Goal: Task Accomplishment & Management: Complete application form

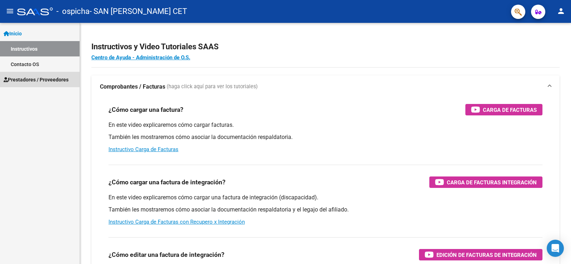
click at [62, 78] on span "Prestadores / Proveedores" at bounding box center [36, 80] width 65 height 8
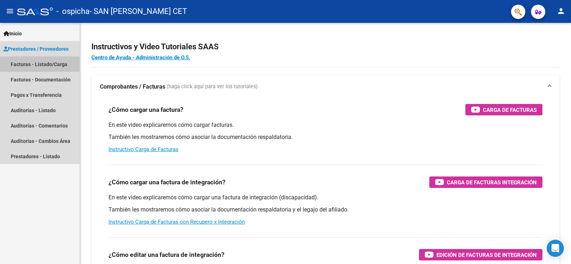
click at [60, 66] on link "Facturas - Listado/Carga" at bounding box center [40, 63] width 80 height 15
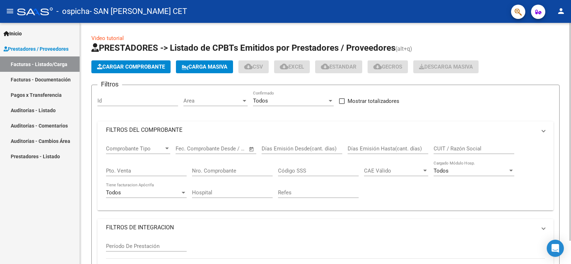
click at [154, 64] on span "Cargar Comprobante" at bounding box center [131, 67] width 68 height 6
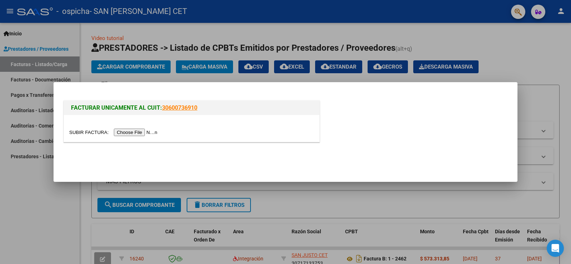
click at [149, 131] on input "file" at bounding box center [114, 131] width 90 height 7
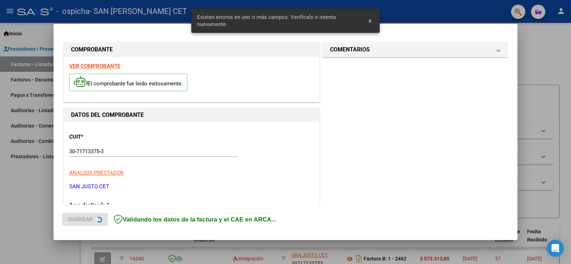
scroll to position [150, 0]
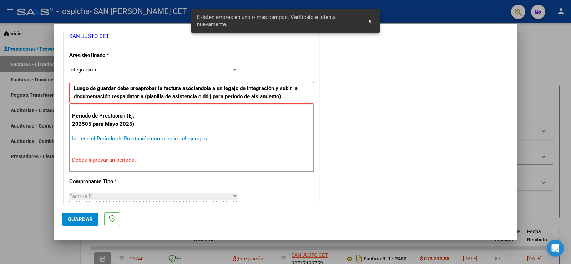
click at [126, 140] on input "Ingrese el Período de Prestación como indica el ejemplo" at bounding box center [154, 138] width 165 height 6
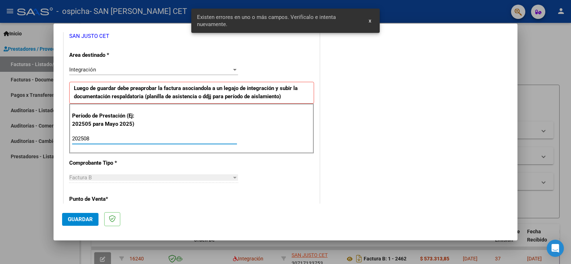
type input "202508"
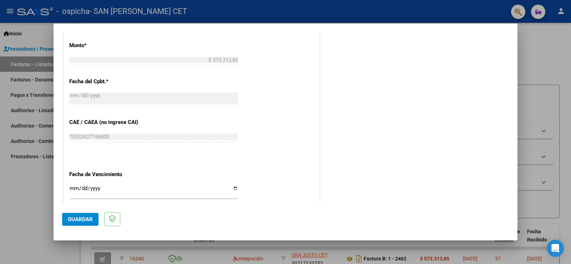
scroll to position [435, 0]
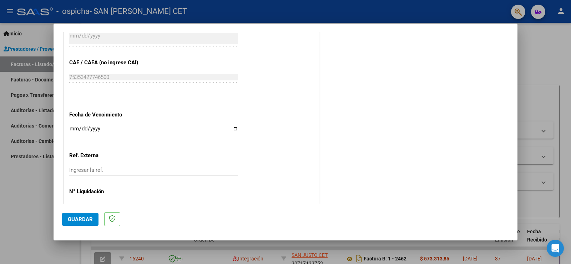
click at [80, 219] on span "Guardar" at bounding box center [80, 219] width 25 height 6
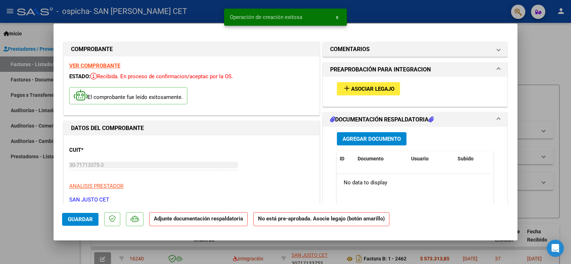
click at [368, 90] on span "Asociar Legajo" at bounding box center [372, 89] width 43 height 6
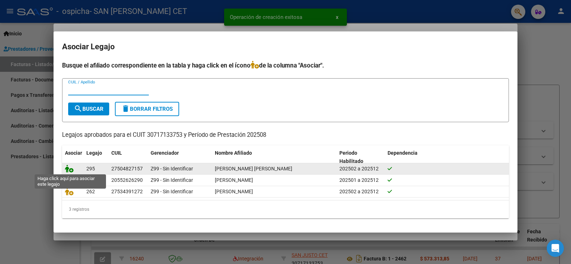
click at [70, 169] on icon at bounding box center [69, 168] width 9 height 8
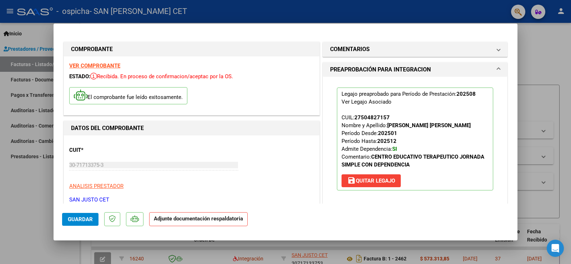
scroll to position [143, 0]
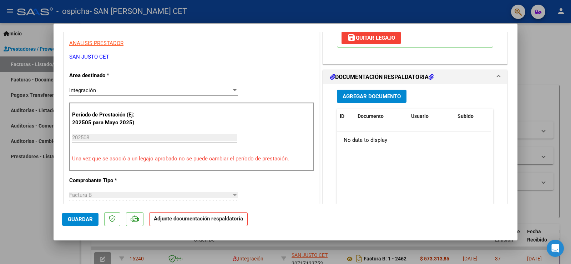
click at [365, 93] on span "Agregar Documento" at bounding box center [372, 96] width 58 height 6
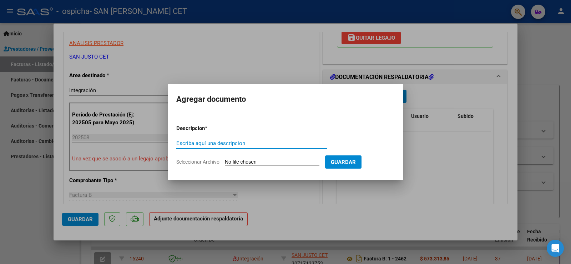
click at [243, 159] on input "Seleccionar Archivo" at bounding box center [272, 162] width 95 height 7
type input "C:\fakepath\AGOSTO ASIST - SILVEIRA ROCIO(OSPICHA).pdf"
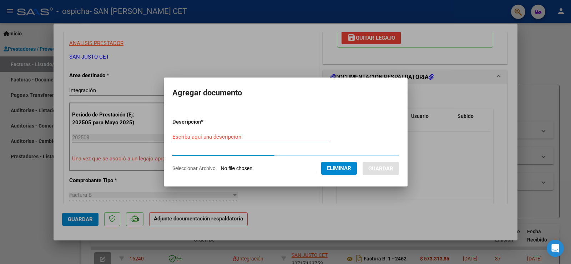
click at [237, 136] on input "Escriba aquí una descripcion" at bounding box center [250, 136] width 156 height 6
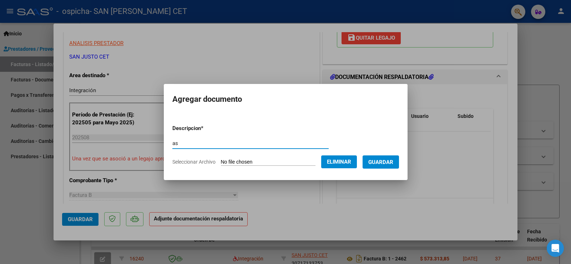
type input "a"
type input "ASIST"
click at [389, 165] on button "Guardar" at bounding box center [381, 161] width 36 height 13
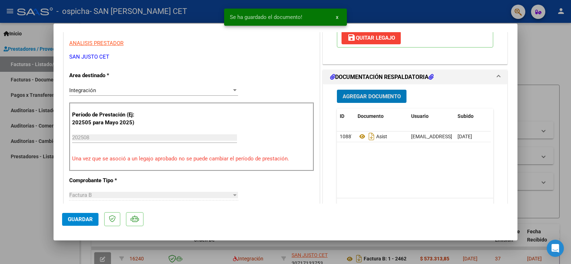
click at [365, 96] on span "Agregar Documento" at bounding box center [372, 96] width 58 height 6
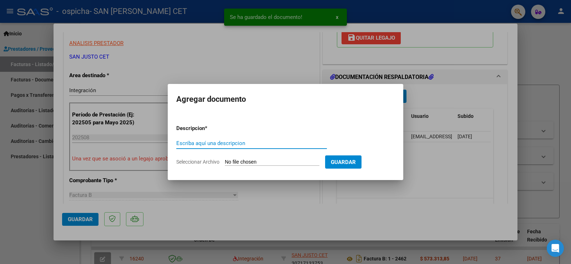
click at [294, 163] on input "Seleccionar Archivo" at bounding box center [272, 162] width 95 height 7
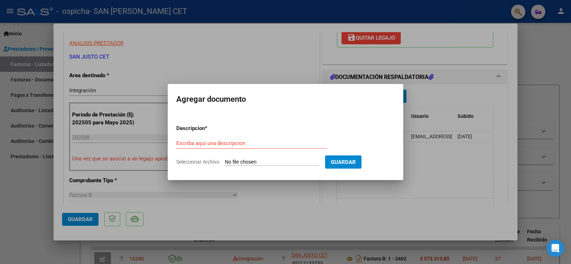
type input "C:\fakepath\AUT 2025 SILVEIRA ROCIO - OSPICHA.pdf"
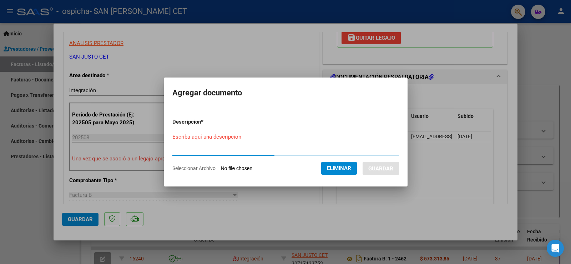
click at [248, 138] on div "Escriba aquí una descripcion" at bounding box center [250, 136] width 156 height 11
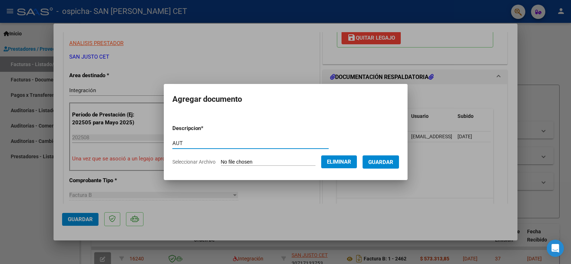
type input "AUT"
click at [393, 164] on span "Guardar" at bounding box center [380, 162] width 25 height 6
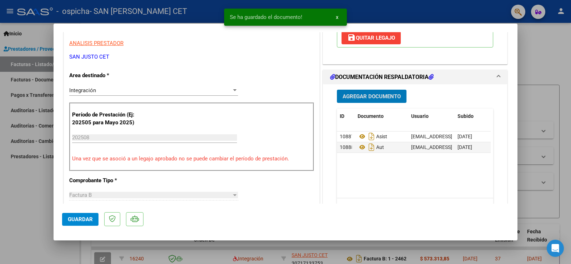
click at [368, 94] on span "Agregar Documento" at bounding box center [372, 96] width 58 height 6
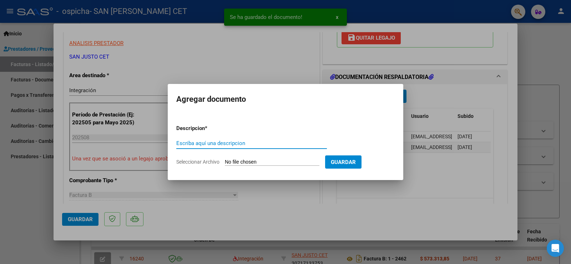
click at [252, 159] on input "Seleccionar Archivo" at bounding box center [272, 162] width 95 height 7
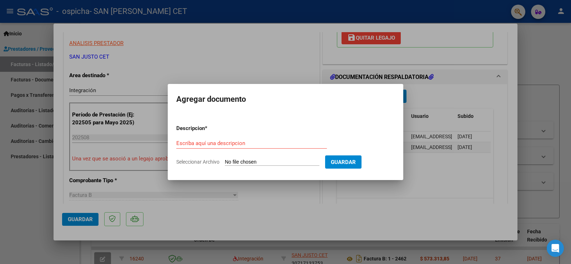
type input "C:\fakepath\FC OSPICHA SILVEIRA AGOSTO 2532.pdf"
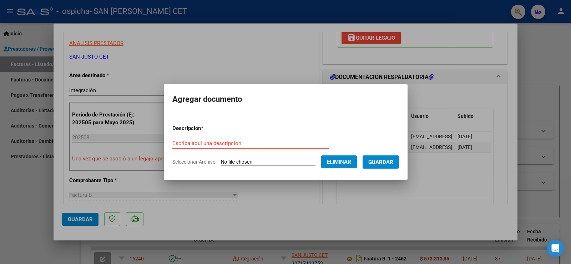
click at [224, 143] on input "Escriba aquí una descripcion" at bounding box center [250, 143] width 156 height 6
type input "FC"
click at [388, 166] on button "Guardar" at bounding box center [381, 161] width 36 height 13
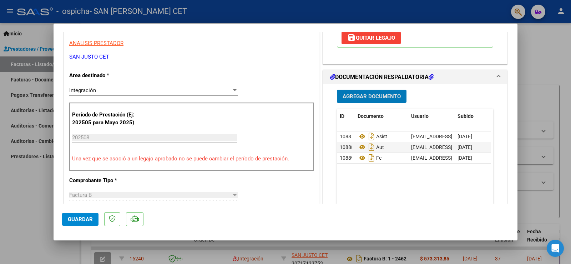
click at [80, 219] on span "Guardar" at bounding box center [80, 219] width 25 height 6
click at [33, 221] on div at bounding box center [285, 132] width 571 height 264
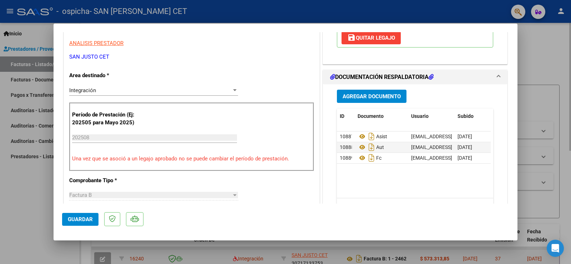
type input "$ 0,00"
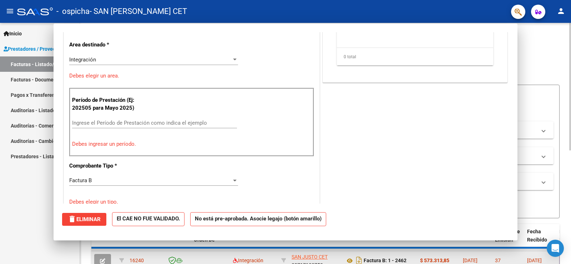
scroll to position [0, 0]
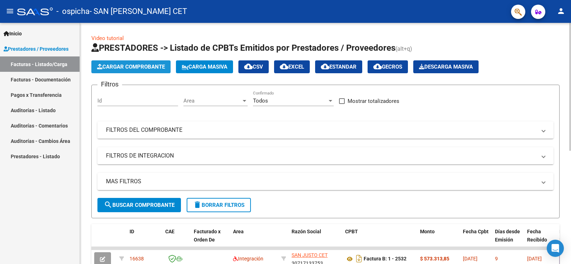
click at [131, 69] on span "Cargar Comprobante" at bounding box center [131, 67] width 68 height 6
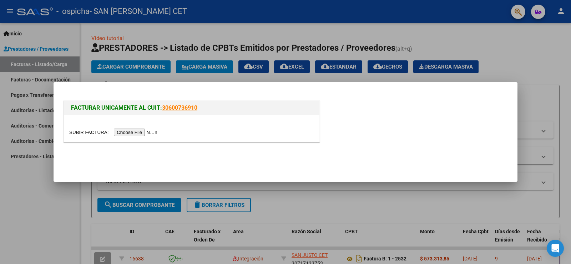
click at [137, 134] on input "file" at bounding box center [114, 131] width 90 height 7
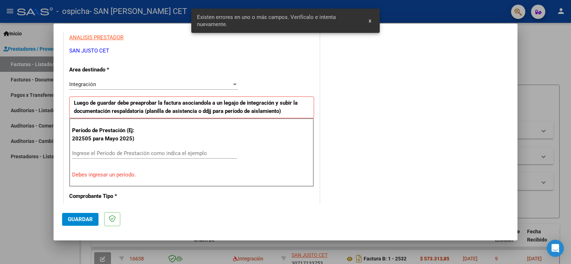
scroll to position [143, 0]
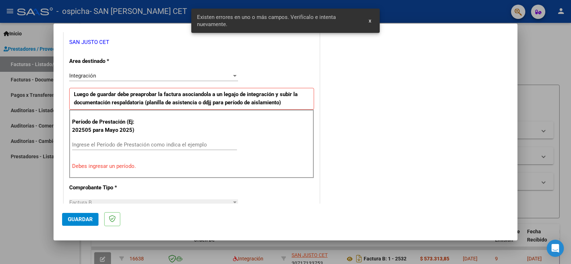
click at [123, 143] on input "Ingrese el Período de Prestación como indica el ejemplo" at bounding box center [154, 144] width 165 height 6
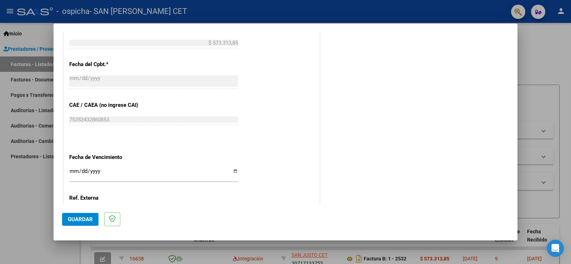
scroll to position [457, 0]
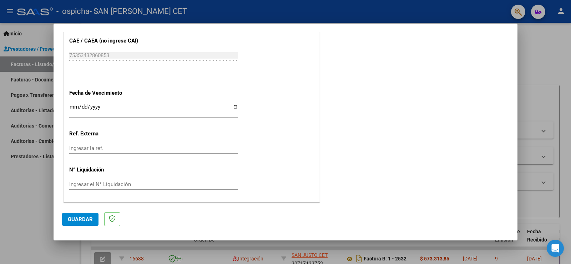
type input "202508"
click at [78, 218] on span "Guardar" at bounding box center [80, 219] width 25 height 6
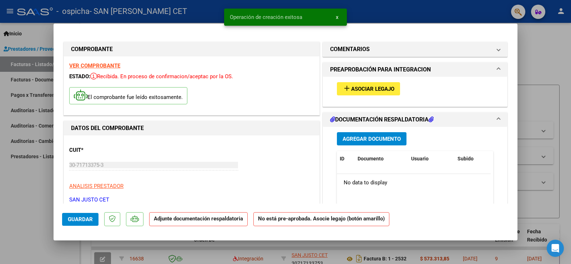
click at [365, 85] on span "add Asociar Legajo" at bounding box center [369, 88] width 52 height 6
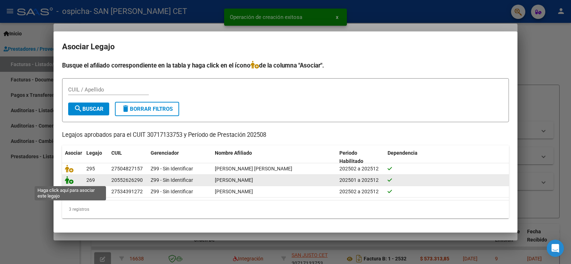
click at [70, 180] on icon at bounding box center [69, 180] width 9 height 8
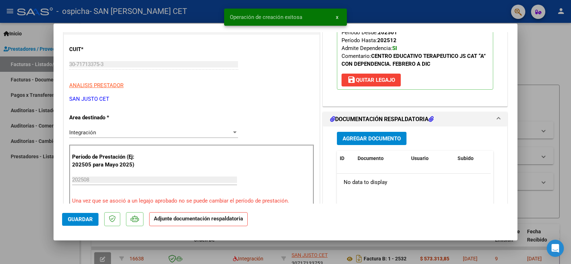
scroll to position [143, 0]
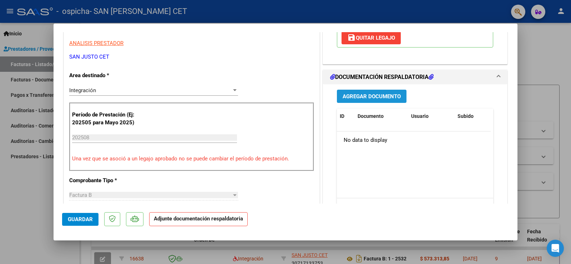
click at [355, 91] on button "Agregar Documento" at bounding box center [372, 96] width 70 height 13
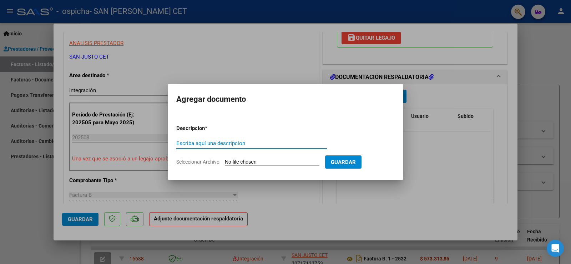
click at [273, 162] on input "Seleccionar Archivo" at bounding box center [272, 162] width 95 height 7
type input "C:\fakepath\AGOSTO ASIST - PAEZ ALEJO (OSPICHA).pdf"
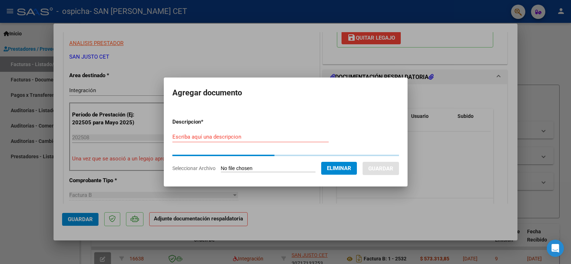
click at [234, 138] on input "Escriba aquí una descripcion" at bounding box center [250, 136] width 156 height 6
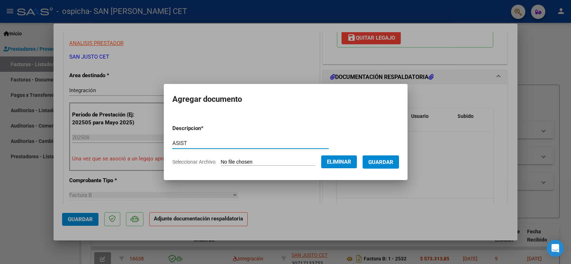
type input "ASIST"
click at [393, 164] on span "Guardar" at bounding box center [380, 162] width 25 height 6
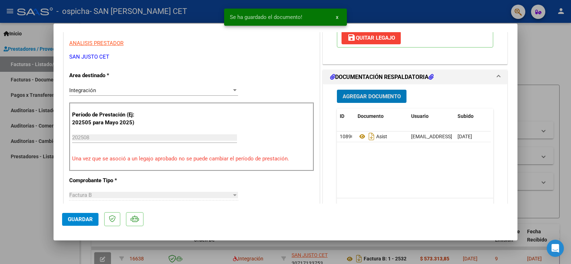
click at [378, 100] on button "Agregar Documento" at bounding box center [372, 96] width 70 height 13
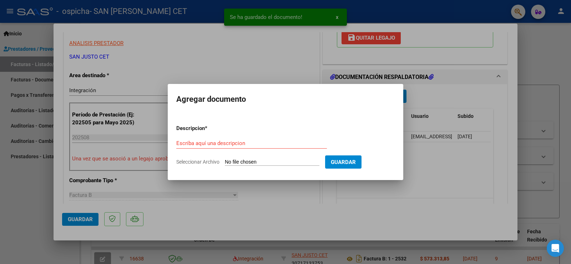
click at [274, 162] on input "Seleccionar Archivo" at bounding box center [272, 162] width 95 height 7
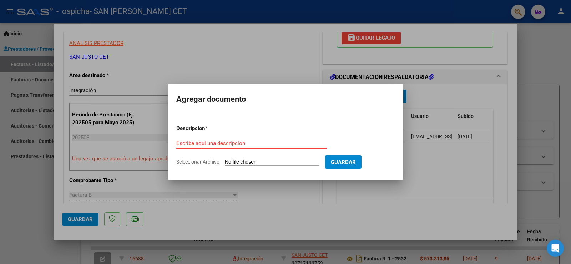
type input "C:\fakepath\AUT 2025 - PAEZ ALEJO - OSPICHA.pdf"
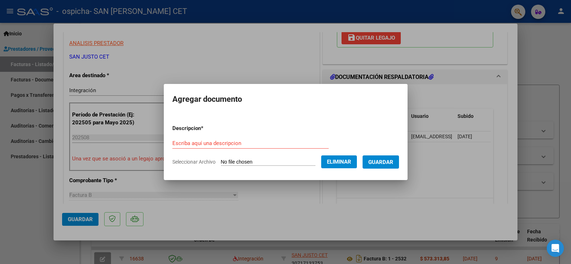
click at [237, 141] on input "Escriba aquí una descripcion" at bounding box center [250, 143] width 156 height 6
type input "AUT"
click at [379, 162] on span "Guardar" at bounding box center [380, 162] width 25 height 6
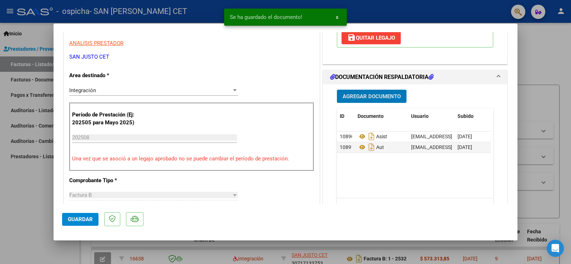
click at [386, 94] on span "Agregar Documento" at bounding box center [372, 96] width 58 height 6
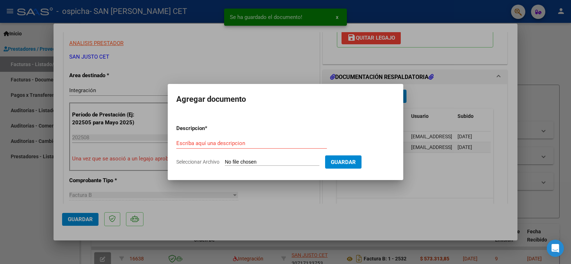
click at [267, 162] on input "Seleccionar Archivo" at bounding box center [272, 162] width 95 height 7
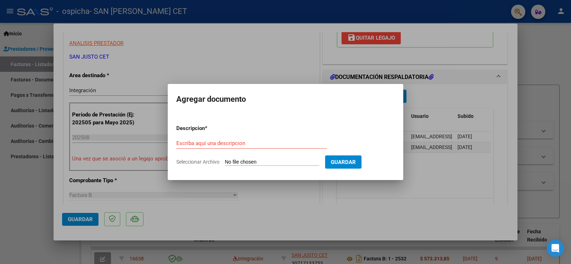
type input "C:\fakepath\RESERVA DE VACANTE.pdf"
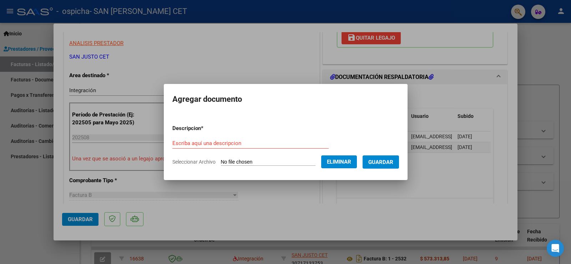
click at [247, 145] on input "Escriba aquí una descripcion" at bounding box center [250, 143] width 156 height 6
type input "RESERVA VACANTE"
click at [393, 163] on span "Guardar" at bounding box center [380, 162] width 25 height 6
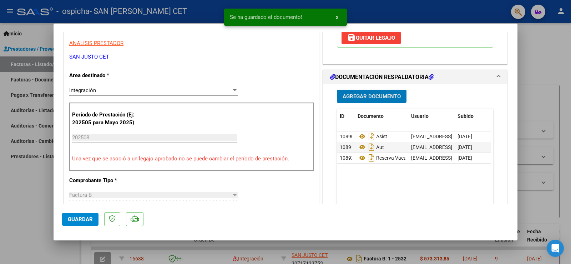
click at [365, 97] on span "Agregar Documento" at bounding box center [372, 96] width 58 height 6
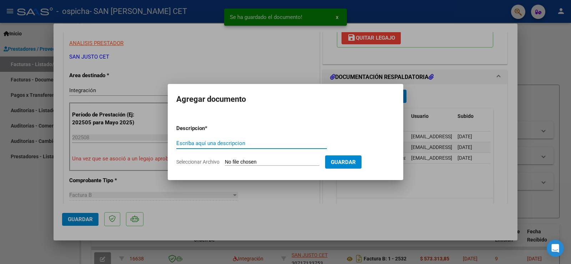
click at [278, 163] on input "Seleccionar Archivo" at bounding box center [272, 162] width 95 height 7
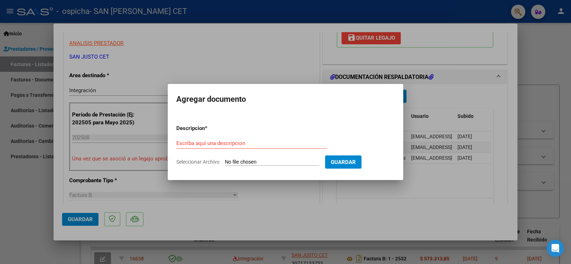
type input "C:\fakepath\FC OSPICHA PAEZ AGOSTO 2533.pdf"
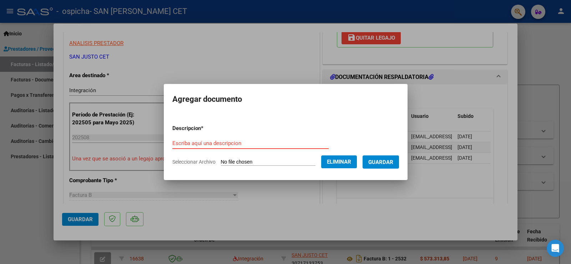
click at [223, 141] on input "Escriba aquí una descripcion" at bounding box center [250, 143] width 156 height 6
type input "FC"
click at [381, 167] on button "Guardar" at bounding box center [381, 161] width 36 height 13
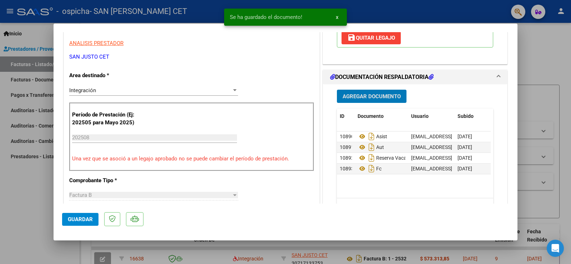
click at [72, 220] on span "Guardar" at bounding box center [80, 219] width 25 height 6
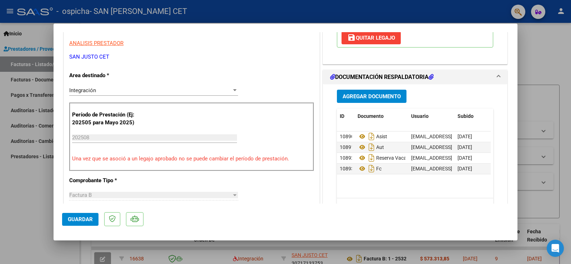
click at [30, 202] on div at bounding box center [285, 132] width 571 height 264
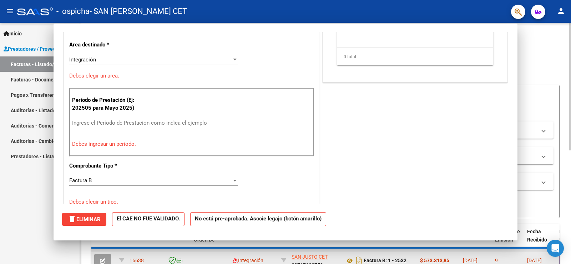
scroll to position [0, 0]
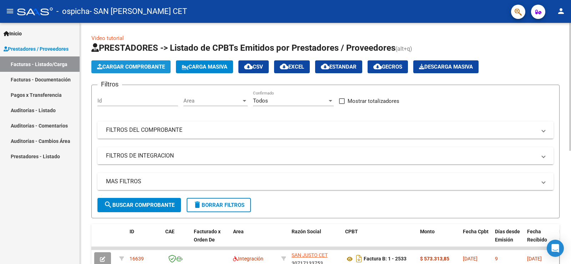
click at [141, 64] on span "Cargar Comprobante" at bounding box center [131, 67] width 68 height 6
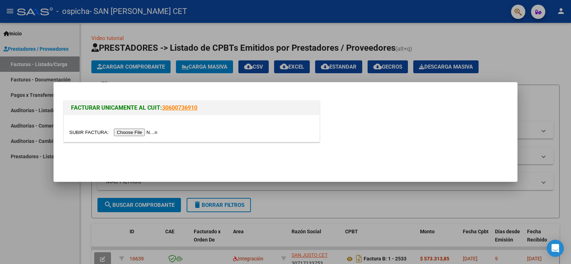
click at [130, 135] on input "file" at bounding box center [114, 131] width 90 height 7
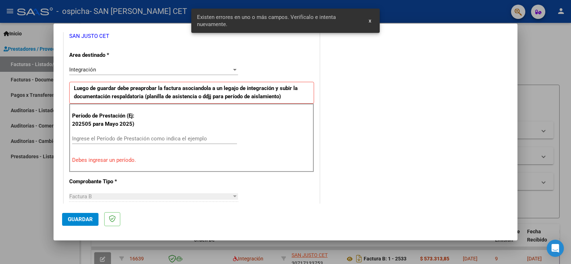
scroll to position [214, 0]
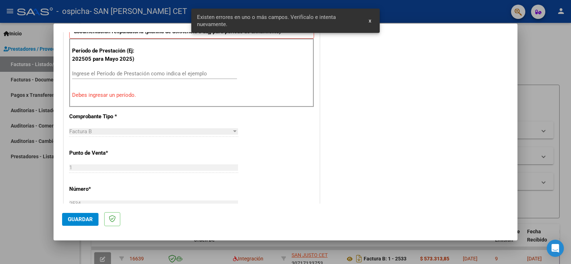
click at [142, 74] on input "Ingrese el Período de Prestación como indica el ejemplo" at bounding box center [154, 73] width 165 height 6
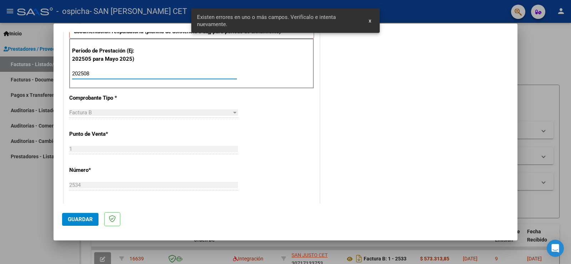
type input "202508"
click at [296, 156] on div "CUIT * 30-71713375-3 Ingresar CUIT ANALISIS PRESTADOR SAN JUSTO CET ARCA Padrón…" at bounding box center [191, 175] width 255 height 537
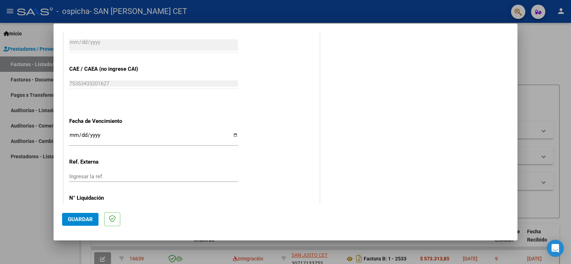
scroll to position [457, 0]
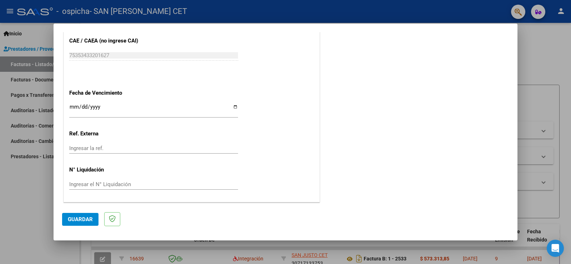
click at [80, 218] on span "Guardar" at bounding box center [80, 219] width 25 height 6
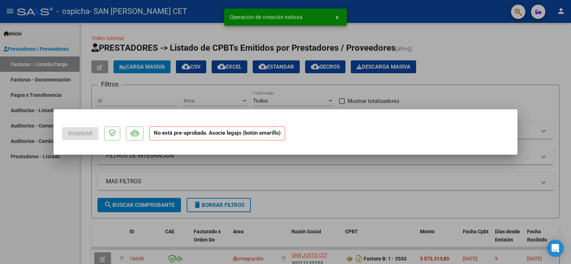
scroll to position [0, 0]
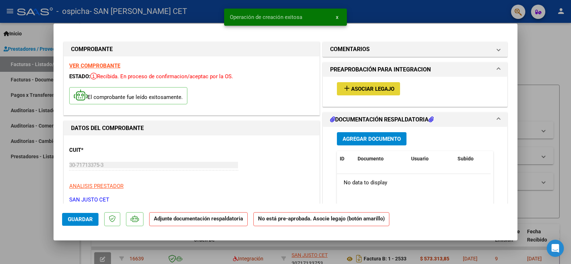
click at [363, 88] on span "Asociar Legajo" at bounding box center [372, 89] width 43 height 6
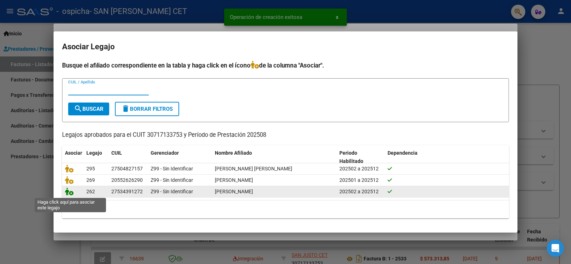
click at [69, 195] on icon at bounding box center [69, 191] width 9 height 8
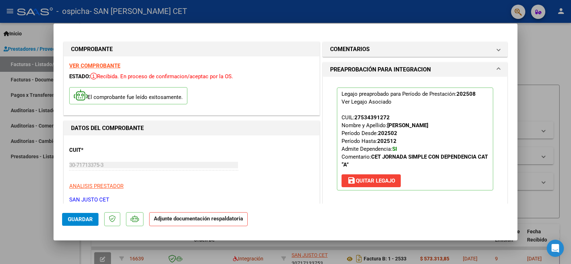
scroll to position [143, 0]
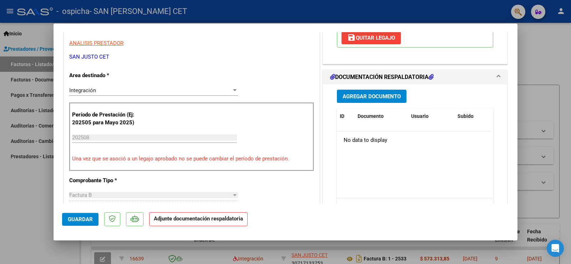
click at [376, 97] on span "Agregar Documento" at bounding box center [372, 96] width 58 height 6
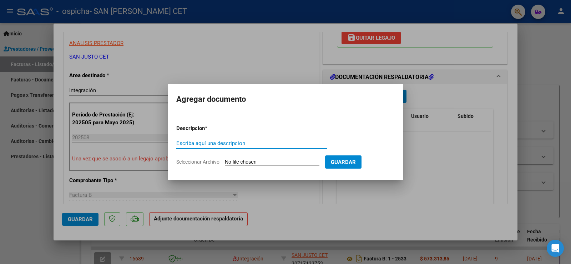
click at [249, 163] on input "Seleccionar Archivo" at bounding box center [272, 162] width 95 height 7
type input "C:\fakepath\AGOSTO ASIST - MENDOZA VALENTINA (OSPICHA).pdf"
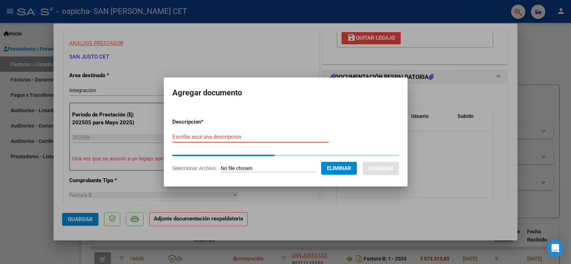
click at [238, 138] on input "Escriba aquí una descripcion" at bounding box center [250, 136] width 156 height 6
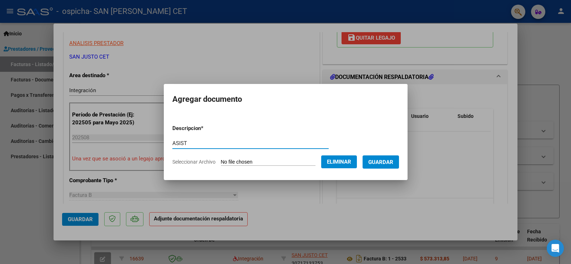
type input "ASIST"
click at [393, 159] on span "Guardar" at bounding box center [380, 162] width 25 height 6
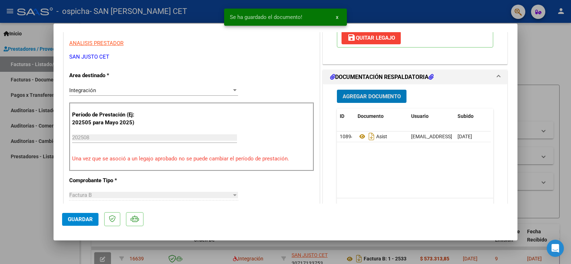
click at [363, 97] on span "Agregar Documento" at bounding box center [372, 96] width 58 height 6
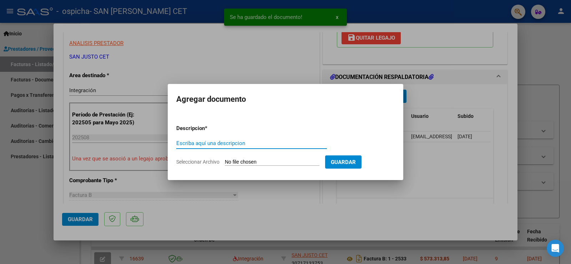
click at [257, 160] on input "Seleccionar Archivo" at bounding box center [272, 162] width 95 height 7
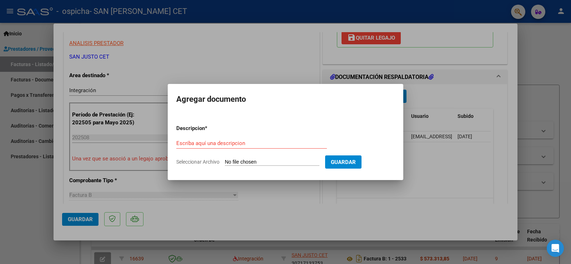
type input "C:\fakepath\RESERVA DE VACANTE MENDOZA VALENTINA.pdf"
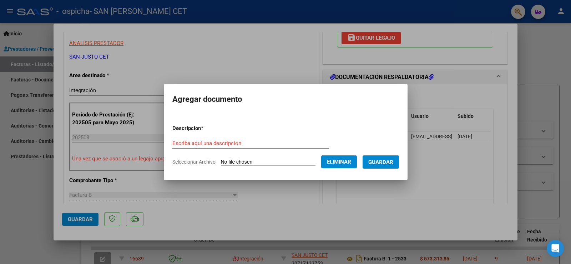
click at [221, 135] on form "Descripcion * Escriba aquí una descripcion Seleccionar Archivo Eliminar Guardar" at bounding box center [285, 145] width 227 height 52
click at [218, 145] on input "Escriba aquí una descripcion" at bounding box center [250, 143] width 156 height 6
type input "RESERVA DE VACANTE"
click at [391, 160] on span "Guardar" at bounding box center [380, 162] width 25 height 6
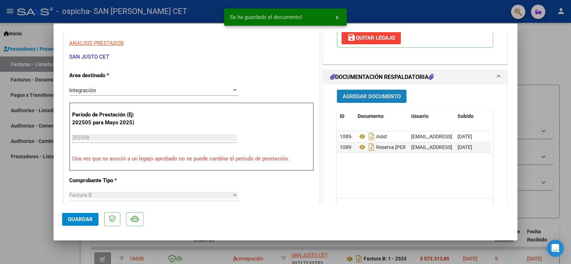
click at [383, 97] on span "Agregar Documento" at bounding box center [372, 96] width 58 height 6
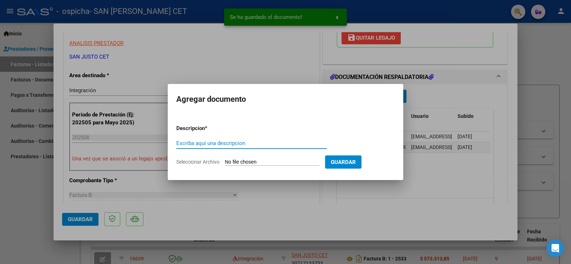
click at [270, 161] on input "Seleccionar Archivo" at bounding box center [272, 162] width 95 height 7
type input "C:\fakepath\AUT CET 2025 - MENDOZA VALENTINA.pdf"
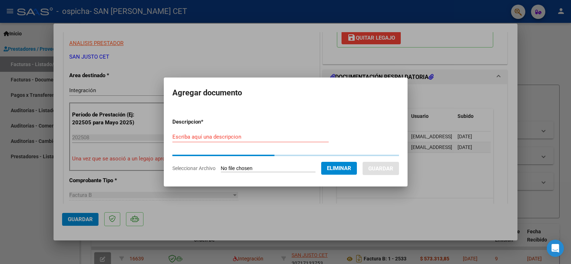
click at [260, 138] on input "Escriba aquí una descripcion" at bounding box center [250, 136] width 156 height 6
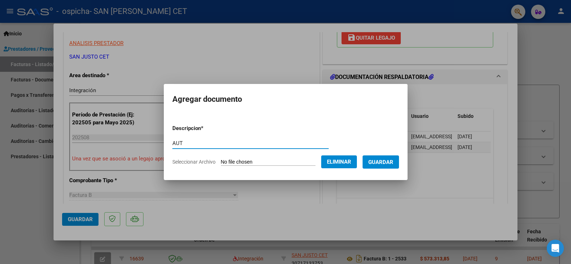
type input "AUT"
click at [383, 158] on button "Guardar" at bounding box center [381, 161] width 36 height 13
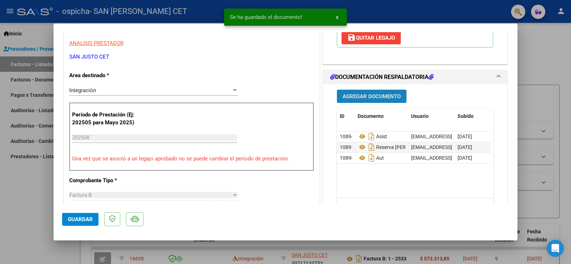
click at [376, 96] on span "Agregar Documento" at bounding box center [372, 96] width 58 height 6
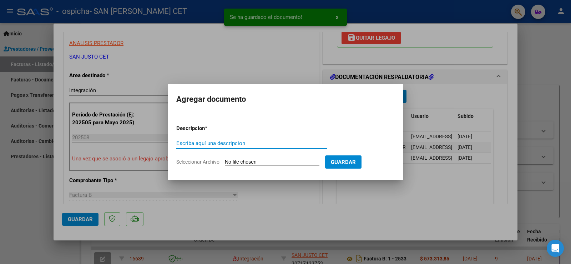
click at [290, 164] on input "Seleccionar Archivo" at bounding box center [272, 162] width 95 height 7
type input "C:\fakepath\FC OSPICHA MENDOZA AGOSTO 2534.pdf"
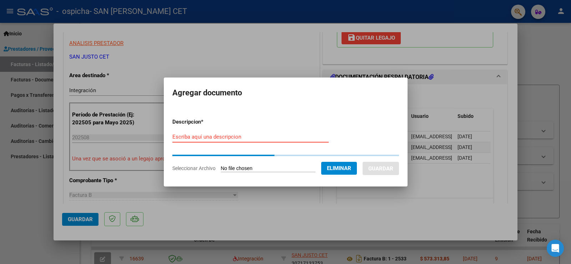
click at [230, 138] on input "Escriba aquí una descripcion" at bounding box center [250, 136] width 156 height 6
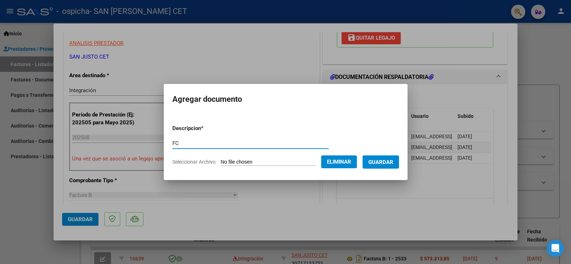
type input "FC"
click at [391, 166] on button "Guardar" at bounding box center [381, 161] width 36 height 13
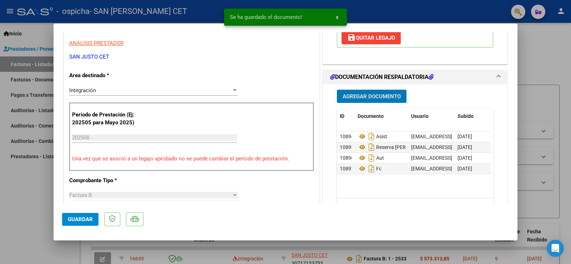
click at [88, 223] on button "Guardar" at bounding box center [80, 219] width 36 height 13
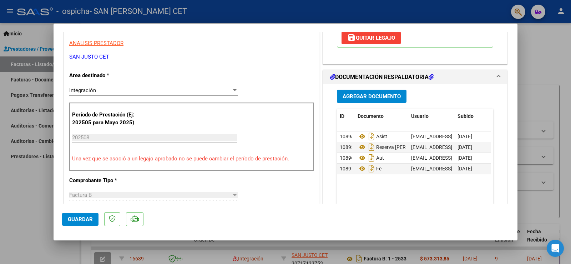
click at [2, 206] on div at bounding box center [285, 132] width 571 height 264
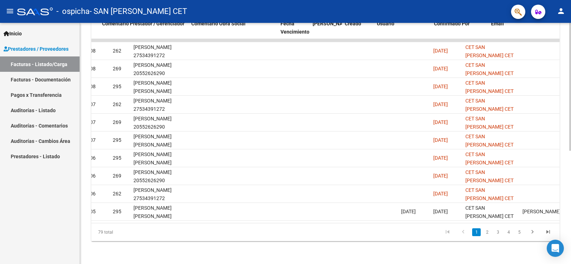
scroll to position [0, 1036]
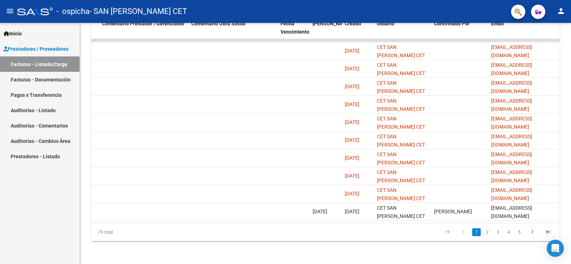
click at [561, 14] on mat-icon "person" at bounding box center [561, 11] width 9 height 9
click at [543, 49] on button "exit_to_app Salir" at bounding box center [547, 47] width 44 height 17
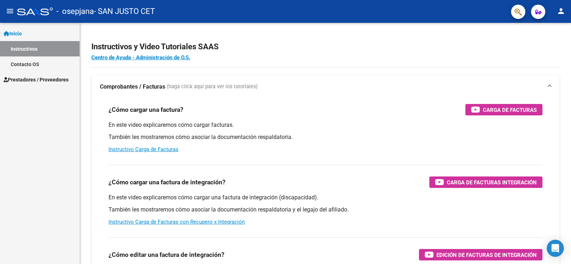
click at [28, 81] on span "Prestadores / Proveedores" at bounding box center [36, 80] width 65 height 8
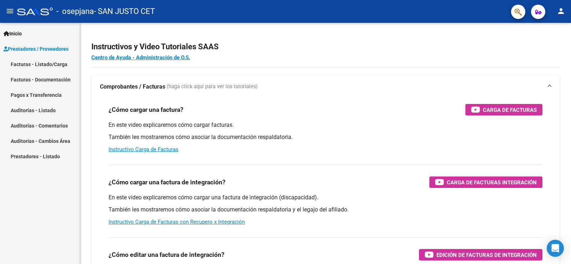
click at [57, 66] on link "Facturas - Listado/Carga" at bounding box center [40, 63] width 80 height 15
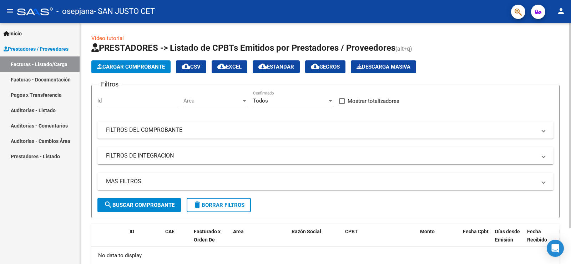
click at [152, 66] on span "Cargar Comprobante" at bounding box center [131, 67] width 68 height 6
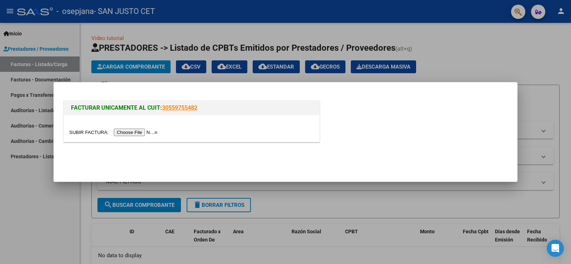
click at [140, 133] on input "file" at bounding box center [114, 131] width 90 height 7
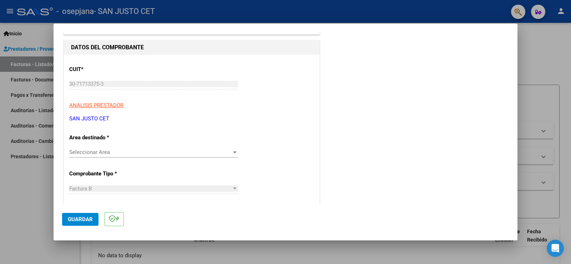
scroll to position [107, 0]
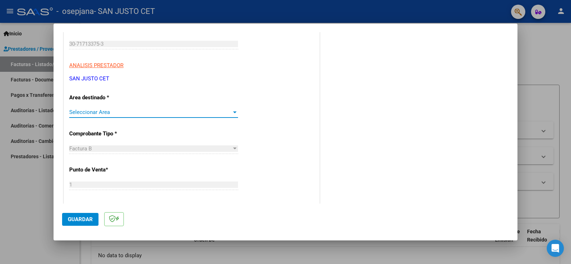
click at [193, 112] on span "Seleccionar Area" at bounding box center [150, 112] width 162 height 6
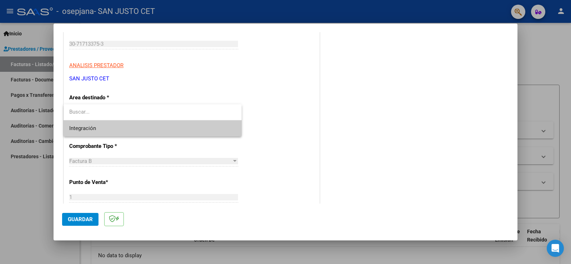
click at [218, 130] on span "Integración" at bounding box center [152, 128] width 167 height 16
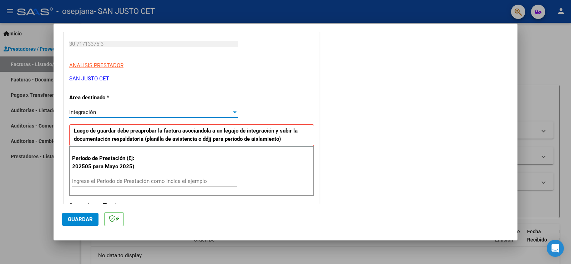
click at [138, 181] on input "Ingrese el Período de Prestación como indica el ejemplo" at bounding box center [154, 181] width 165 height 6
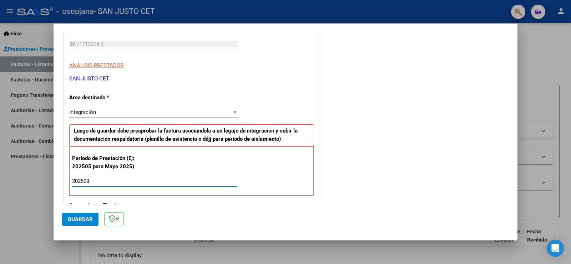
type input "202508"
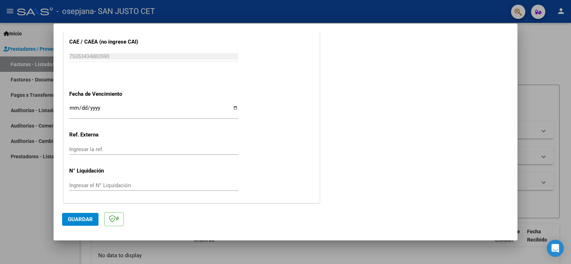
scroll to position [457, 0]
click at [82, 216] on span "Guardar" at bounding box center [80, 219] width 25 height 6
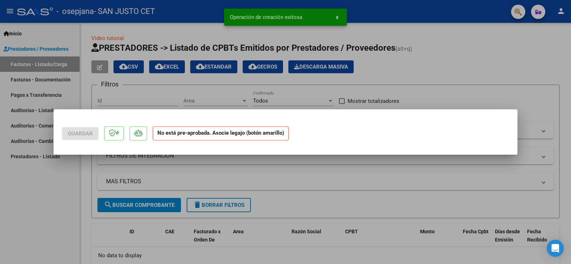
scroll to position [0, 0]
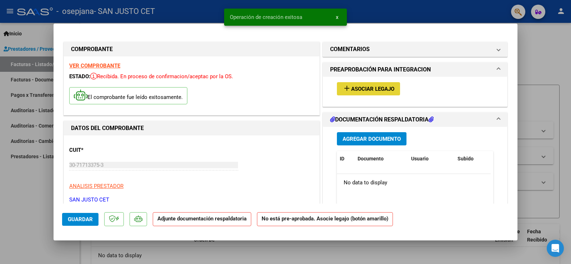
click at [370, 90] on span "Asociar Legajo" at bounding box center [372, 89] width 43 height 6
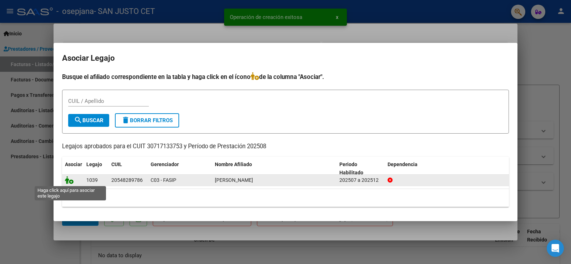
click at [72, 178] on icon at bounding box center [69, 180] width 9 height 8
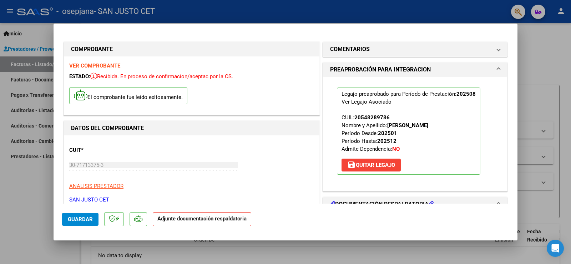
scroll to position [107, 0]
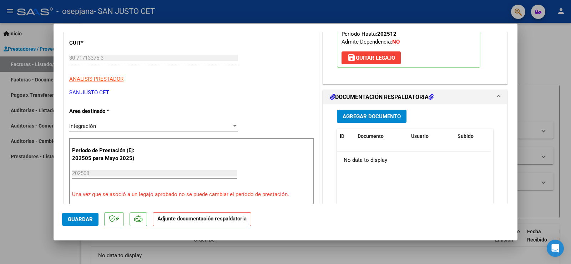
click at [361, 118] on span "Agregar Documento" at bounding box center [372, 116] width 58 height 6
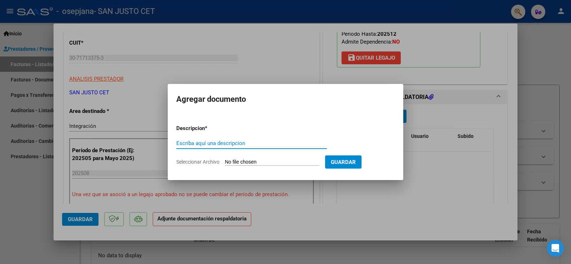
click at [247, 162] on input "Seleccionar Archivo" at bounding box center [272, 162] width 95 height 7
click at [259, 159] on input "Seleccionar Archivo" at bounding box center [272, 162] width 95 height 7
click at [261, 163] on input "Seleccionar Archivo" at bounding box center [272, 162] width 95 height 7
type input "C:\fakepath\AGOSTO ASIST - BARRERA MINGRONE FEDERICO (OSEPJANA).pdf"
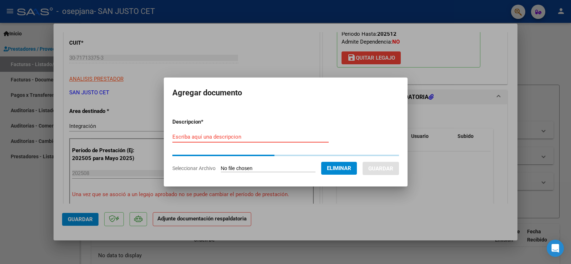
click at [280, 135] on input "Escriba aquí una descripcion" at bounding box center [250, 136] width 156 height 6
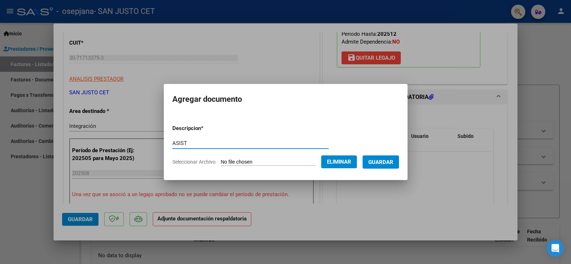
type input "ASIST"
click at [393, 163] on span "Guardar" at bounding box center [380, 162] width 25 height 6
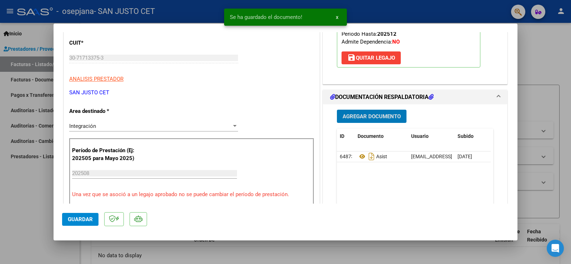
click at [385, 115] on span "Agregar Documento" at bounding box center [372, 116] width 58 height 6
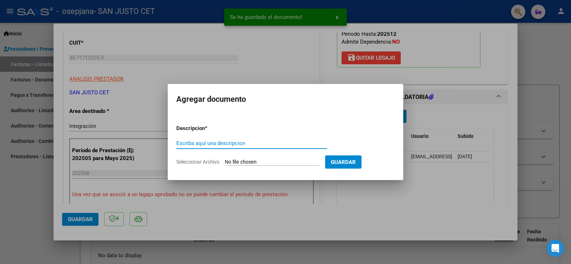
click at [263, 165] on input "Seleccionar Archivo" at bounding box center [272, 162] width 95 height 7
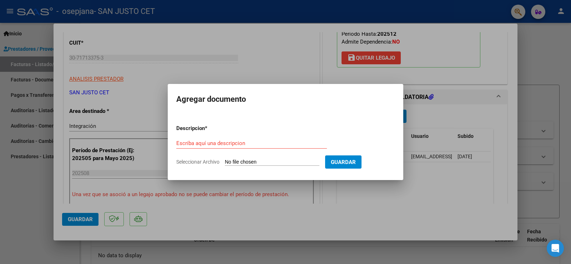
type input "C:\fakepath\RESERVA DE VACANTE FEDERICO BARRERA MINGRONE.pdf"
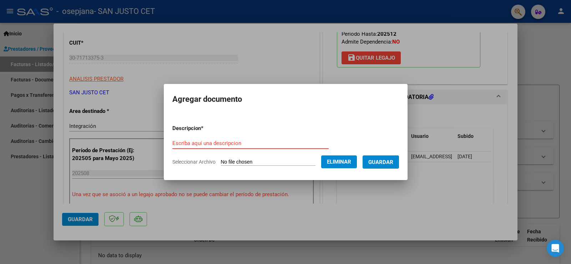
click at [252, 142] on input "Escriba aquí una descripcion" at bounding box center [250, 143] width 156 height 6
type input "RESERVA DE VACANTE"
click at [379, 160] on span "Guardar" at bounding box center [380, 162] width 25 height 6
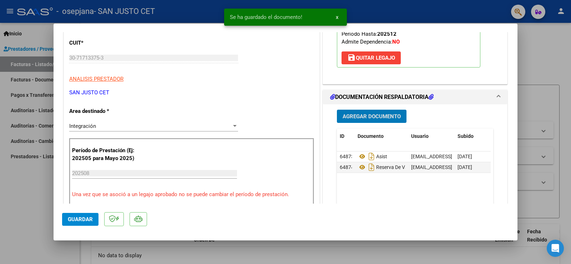
click at [379, 116] on span "Agregar Documento" at bounding box center [372, 116] width 58 height 6
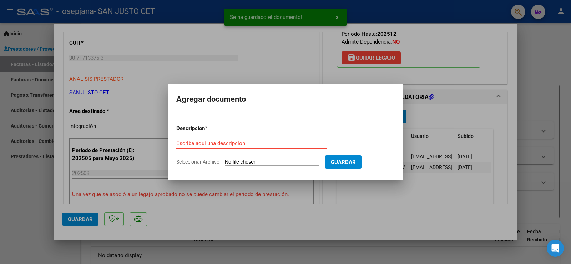
click at [263, 161] on input "Seleccionar Archivo" at bounding box center [272, 162] width 95 height 7
type input "C:\fakepath\INFORME MENSUAL FEDERICO BARRERA MINGRONE AGOSTO 2025.pdf"
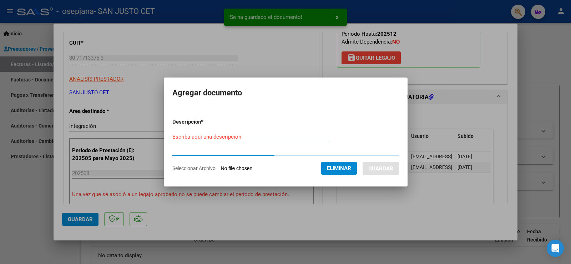
click at [238, 137] on input "Escriba aquí una descripcion" at bounding box center [250, 136] width 156 height 6
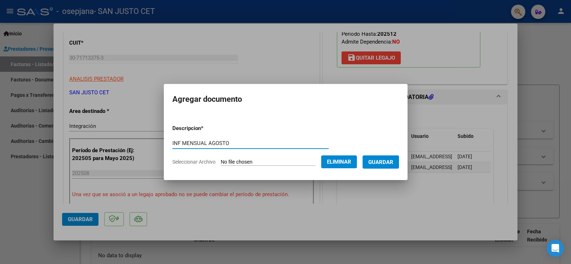
type input "INF MENSUAL AGOSTO"
click at [385, 162] on span "Guardar" at bounding box center [380, 162] width 25 height 6
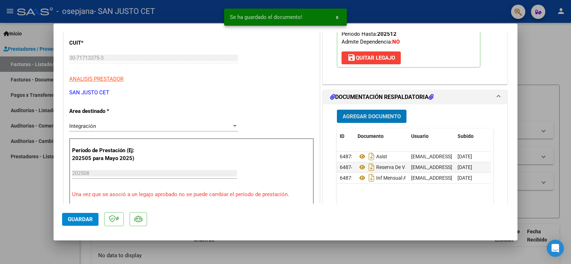
click at [372, 120] on button "Agregar Documento" at bounding box center [372, 116] width 70 height 13
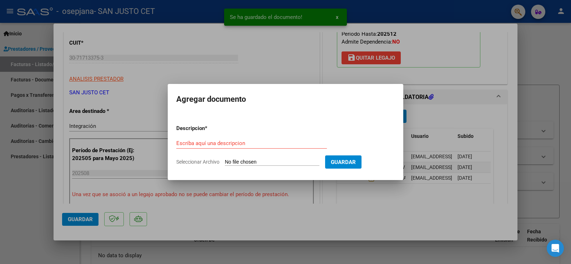
click at [278, 163] on input "Seleccionar Archivo" at bounding box center [272, 162] width 95 height 7
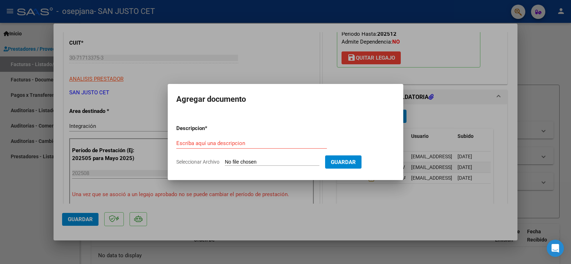
click at [375, 207] on div at bounding box center [285, 132] width 571 height 264
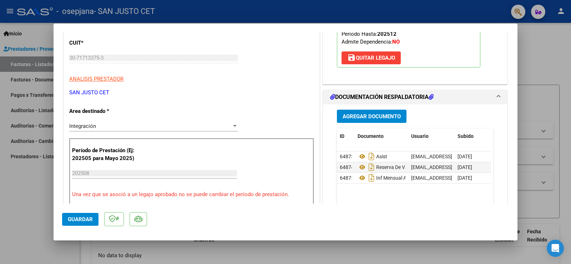
click at [386, 116] on span "Agregar Documento" at bounding box center [372, 116] width 58 height 6
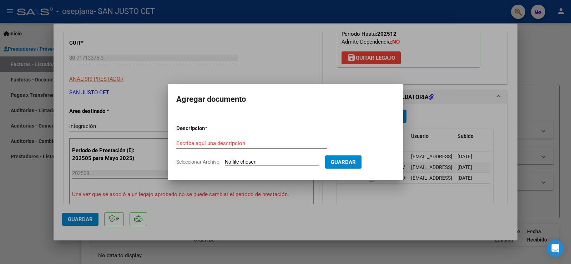
click at [279, 161] on input "Seleccionar Archivo" at bounding box center [272, 162] width 95 height 7
type input "C:\fakepath\CAE FC 2539.pdf"
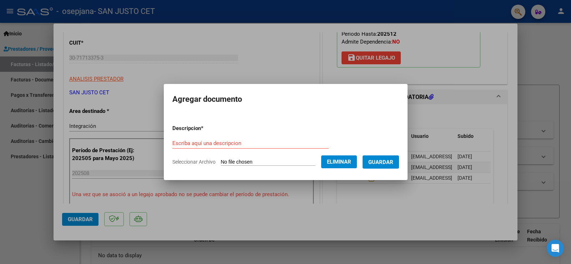
click at [254, 144] on input "Escriba aquí una descripcion" at bounding box center [250, 143] width 156 height 6
type input "F"
type input "CAE FC 2539"
click at [396, 157] on button "Guardar" at bounding box center [381, 161] width 36 height 13
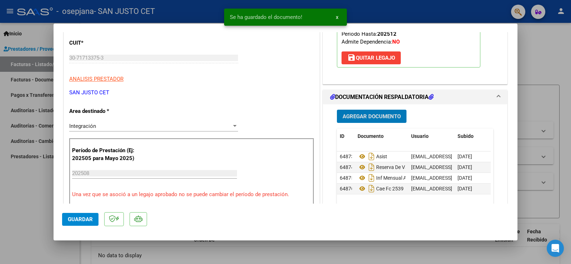
click at [374, 118] on span "Agregar Documento" at bounding box center [372, 116] width 58 height 6
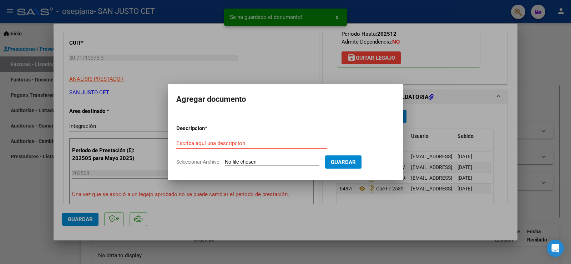
click at [279, 159] on input "Seleccionar Archivo" at bounding box center [272, 162] width 95 height 7
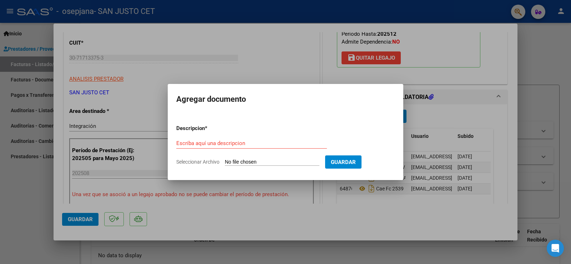
click at [352, 207] on div at bounding box center [285, 132] width 571 height 264
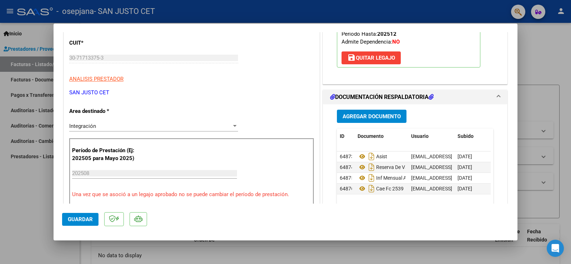
click at [367, 113] on span "Agregar Documento" at bounding box center [372, 116] width 58 height 6
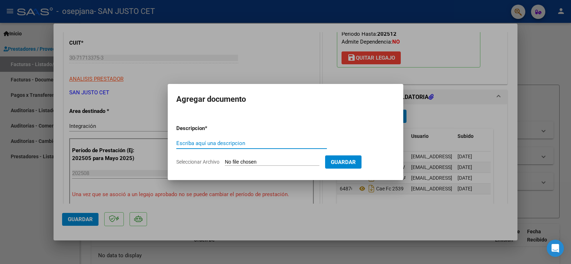
click at [254, 164] on input "Seleccionar Archivo" at bounding box center [272, 162] width 95 height 7
type input "C:\fakepath\FC OSEPJANA BARRERA AGOSTO 2539.pdf"
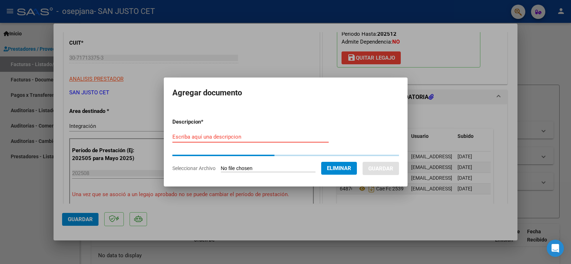
click at [243, 137] on form "Descripcion * Escriba aquí una descripcion Seleccionar Archivo Eliminar Guardar" at bounding box center [285, 144] width 227 height 65
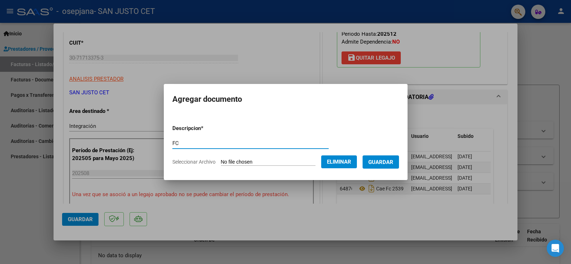
type input "FC"
click at [386, 160] on span "Guardar" at bounding box center [380, 162] width 25 height 6
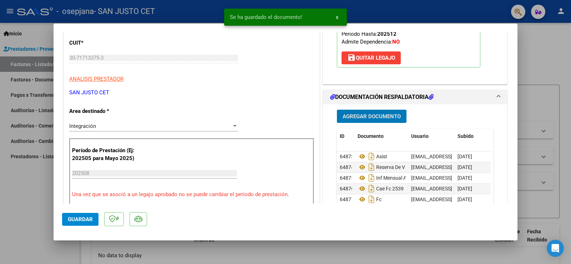
click at [63, 218] on button "Guardar" at bounding box center [80, 219] width 36 height 13
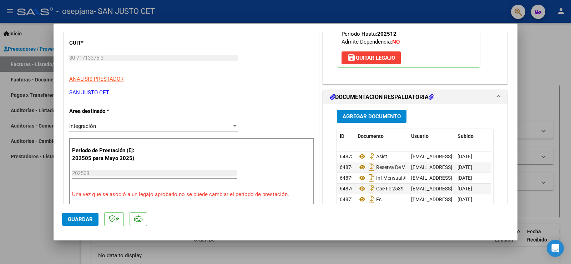
click at [22, 197] on div at bounding box center [285, 132] width 571 height 264
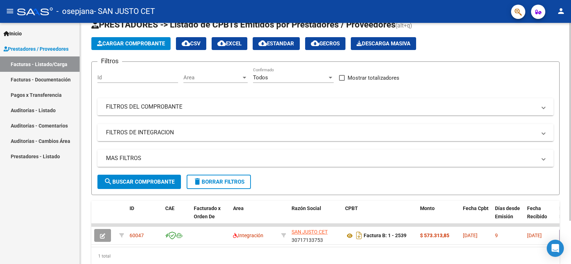
scroll to position [0, 0]
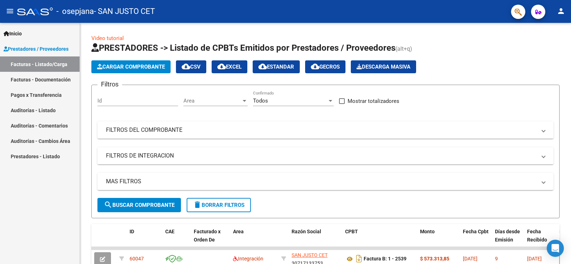
click at [560, 15] on mat-icon "person" at bounding box center [561, 11] width 9 height 9
click at [537, 45] on mat-icon "exit_to_app" at bounding box center [534, 46] width 9 height 9
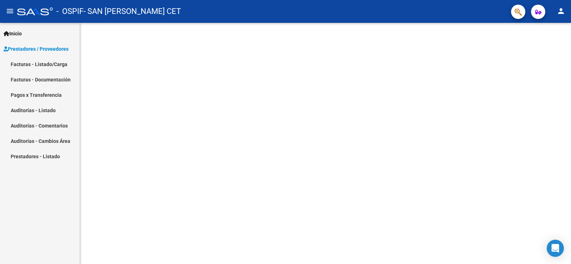
click at [64, 65] on link "Facturas - Listado/Carga" at bounding box center [40, 63] width 80 height 15
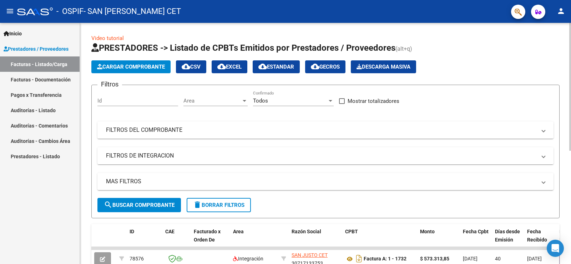
click at [132, 67] on span "Cargar Comprobante" at bounding box center [131, 67] width 68 height 6
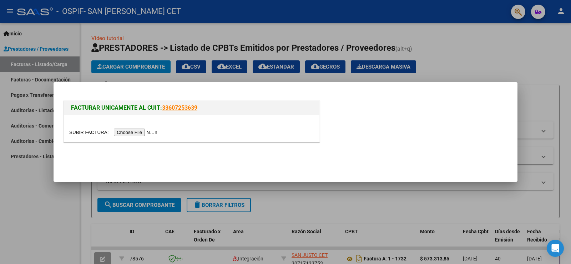
click at [154, 132] on input "file" at bounding box center [114, 131] width 90 height 7
click at [142, 134] on input "file" at bounding box center [114, 131] width 90 height 7
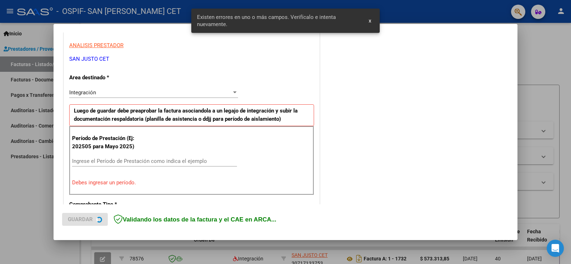
scroll to position [150, 0]
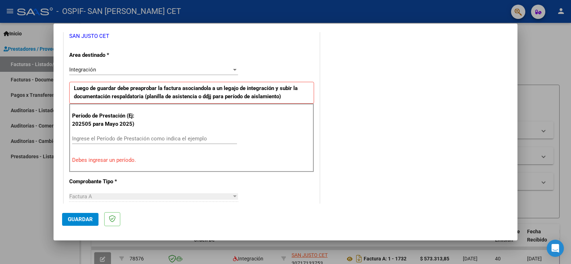
click at [146, 135] on div "Ingrese el Período de Prestación como indica el ejemplo" at bounding box center [154, 138] width 165 height 11
click at [146, 139] on input "Ingrese el Período de Prestación como indica el ejemplo" at bounding box center [154, 138] width 165 height 6
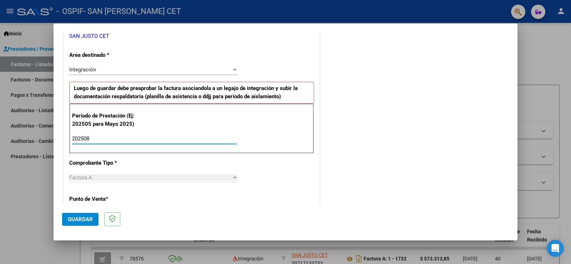
type input "202508"
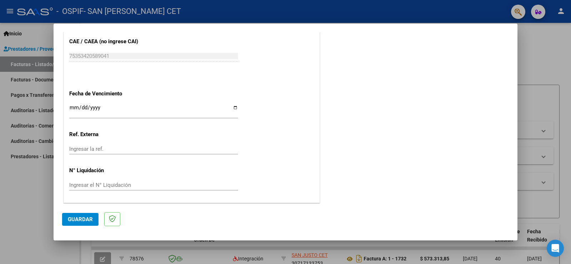
scroll to position [457, 0]
click at [88, 219] on span "Guardar" at bounding box center [80, 219] width 25 height 6
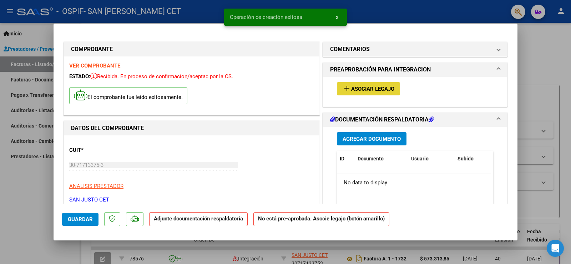
click at [370, 86] on span "Asociar Legajo" at bounding box center [372, 89] width 43 height 6
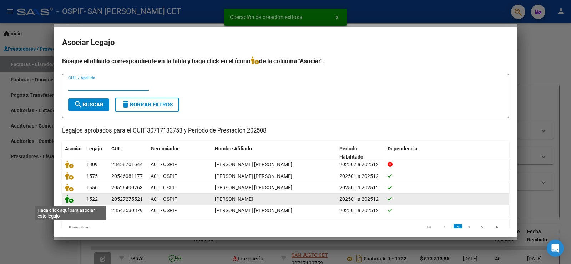
click at [68, 201] on icon at bounding box center [69, 199] width 9 height 8
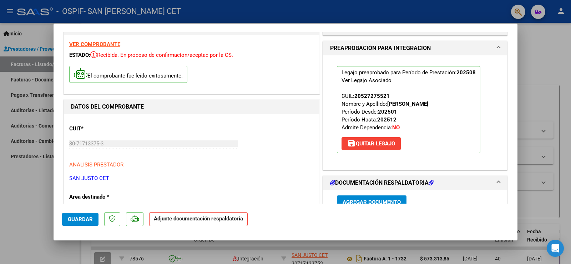
scroll to position [107, 0]
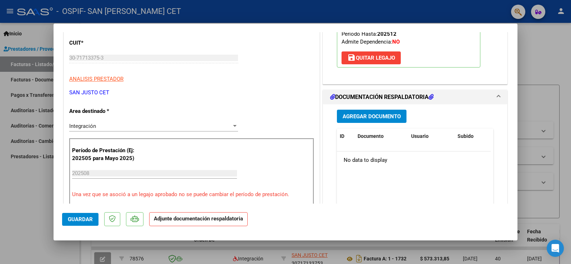
click at [384, 111] on button "Agregar Documento" at bounding box center [372, 116] width 70 height 13
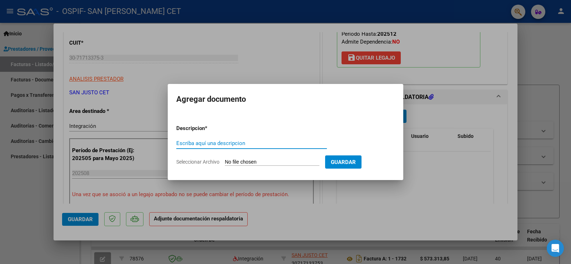
click at [266, 162] on input "Seleccionar Archivo" at bounding box center [272, 162] width 95 height 7
type input "C:\fakepath\AGOSTO [PERSON_NAME] (OSPIF).PDF"
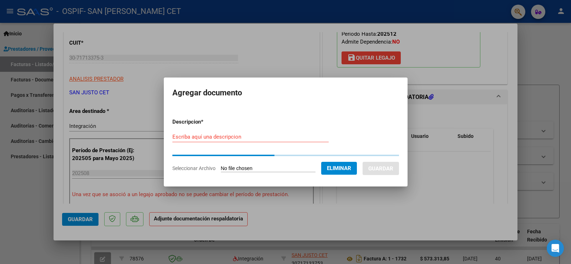
click at [227, 138] on div "Escriba aquí una descripcion" at bounding box center [250, 136] width 156 height 11
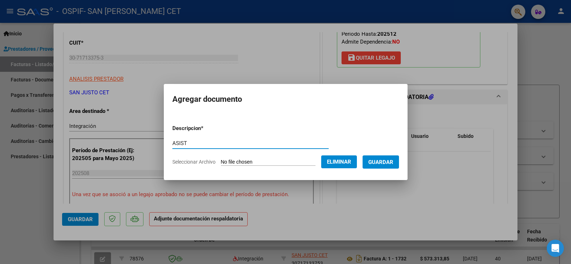
type input "ASIST"
click at [392, 164] on span "Guardar" at bounding box center [380, 162] width 25 height 6
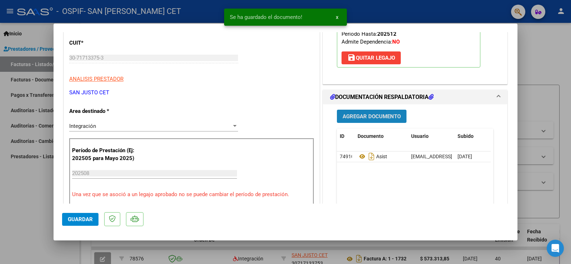
click at [362, 114] on span "Agregar Documento" at bounding box center [372, 116] width 58 height 6
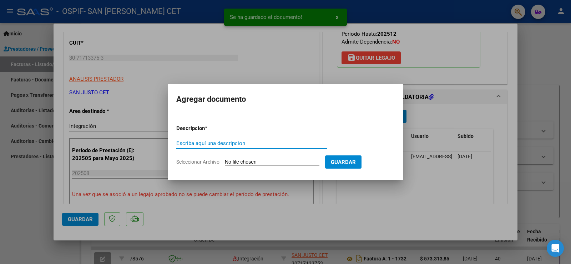
click at [282, 160] on input "Seleccionar Archivo" at bounding box center [272, 162] width 95 height 7
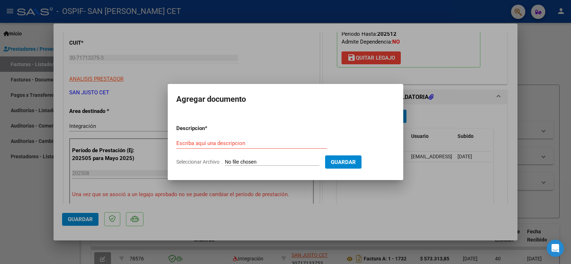
type input "C:\fakepath\AUT 2025 [PERSON_NAME].pdf"
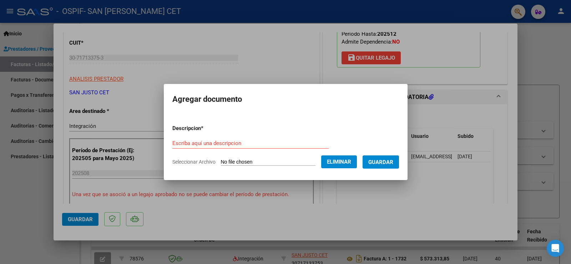
click at [280, 137] on form "Descripcion * Escriba aquí una descripcion Seleccionar Archivo Eliminar Guardar" at bounding box center [285, 145] width 227 height 52
click at [279, 144] on input "Escriba aquí una descripcion" at bounding box center [250, 143] width 156 height 6
type input "AUT"
click at [382, 158] on span "Guardar" at bounding box center [380, 161] width 25 height 6
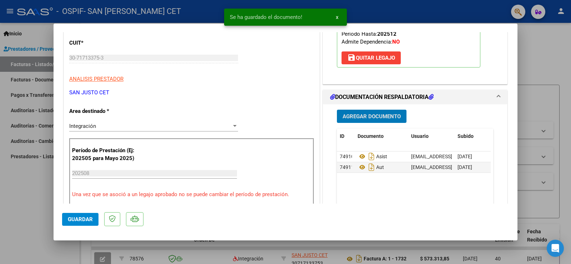
click at [386, 118] on span "Agregar Documento" at bounding box center [372, 116] width 58 height 6
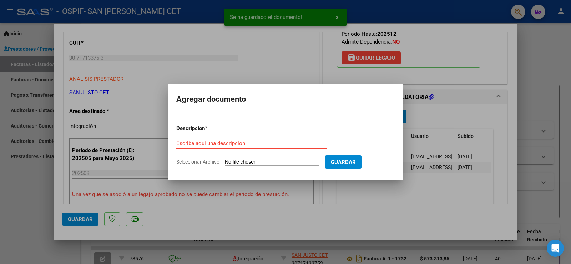
click at [293, 164] on input "Seleccionar Archivo" at bounding box center [272, 162] width 95 height 7
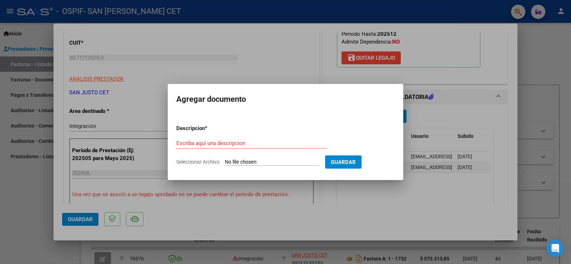
type input "C:\fakepath\CAE FC 1788.pdf"
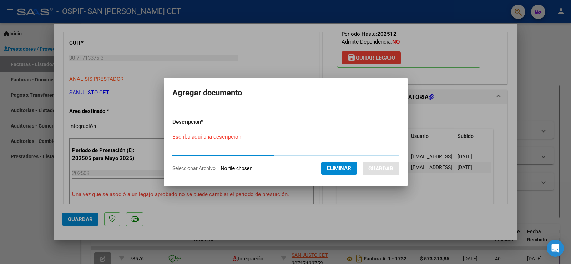
click at [240, 140] on div "Escriba aquí una descripcion" at bounding box center [250, 136] width 156 height 11
click at [242, 138] on div "Escriba aquí una descripcion" at bounding box center [250, 136] width 156 height 11
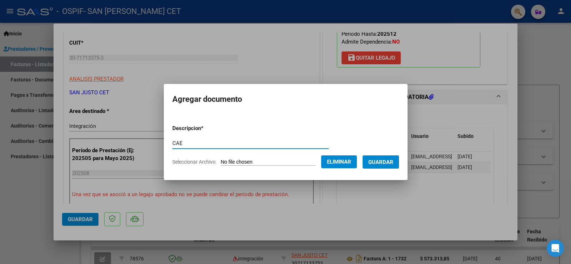
type input "CAE"
click at [389, 164] on span "Guardar" at bounding box center [380, 162] width 25 height 6
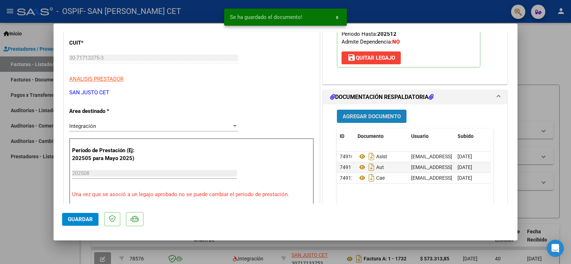
click at [373, 115] on span "Agregar Documento" at bounding box center [372, 116] width 58 height 6
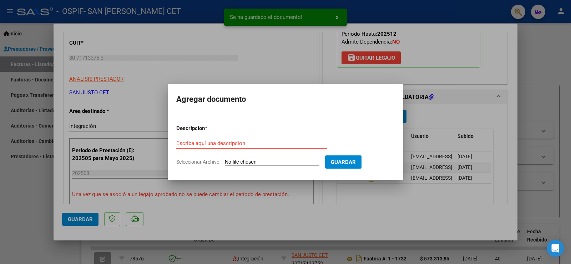
click at [293, 158] on form "Descripcion * Escriba aquí una descripcion Seleccionar Archivo Guardar" at bounding box center [285, 145] width 218 height 52
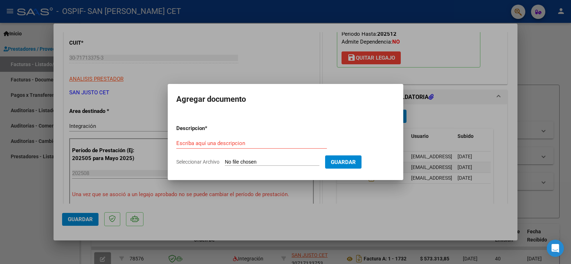
click at [257, 162] on input "Seleccionar Archivo" at bounding box center [272, 162] width 95 height 7
type input "C:\fakepath\FC OSPIF [PERSON_NAME] 1788.pdf"
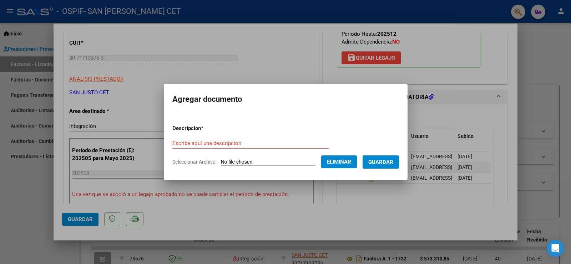
click at [237, 138] on div "Escriba aquí una descripcion" at bounding box center [250, 143] width 156 height 11
click at [235, 141] on input "Escriba aquí una descripcion" at bounding box center [250, 143] width 156 height 6
type input "FC"
click at [391, 163] on span "Guardar" at bounding box center [380, 162] width 25 height 6
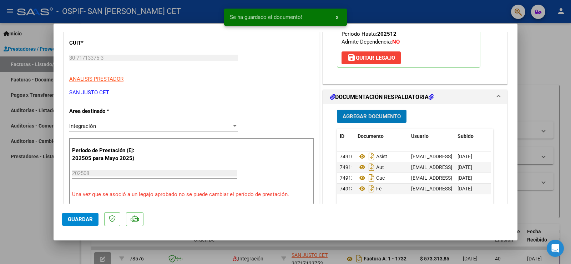
scroll to position [0, 0]
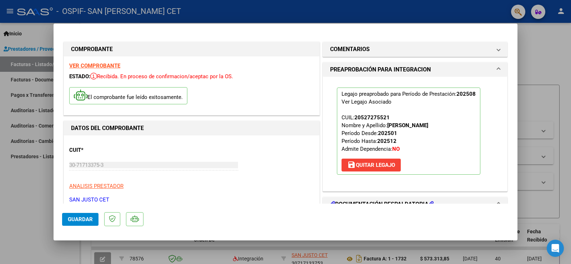
click at [90, 223] on button "Guardar" at bounding box center [80, 219] width 36 height 13
click at [36, 219] on div at bounding box center [285, 132] width 571 height 264
type input "$ 0,00"
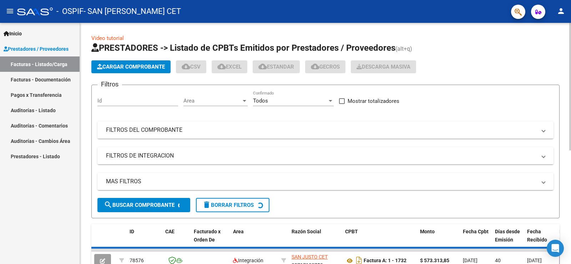
click at [142, 66] on span "Cargar Comprobante" at bounding box center [131, 67] width 68 height 6
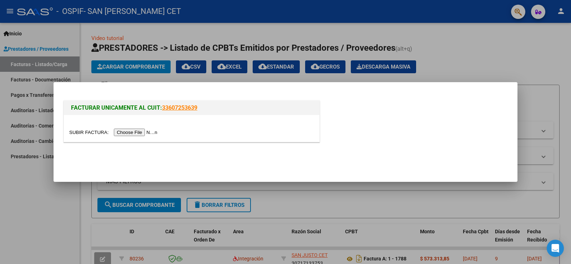
click at [152, 135] on input "file" at bounding box center [114, 131] width 90 height 7
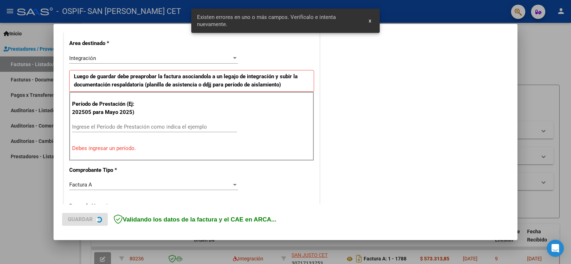
scroll to position [163, 0]
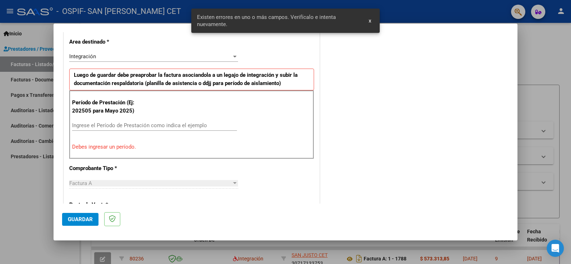
click at [128, 124] on input "Ingrese el Período de Prestación como indica el ejemplo" at bounding box center [154, 125] width 165 height 6
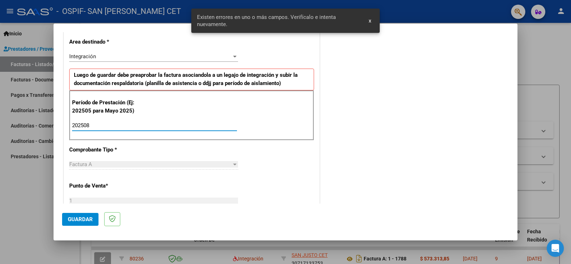
type input "202508"
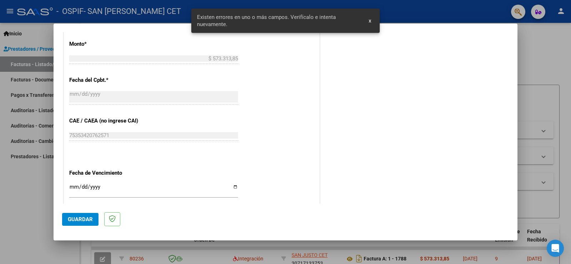
scroll to position [457, 0]
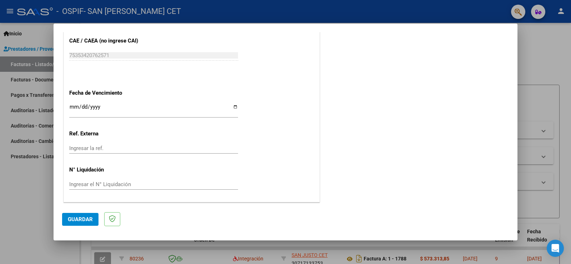
click at [90, 217] on span "Guardar" at bounding box center [80, 219] width 25 height 6
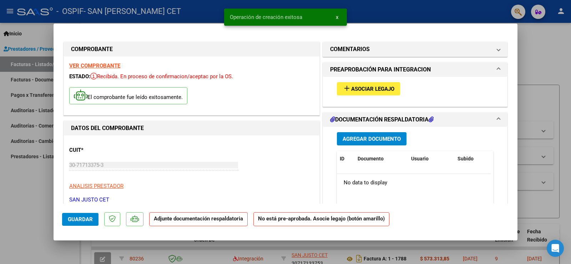
click at [375, 86] on span "Asociar Legajo" at bounding box center [372, 89] width 43 height 6
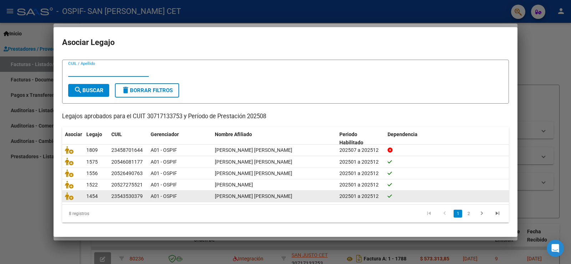
scroll to position [16, 0]
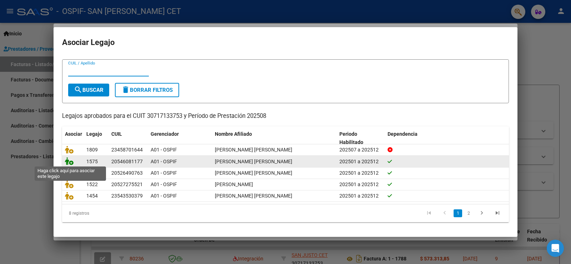
click at [70, 159] on icon at bounding box center [69, 161] width 9 height 8
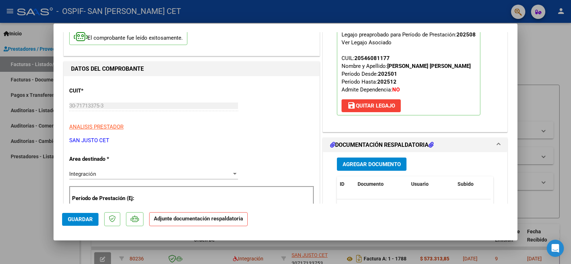
scroll to position [71, 0]
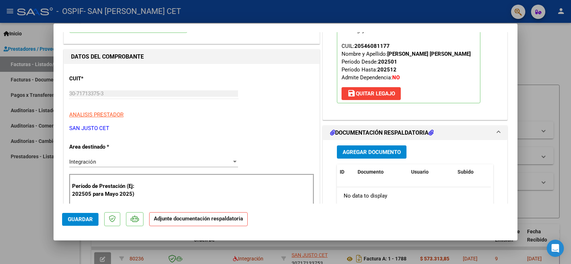
click at [351, 151] on span "Agregar Documento" at bounding box center [372, 152] width 58 height 6
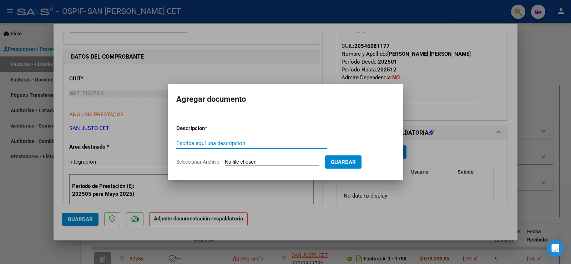
click at [269, 161] on input "Seleccionar Archivo" at bounding box center [272, 162] width 95 height 7
type input "C:\fakepath\AGOSTO [PERSON_NAME] (OSPIF).PDF"
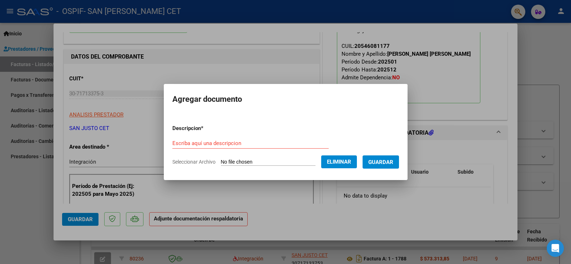
click at [272, 143] on input "Escriba aquí una descripcion" at bounding box center [250, 143] width 156 height 6
type input "ASIST"
click at [393, 164] on span "Guardar" at bounding box center [380, 162] width 25 height 6
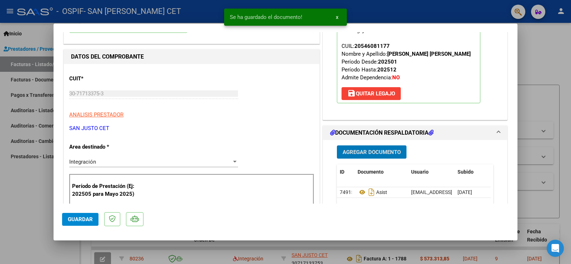
click at [359, 148] on button "Agregar Documento" at bounding box center [372, 151] width 70 height 13
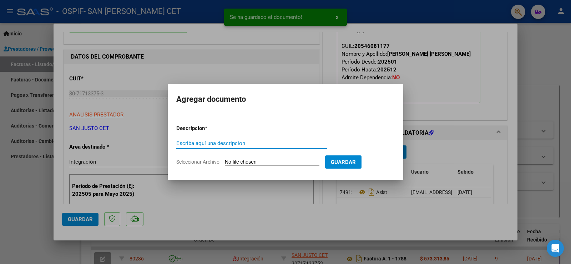
click at [275, 162] on input "Seleccionar Archivo" at bounding box center [272, 162] width 95 height 7
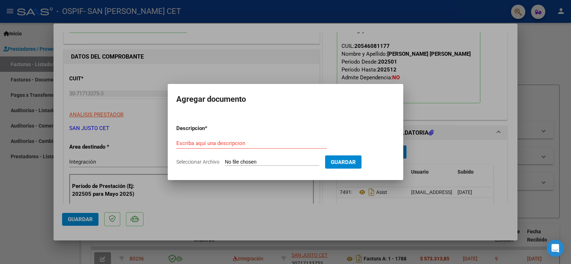
type input "C:\fakepath\AUT 2025 - [PERSON_NAME] - OSPIF.pdf"
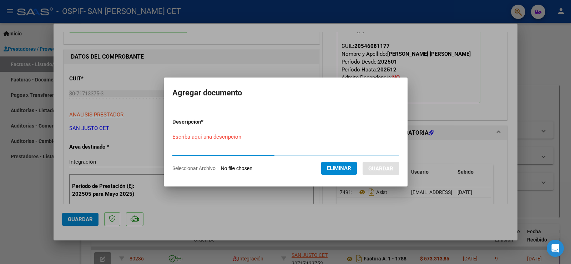
click at [283, 138] on div "Escriba aquí una descripcion" at bounding box center [250, 136] width 156 height 11
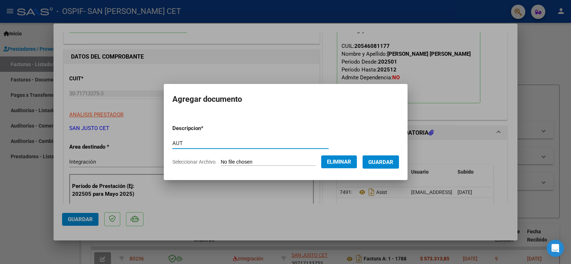
type input "AUT"
click at [378, 167] on button "Guardar" at bounding box center [381, 161] width 36 height 13
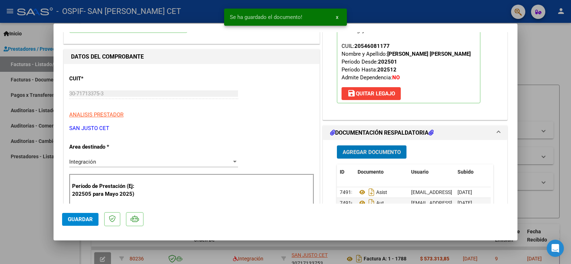
click at [384, 152] on span "Agregar Documento" at bounding box center [372, 152] width 58 height 6
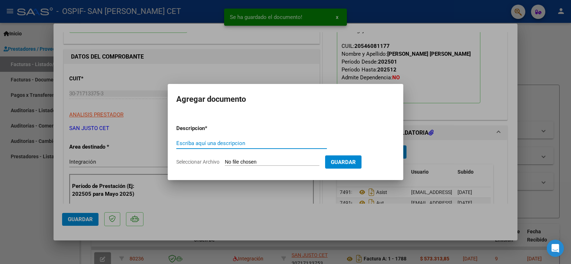
click at [293, 161] on input "Seleccionar Archivo" at bounding box center [272, 162] width 95 height 7
type input "C:\fakepath\CAE FC 1789.pdf"
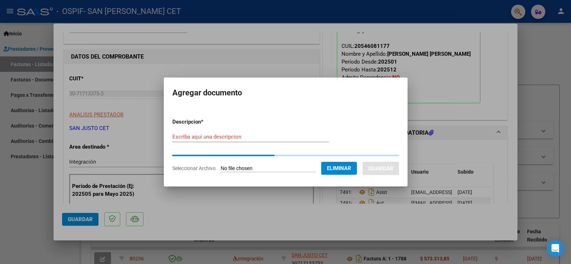
click at [250, 137] on div "Escriba aquí una descripcion" at bounding box center [250, 136] width 156 height 11
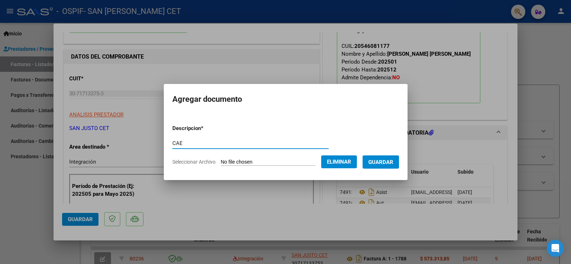
type input "CAE"
click at [380, 161] on span "Guardar" at bounding box center [380, 162] width 25 height 6
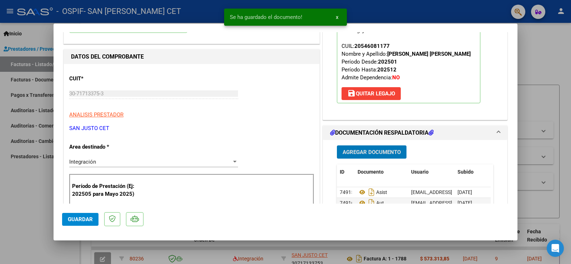
click at [360, 150] on span "Agregar Documento" at bounding box center [372, 152] width 58 height 6
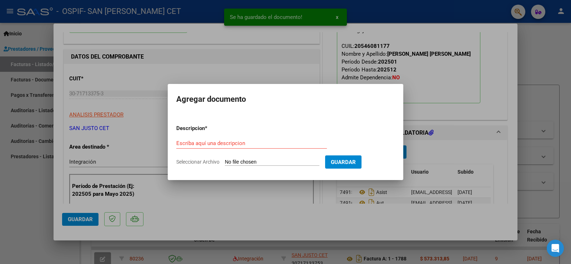
click at [269, 160] on input "Seleccionar Archivo" at bounding box center [272, 162] width 95 height 7
type input "C:\fakepath\FC OSPIF [PERSON_NAME] 1789.pdf"
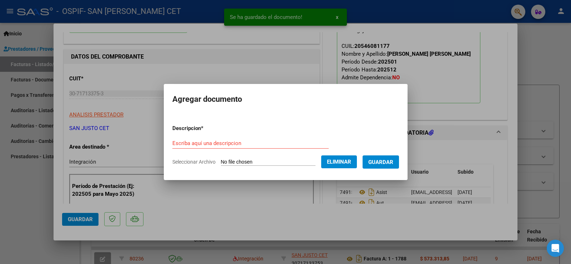
click at [230, 140] on input "Escriba aquí una descripcion" at bounding box center [250, 143] width 156 height 6
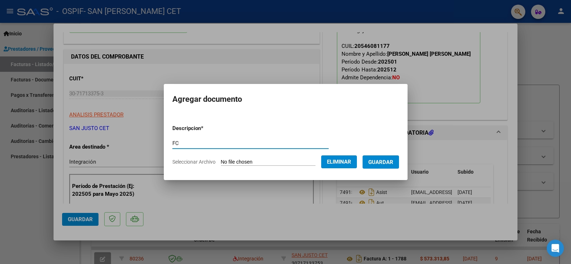
type input "FC"
click at [395, 155] on button "Guardar" at bounding box center [381, 161] width 36 height 13
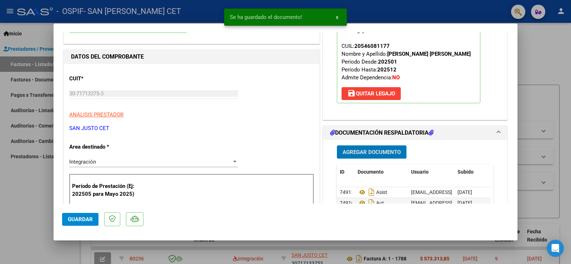
scroll to position [214, 0]
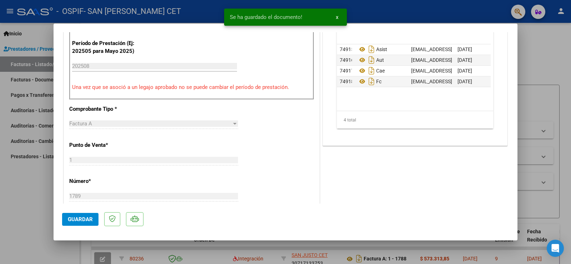
click at [77, 217] on span "Guardar" at bounding box center [80, 219] width 25 height 6
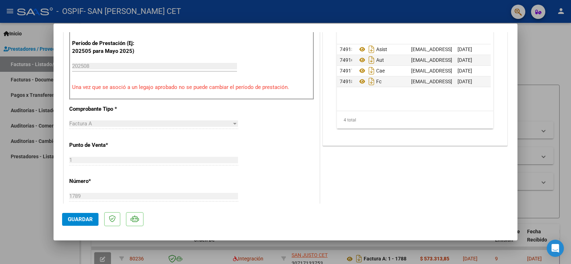
click at [35, 185] on div at bounding box center [285, 132] width 571 height 264
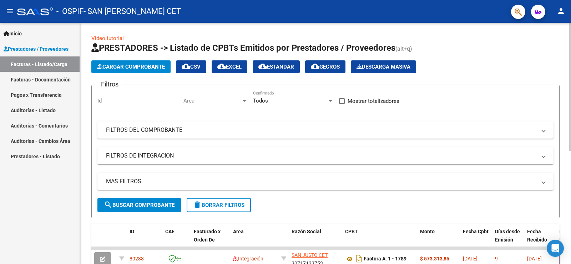
click at [121, 66] on span "Cargar Comprobante" at bounding box center [131, 67] width 68 height 6
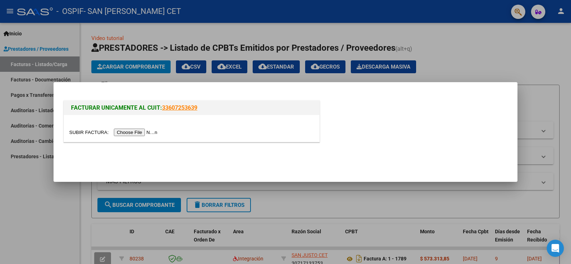
click at [60, 202] on div at bounding box center [285, 132] width 571 height 264
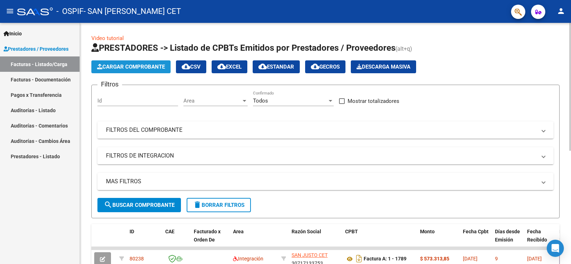
click at [125, 64] on span "Cargar Comprobante" at bounding box center [131, 67] width 68 height 6
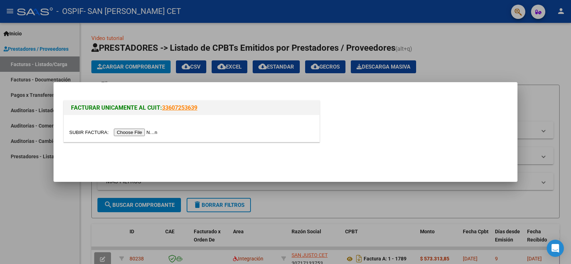
click at [159, 132] on input "file" at bounding box center [114, 131] width 90 height 7
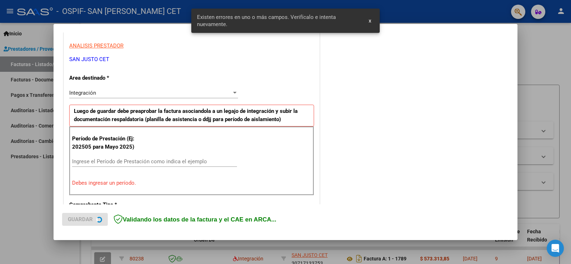
scroll to position [150, 0]
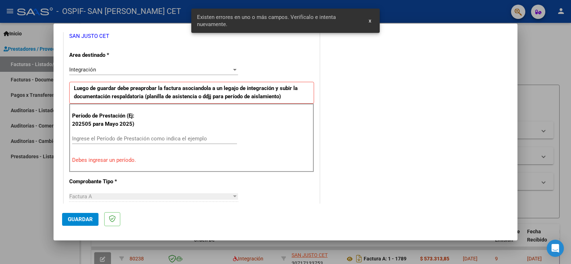
click at [113, 138] on input "Ingrese el Período de Prestación como indica el ejemplo" at bounding box center [154, 138] width 165 height 6
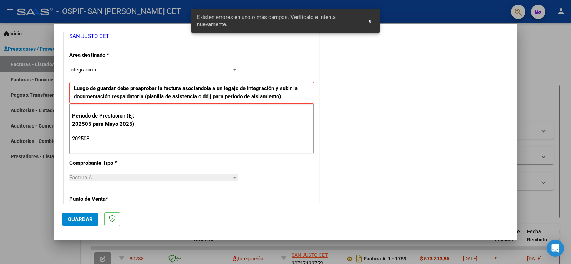
type input "202508"
click at [79, 219] on span "Guardar" at bounding box center [80, 219] width 25 height 6
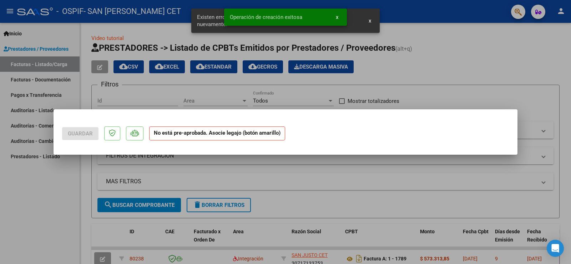
scroll to position [0, 0]
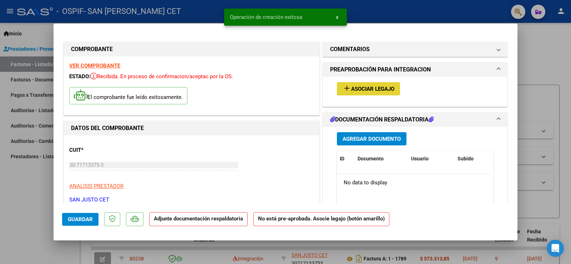
click at [361, 89] on span "Asociar Legajo" at bounding box center [372, 89] width 43 height 6
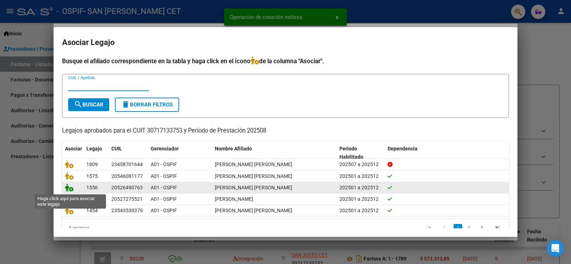
click at [72, 188] on icon at bounding box center [69, 187] width 9 height 8
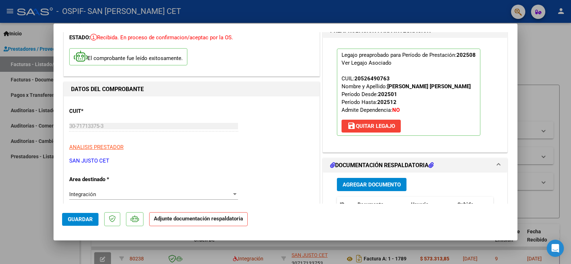
scroll to position [71, 0]
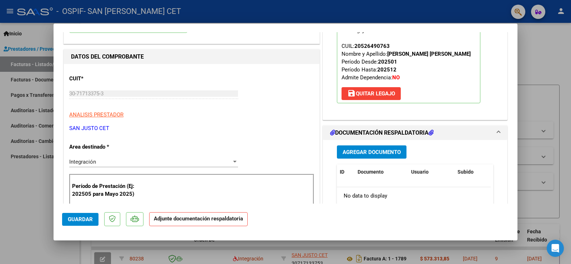
click at [360, 151] on span "Agregar Documento" at bounding box center [372, 152] width 58 height 6
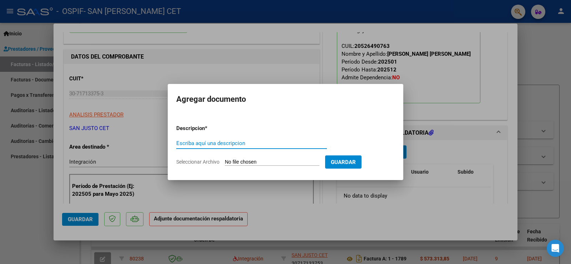
click at [243, 160] on input "Seleccionar Archivo" at bounding box center [272, 162] width 95 height 7
type input "C:\fakepath\AGOSTO [PERSON_NAME] - OSPIF.PDF"
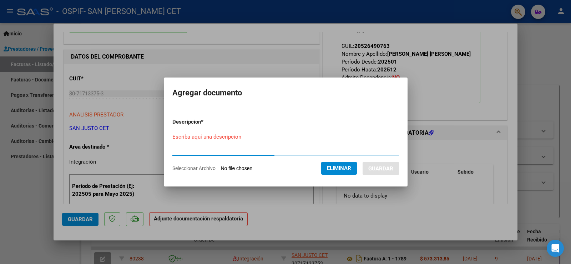
click at [228, 138] on input "Escriba aquí una descripcion" at bounding box center [250, 136] width 156 height 6
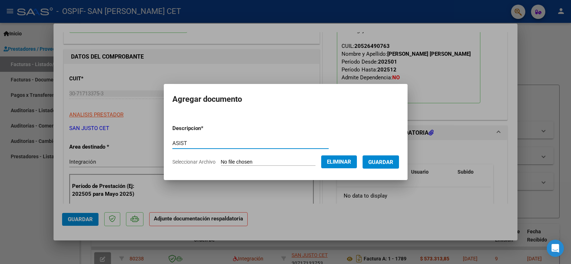
type input "ASIST"
click at [390, 159] on span "Guardar" at bounding box center [380, 162] width 25 height 6
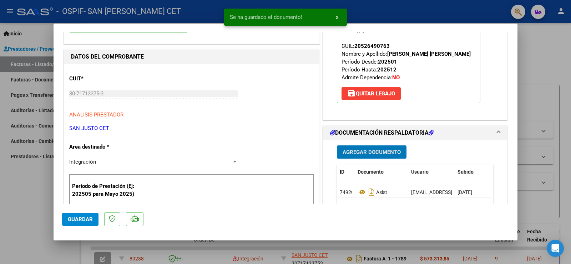
click at [366, 152] on span "Agregar Documento" at bounding box center [372, 152] width 58 height 6
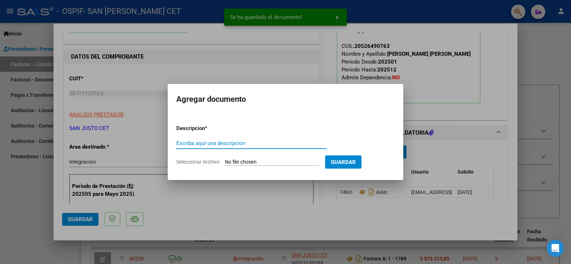
click at [270, 162] on input "Seleccionar Archivo" at bounding box center [272, 162] width 95 height 7
type input "C:\fakepath\AUT 2025 - [PERSON_NAME] [PERSON_NAME] - OSPIF.pdf"
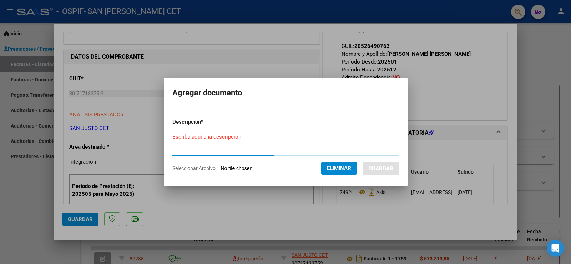
click at [253, 141] on div "Escriba aquí una descripcion" at bounding box center [250, 136] width 156 height 11
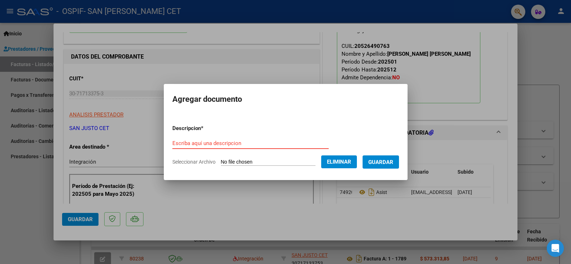
click at [253, 137] on form "Descripcion * Escriba aquí una descripcion Seleccionar Archivo Eliminar Guardar" at bounding box center [285, 145] width 227 height 52
click at [247, 144] on input "Escriba aquí una descripcion" at bounding box center [250, 143] width 156 height 6
type input "AUT"
click at [390, 159] on span "Guardar" at bounding box center [380, 162] width 25 height 6
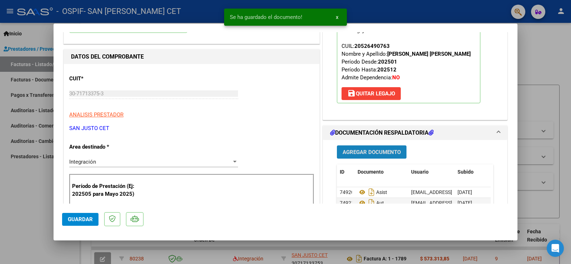
click at [387, 151] on span "Agregar Documento" at bounding box center [372, 152] width 58 height 6
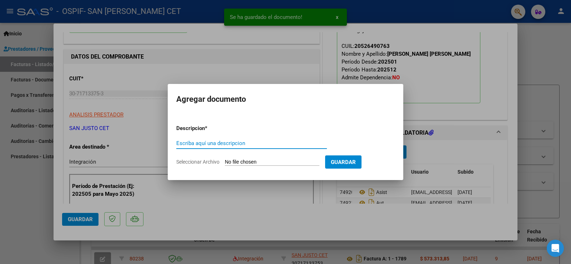
click at [274, 159] on input "Seleccionar Archivo" at bounding box center [272, 162] width 95 height 7
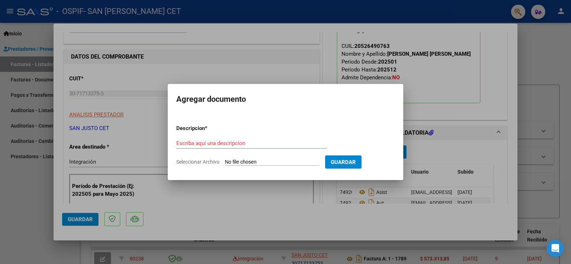
type input "C:\fakepath\CAE FC 1791.pdf"
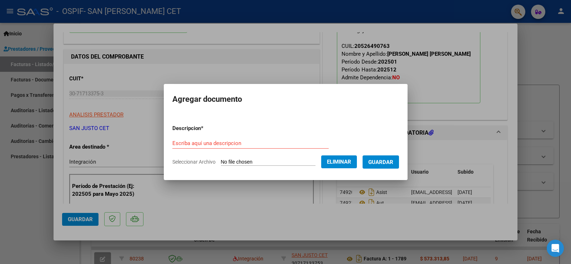
click at [263, 138] on div "Escriba aquí una descripcion" at bounding box center [250, 143] width 156 height 11
click at [263, 141] on input "Escriba aquí una descripcion" at bounding box center [250, 143] width 156 height 6
type input "CAE"
click at [383, 165] on span "Guardar" at bounding box center [380, 162] width 25 height 6
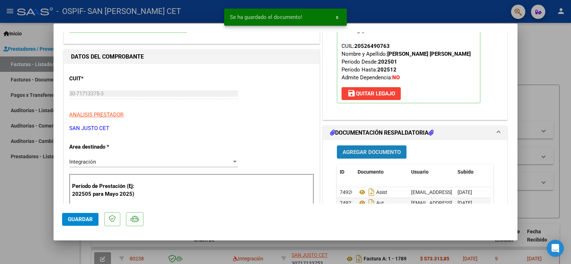
click at [373, 157] on button "Agregar Documento" at bounding box center [372, 151] width 70 height 13
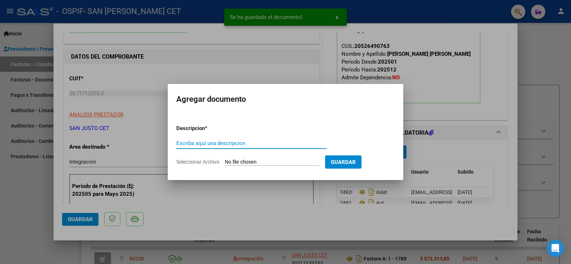
click at [271, 162] on input "Seleccionar Archivo" at bounding box center [272, 162] width 95 height 7
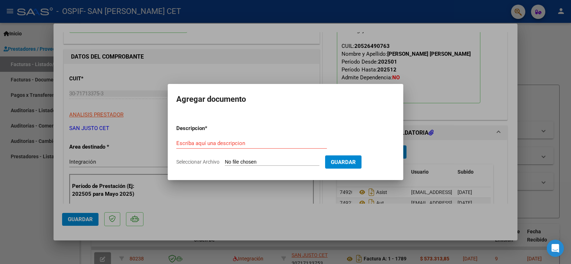
type input "C:\fakepath\FC [PERSON_NAME] [PERSON_NAME] 1791.pdf"
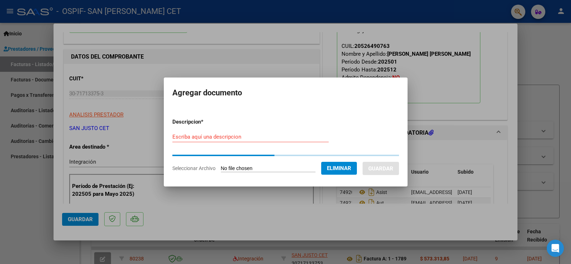
click at [222, 137] on form "Descripcion * Escriba aquí una descripcion Seleccionar Archivo Eliminar Guardar" at bounding box center [285, 144] width 227 height 65
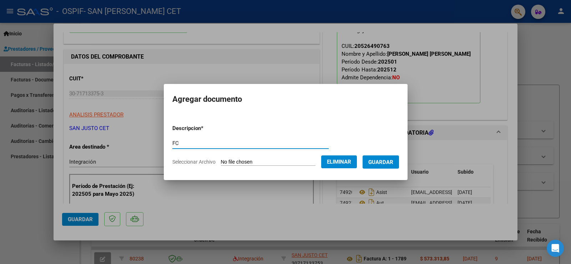
type input "FC"
click at [393, 159] on span "Guardar" at bounding box center [380, 162] width 25 height 6
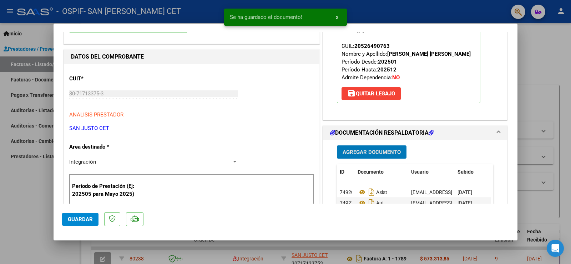
scroll to position [178, 0]
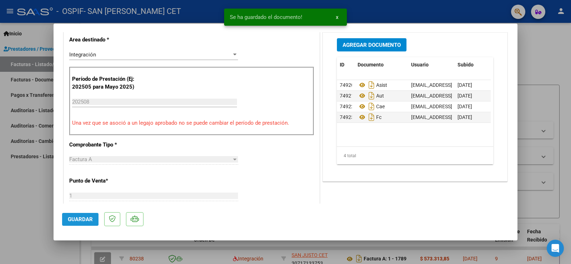
click at [74, 222] on span "Guardar" at bounding box center [80, 219] width 25 height 6
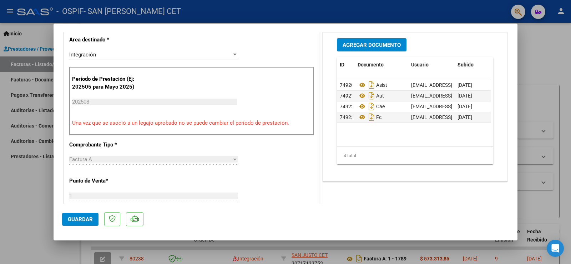
click at [35, 203] on div at bounding box center [285, 132] width 571 height 264
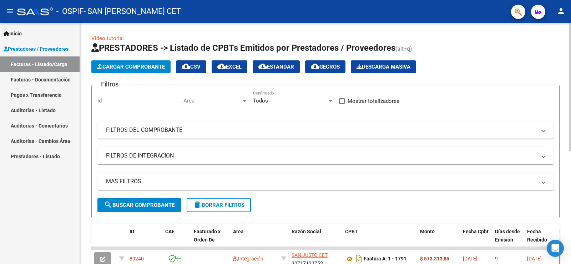
click at [124, 64] on span "Cargar Comprobante" at bounding box center [131, 67] width 68 height 6
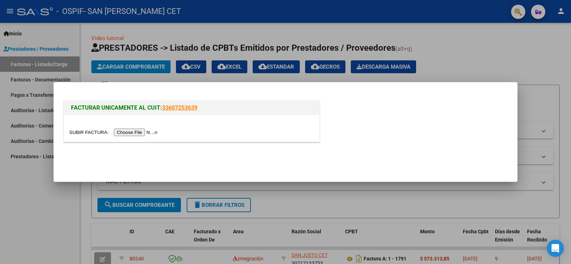
click at [146, 136] on input "file" at bounding box center [114, 131] width 90 height 7
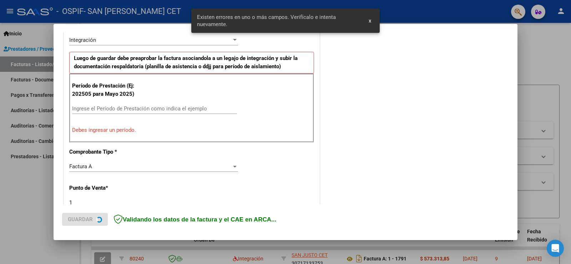
scroll to position [185, 0]
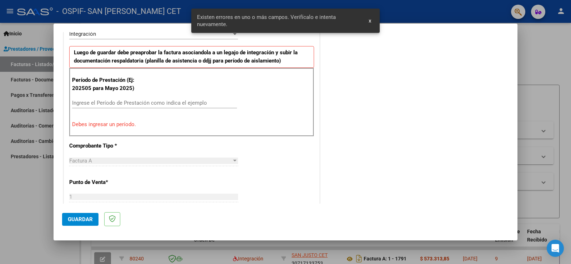
click at [152, 101] on input "Ingrese el Período de Prestación como indica el ejemplo" at bounding box center [154, 103] width 165 height 6
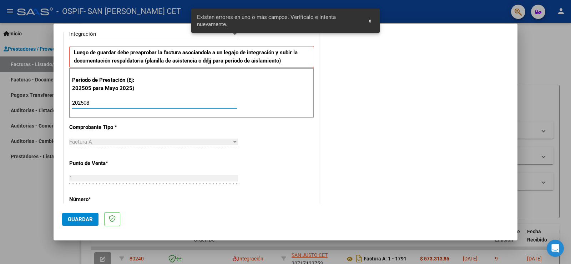
type input "202508"
click at [84, 217] on span "Guardar" at bounding box center [80, 219] width 25 height 6
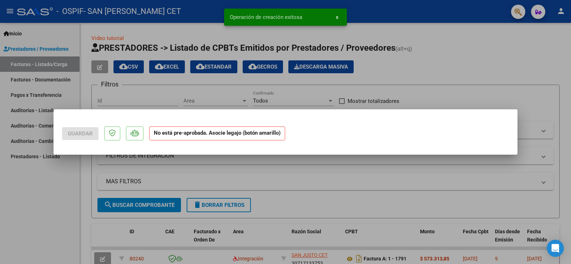
scroll to position [0, 0]
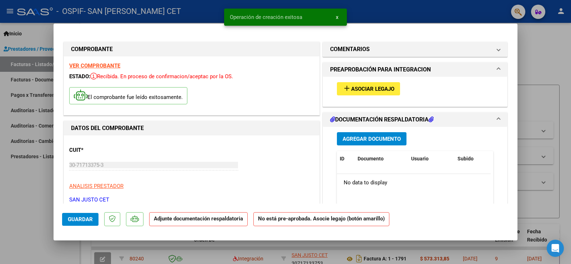
click at [381, 87] on span "Asociar Legajo" at bounding box center [372, 89] width 43 height 6
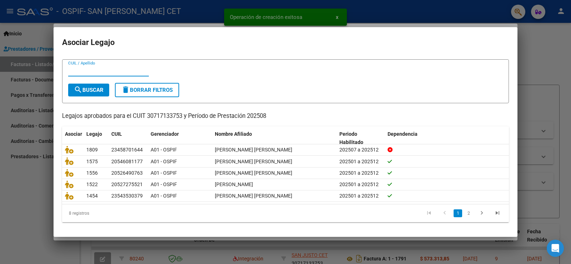
scroll to position [16, 0]
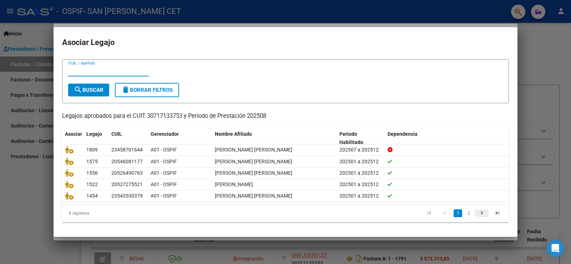
click at [479, 211] on icon "go to next page" at bounding box center [481, 213] width 9 height 9
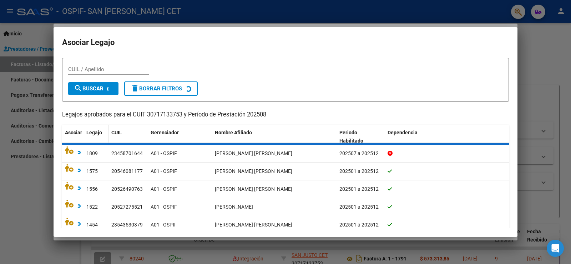
scroll to position [0, 0]
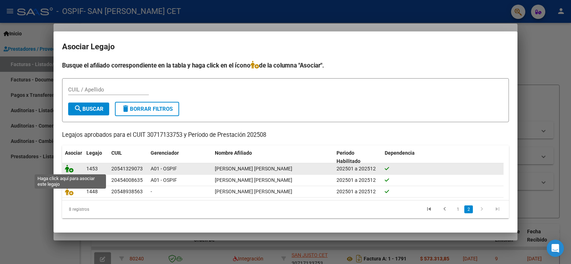
click at [69, 168] on icon at bounding box center [69, 168] width 9 height 8
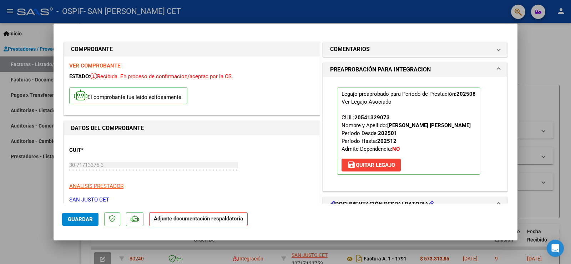
scroll to position [143, 0]
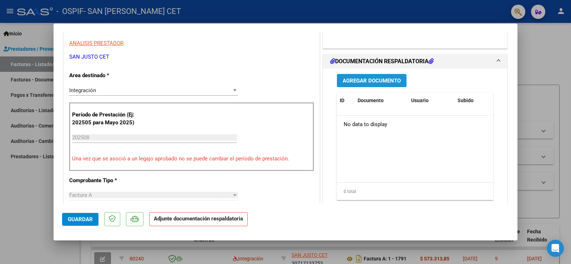
click at [386, 79] on span "Agregar Documento" at bounding box center [372, 80] width 58 height 6
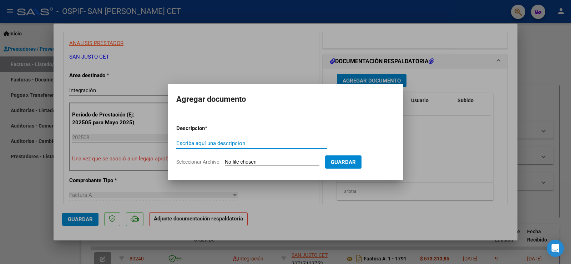
click at [255, 162] on input "Seleccionar Archivo" at bounding box center [272, 162] width 95 height 7
type input "C:\fakepath\AGOSTO ASIST - [PERSON_NAME] (OSPIF).PDF"
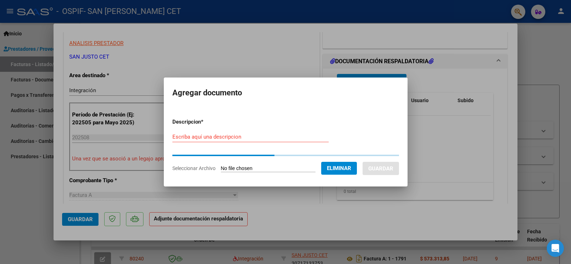
click at [230, 135] on input "Escriba aquí una descripcion" at bounding box center [250, 136] width 156 height 6
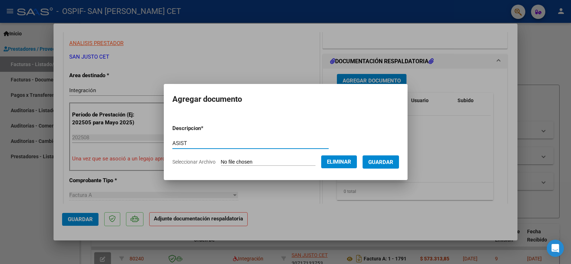
type input "ASIST"
click at [385, 161] on span "Guardar" at bounding box center [380, 162] width 25 height 6
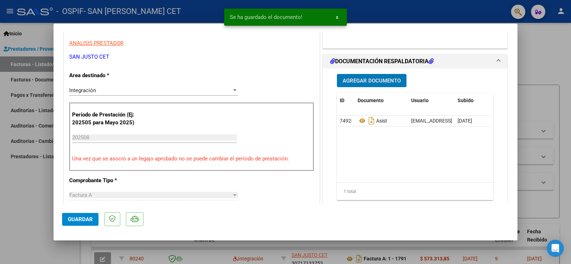
click at [370, 77] on span "Agregar Documento" at bounding box center [372, 80] width 58 height 6
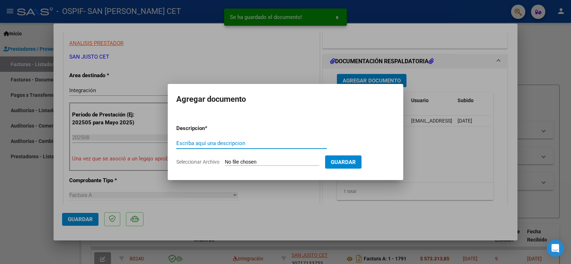
click at [267, 162] on input "Seleccionar Archivo" at bounding box center [272, 162] width 95 height 7
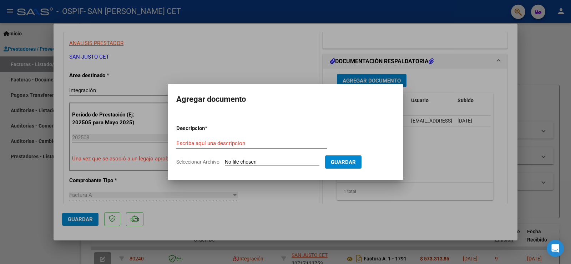
type input "C:\fakepath\CAE FC 1790.pdf"
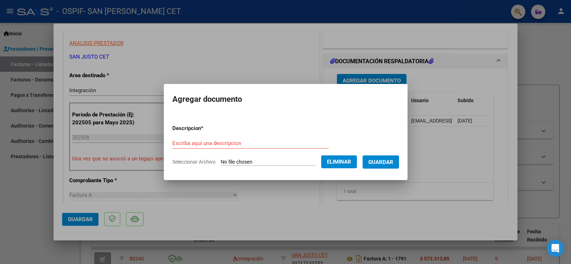
click at [255, 138] on div "Escriba aquí una descripcion" at bounding box center [250, 143] width 156 height 11
type input "CAE"
click at [385, 164] on span "Guardar" at bounding box center [380, 162] width 25 height 6
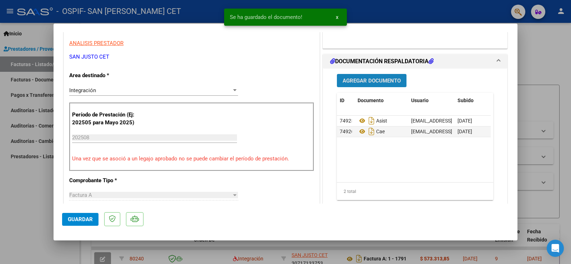
click at [385, 82] on span "Agregar Documento" at bounding box center [372, 80] width 58 height 6
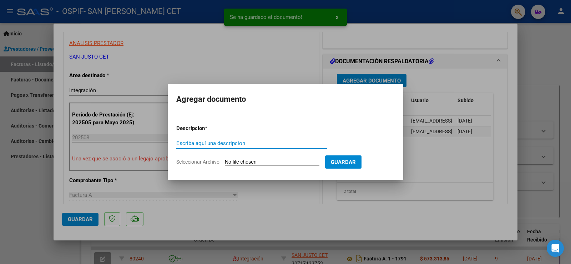
click at [274, 162] on input "Seleccionar Archivo" at bounding box center [272, 162] width 95 height 7
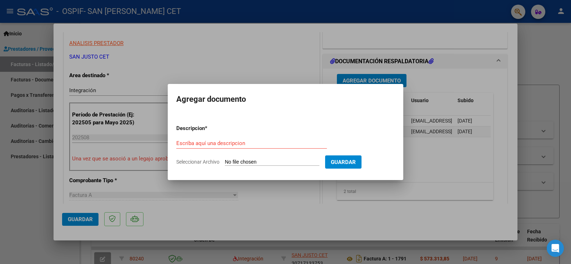
type input "C:\fakepath\FC OSPIF CARRIZO AGOSTO 1790.pdf"
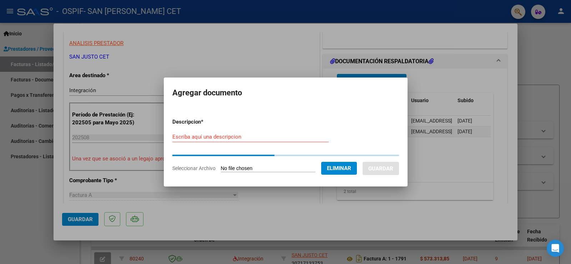
click at [210, 136] on form "Descripcion * Escriba aquí una descripcion Seleccionar Archivo Eliminar Guardar" at bounding box center [285, 144] width 227 height 65
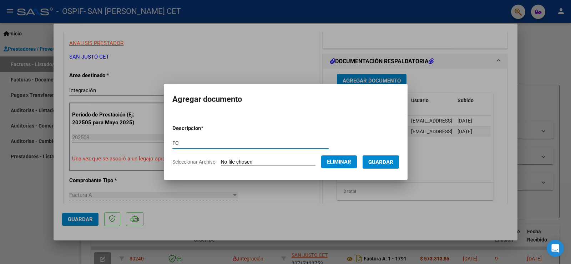
type input "FC"
click at [382, 160] on span "Guardar" at bounding box center [380, 162] width 25 height 6
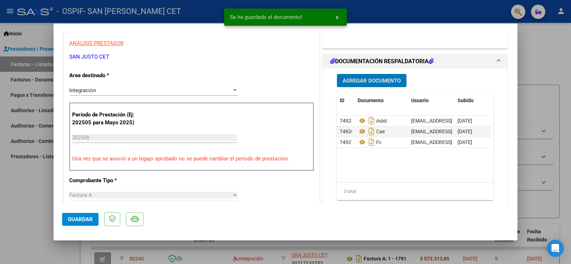
click at [376, 78] on span "Agregar Documento" at bounding box center [372, 80] width 58 height 6
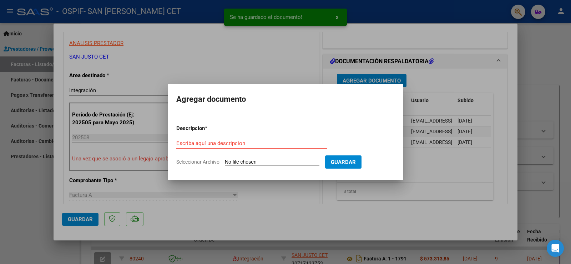
click at [274, 164] on input "Seleccionar Archivo" at bounding box center [272, 162] width 95 height 7
type input "C:\fakepath\AUT CET 2025 [PERSON_NAME].pdf"
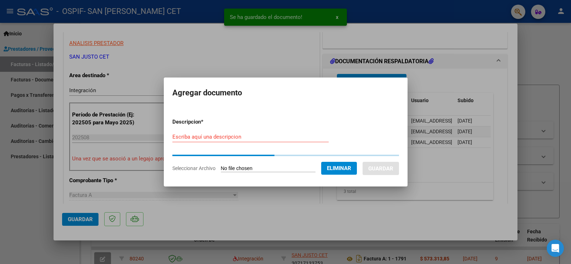
click at [263, 140] on input "Escriba aquí una descripcion" at bounding box center [250, 136] width 156 height 6
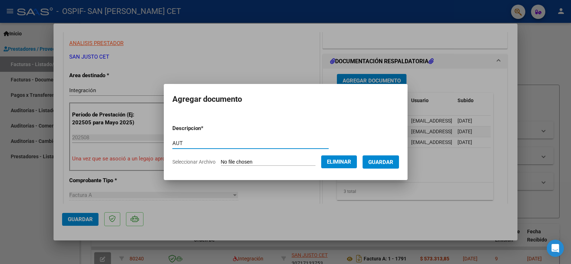
type input "AUT"
click at [384, 160] on span "Guardar" at bounding box center [380, 162] width 25 height 6
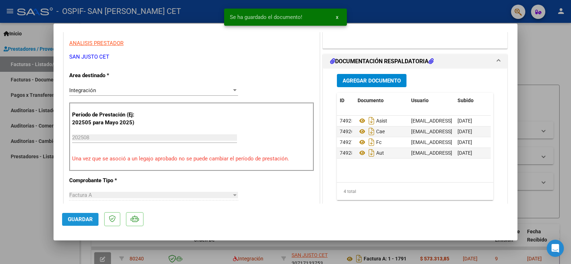
click at [88, 218] on span "Guardar" at bounding box center [80, 219] width 25 height 6
click at [39, 219] on div at bounding box center [285, 132] width 571 height 264
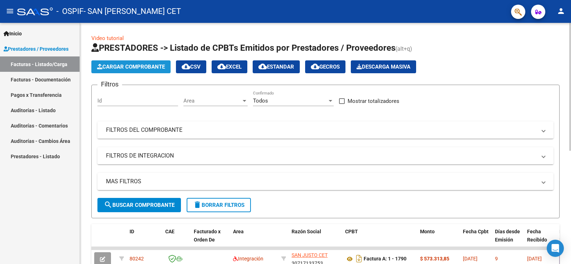
click at [115, 67] on span "Cargar Comprobante" at bounding box center [131, 67] width 68 height 6
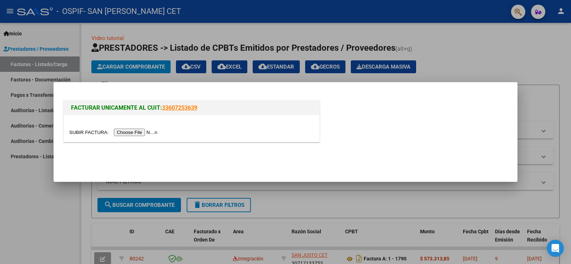
click at [157, 132] on input "file" at bounding box center [114, 131] width 90 height 7
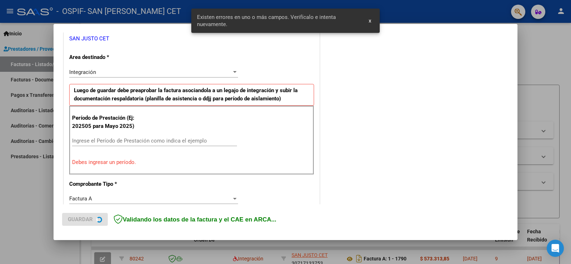
scroll to position [150, 0]
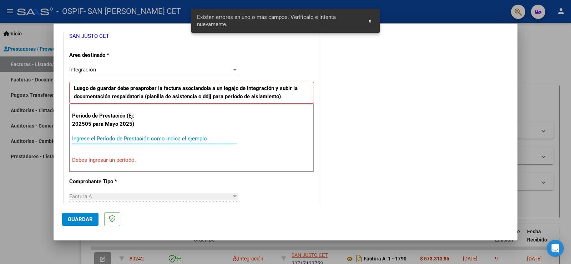
click at [133, 138] on input "Ingrese el Período de Prestación como indica el ejemplo" at bounding box center [154, 138] width 165 height 6
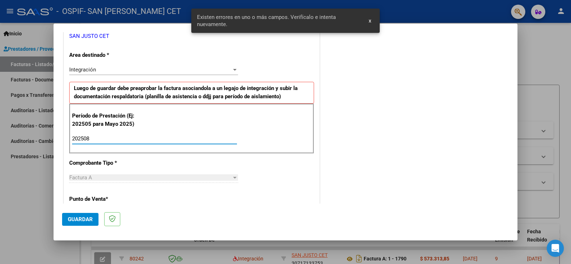
type input "202508"
click at [80, 219] on span "Guardar" at bounding box center [80, 219] width 25 height 6
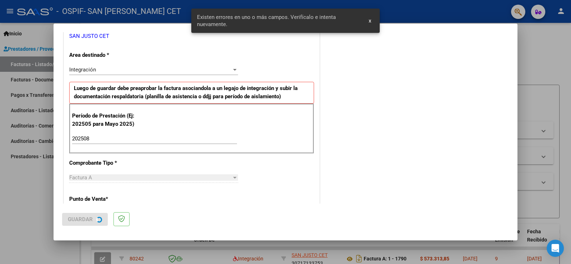
scroll to position [0, 0]
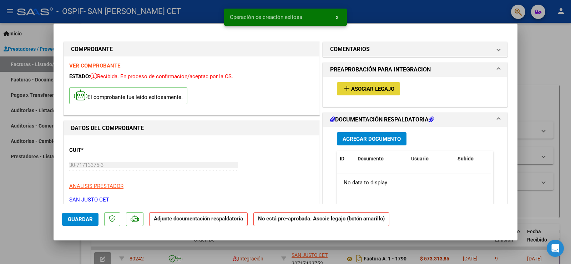
click at [361, 90] on span "Asociar Legajo" at bounding box center [372, 89] width 43 height 6
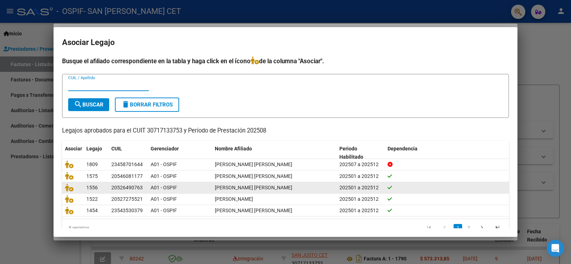
scroll to position [16, 0]
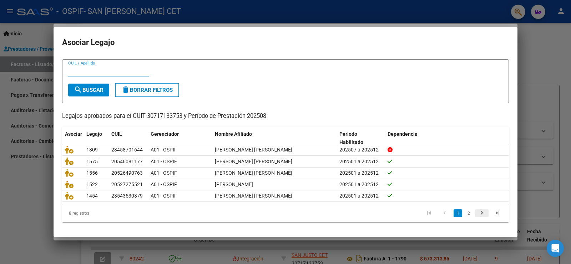
click at [477, 214] on icon "go to next page" at bounding box center [481, 213] width 9 height 9
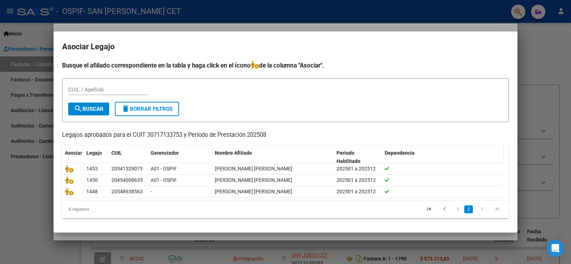
scroll to position [0, 0]
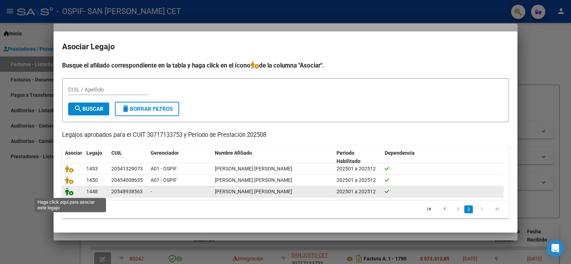
click at [66, 193] on icon at bounding box center [69, 191] width 9 height 8
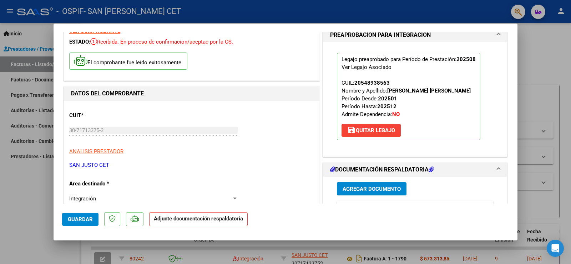
scroll to position [71, 0]
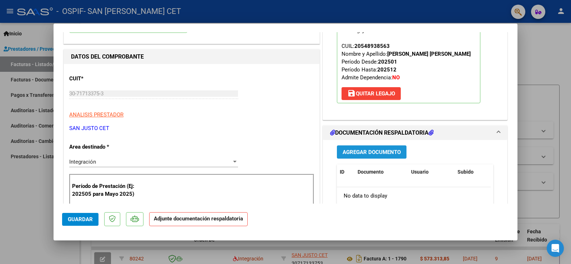
click at [373, 152] on span "Agregar Documento" at bounding box center [372, 152] width 58 height 6
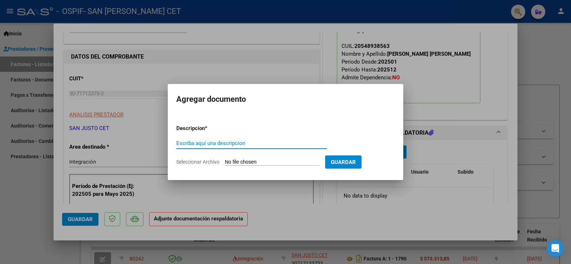
click at [283, 163] on input "Seleccionar Archivo" at bounding box center [272, 162] width 95 height 7
type input "C:\fakepath\AGOSTO ASIST - [PERSON_NAME] [PERSON_NAME] (OSPIF).PDF"
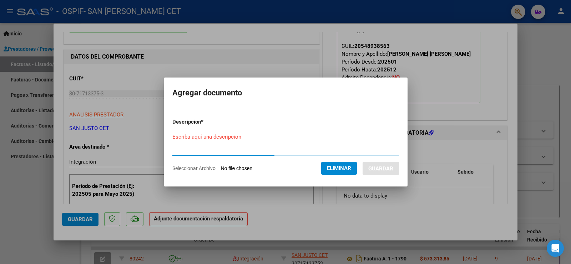
click at [256, 135] on input "Escriba aquí una descripcion" at bounding box center [250, 136] width 156 height 6
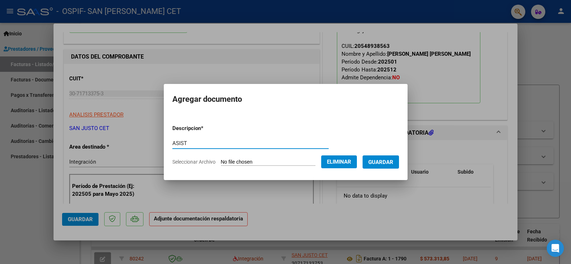
type input "ASIST"
click at [393, 163] on span "Guardar" at bounding box center [380, 162] width 25 height 6
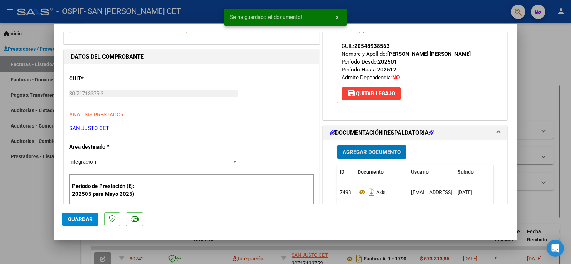
click at [367, 154] on span "Agregar Documento" at bounding box center [372, 152] width 58 height 6
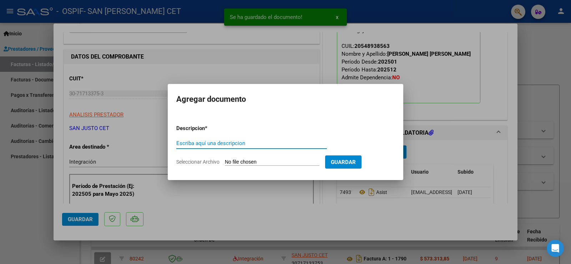
click at [295, 163] on input "Seleccionar Archivo" at bounding box center [272, 162] width 95 height 7
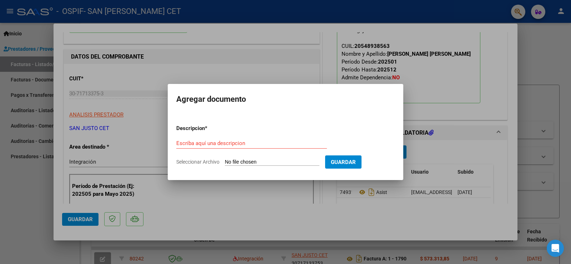
type input "C:\fakepath\AUT 2025 - [PERSON_NAME] [PERSON_NAME] - OSPIF.pdf"
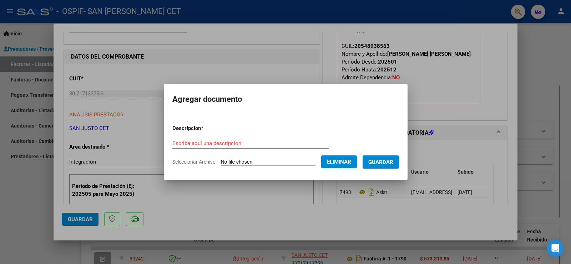
click at [264, 138] on div "Escriba aquí una descripcion" at bounding box center [250, 143] width 156 height 11
type input "AUT"
click at [381, 161] on span "Guardar" at bounding box center [380, 162] width 25 height 6
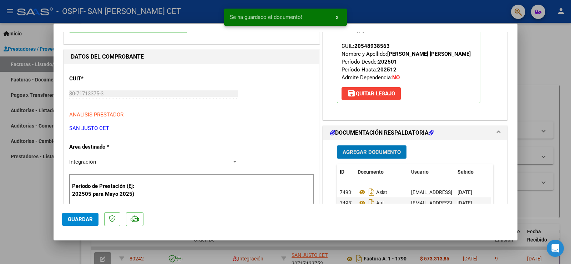
click at [376, 150] on span "Agregar Documento" at bounding box center [372, 152] width 58 height 6
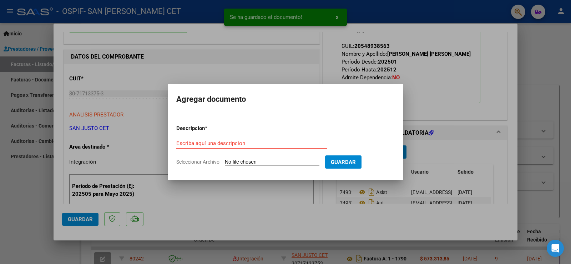
click at [273, 162] on input "Seleccionar Archivo" at bounding box center [272, 162] width 95 height 7
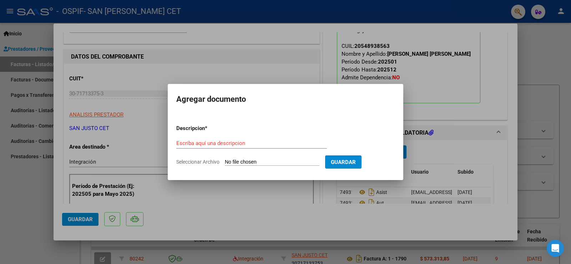
type input "C:\fakepath\CAE FC 1792.pdf"
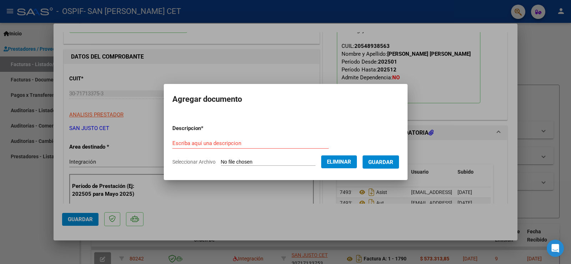
click at [239, 142] on input "Escriba aquí una descripcion" at bounding box center [250, 143] width 156 height 6
type input "CAE"
click at [377, 166] on button "Guardar" at bounding box center [381, 161] width 36 height 13
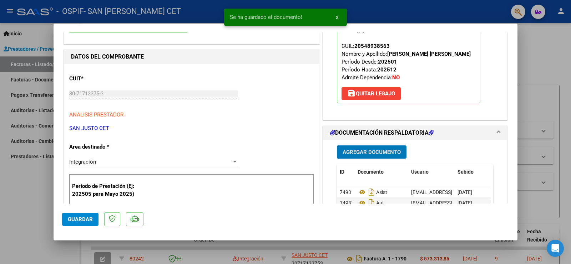
click at [375, 151] on span "Agregar Documento" at bounding box center [372, 152] width 58 height 6
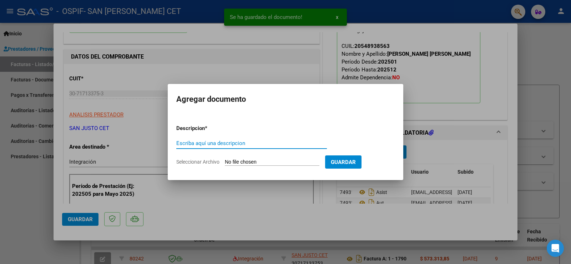
click at [268, 162] on input "Seleccionar Archivo" at bounding box center [272, 162] width 95 height 7
type input "C:\fakepath\FC [PERSON_NAME] [PERSON_NAME] 1792.pdf"
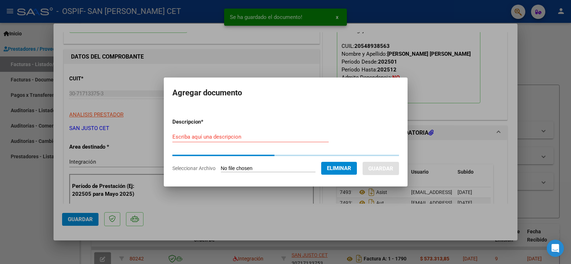
click at [243, 137] on div "Escriba aquí una descripcion" at bounding box center [250, 136] width 156 height 11
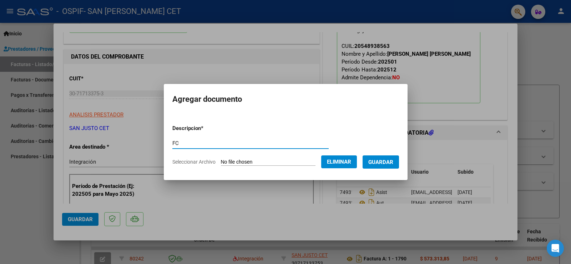
type input "FC"
click at [381, 161] on span "Guardar" at bounding box center [380, 162] width 25 height 6
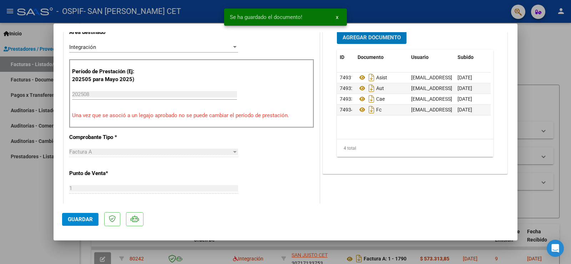
scroll to position [250, 0]
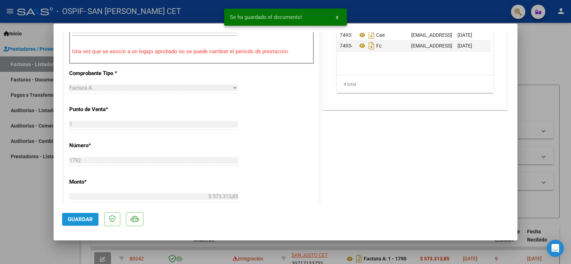
click at [77, 220] on span "Guardar" at bounding box center [80, 219] width 25 height 6
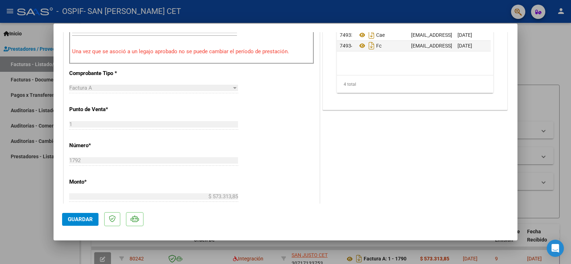
click at [42, 208] on div at bounding box center [285, 132] width 571 height 264
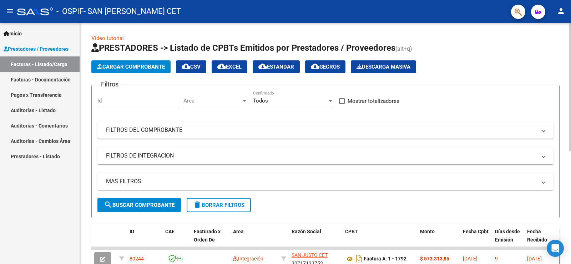
click at [112, 65] on span "Cargar Comprobante" at bounding box center [131, 67] width 68 height 6
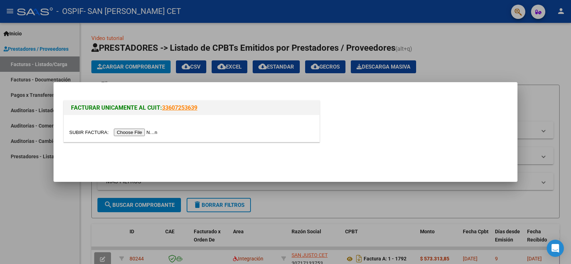
click at [134, 129] on input "file" at bounding box center [114, 131] width 90 height 7
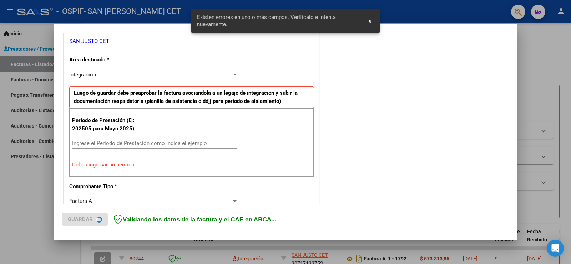
scroll to position [150, 0]
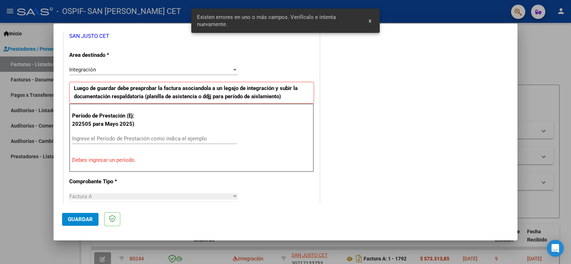
click at [110, 140] on input "Ingrese el Período de Prestación como indica el ejemplo" at bounding box center [154, 138] width 165 height 6
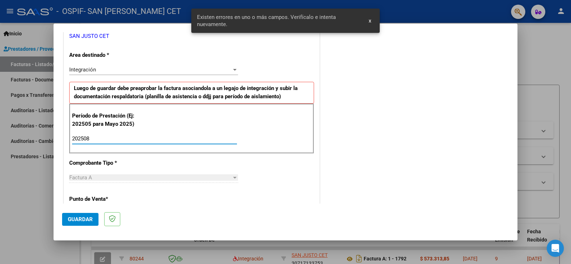
type input "202508"
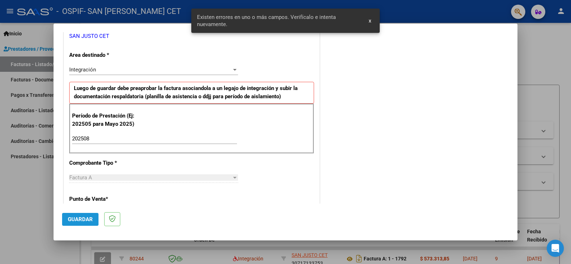
click at [73, 217] on span "Guardar" at bounding box center [80, 219] width 25 height 6
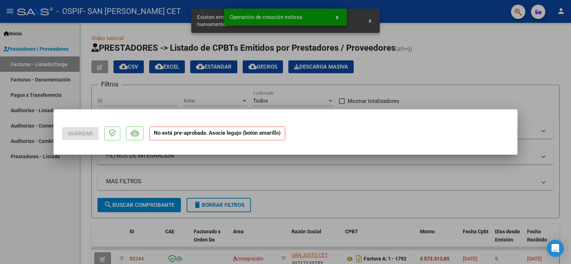
scroll to position [0, 0]
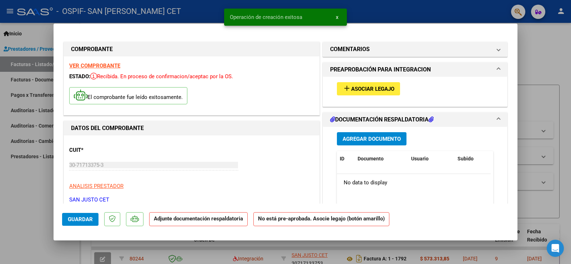
click at [385, 90] on span "Asociar Legajo" at bounding box center [372, 89] width 43 height 6
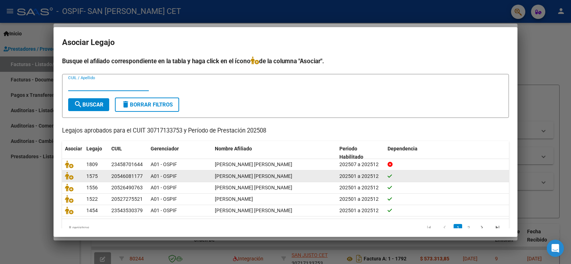
scroll to position [16, 0]
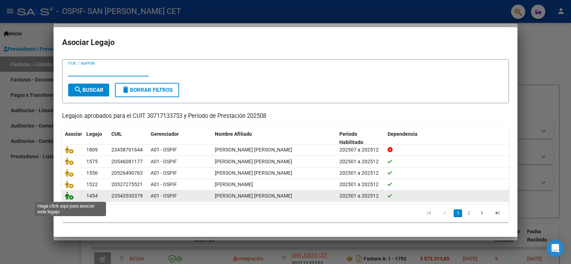
click at [67, 196] on icon at bounding box center [69, 196] width 9 height 8
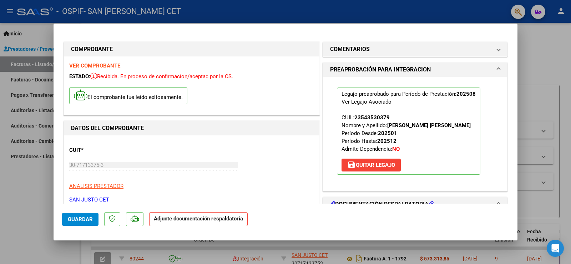
scroll to position [107, 0]
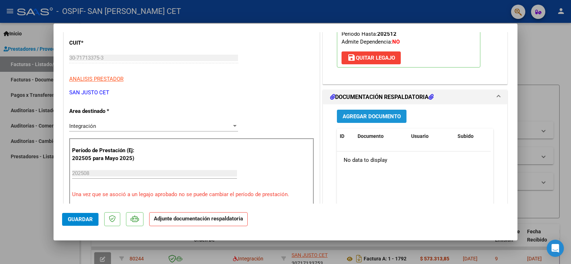
click at [373, 115] on span "Agregar Documento" at bounding box center [372, 116] width 58 height 6
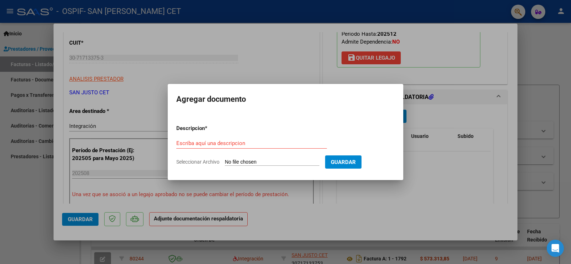
click at [282, 164] on input "Seleccionar Archivo" at bounding box center [272, 162] width 95 height 7
type input "C:\fakepath\AGOSTO ASIST - [PERSON_NAME] (OSPIF).PDF"
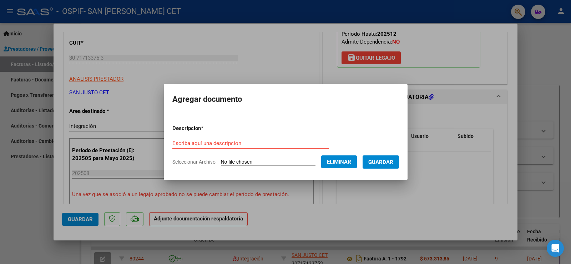
click at [212, 134] on form "Descripcion * Escriba aquí una descripcion Seleccionar Archivo Eliminar Guardar" at bounding box center [285, 145] width 227 height 52
click at [209, 145] on input "Escriba aquí una descripcion" at bounding box center [250, 143] width 156 height 6
type input "ASIST"
click at [392, 163] on span "Guardar" at bounding box center [380, 162] width 25 height 6
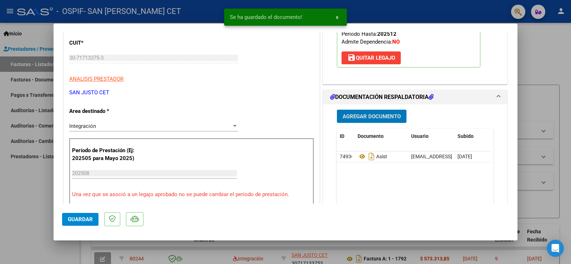
click at [384, 114] on span "Agregar Documento" at bounding box center [372, 116] width 58 height 6
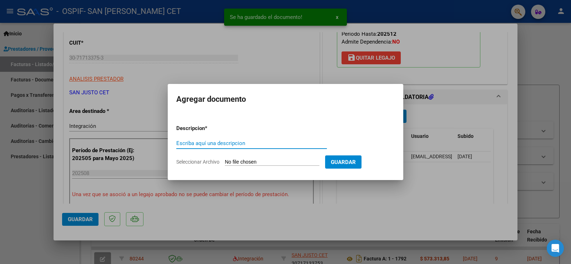
click at [286, 163] on input "Seleccionar Archivo" at bounding box center [272, 162] width 95 height 7
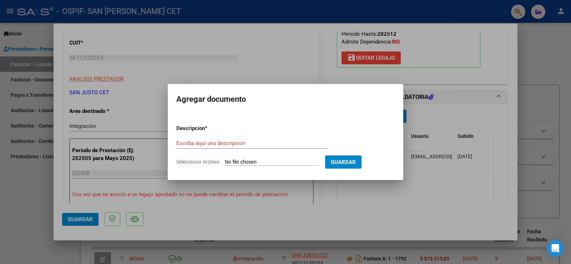
type input "C:\fakepath\AUT 2025 [PERSON_NAME] [PERSON_NAME] - OSPIF.pdf"
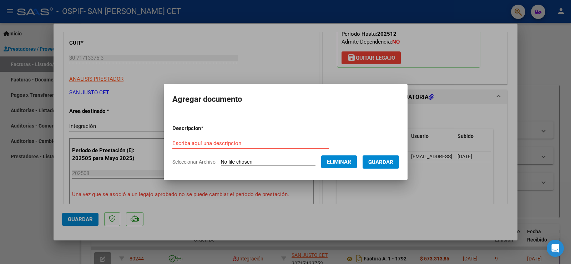
click at [285, 141] on input "Escriba aquí una descripcion" at bounding box center [250, 143] width 156 height 6
type input "AUT"
click at [393, 159] on span "Guardar" at bounding box center [380, 162] width 25 height 6
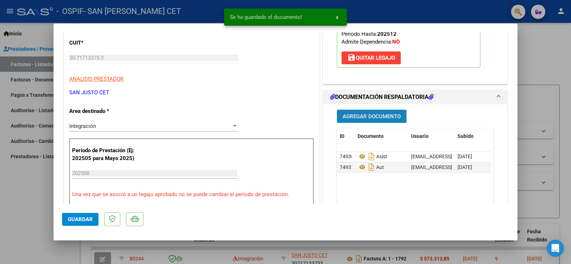
click at [374, 117] on span "Agregar Documento" at bounding box center [372, 116] width 58 height 6
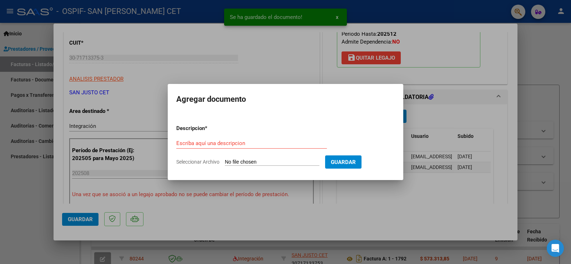
click at [245, 163] on input "Seleccionar Archivo" at bounding box center [272, 162] width 95 height 7
type input "C:\fakepath\CAE FC 1793.pdf"
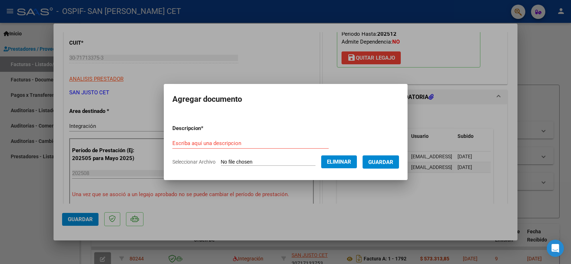
click at [266, 139] on div "Escriba aquí una descripcion" at bounding box center [250, 143] width 156 height 11
click at [264, 146] on input "Escriba aquí una descripcion" at bounding box center [250, 143] width 156 height 6
type input "CAE"
click at [378, 162] on span "Guardar" at bounding box center [380, 162] width 25 height 6
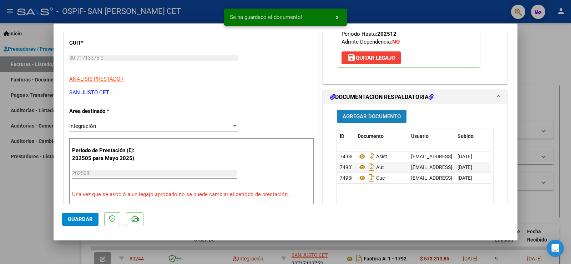
click at [373, 122] on button "Agregar Documento" at bounding box center [372, 116] width 70 height 13
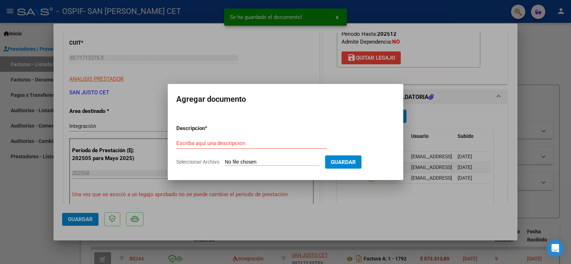
click at [282, 162] on input "Seleccionar Archivo" at bounding box center [272, 162] width 95 height 7
type input "C:\fakepath\FC OSPIF [PERSON_NAME] 1793.pdf"
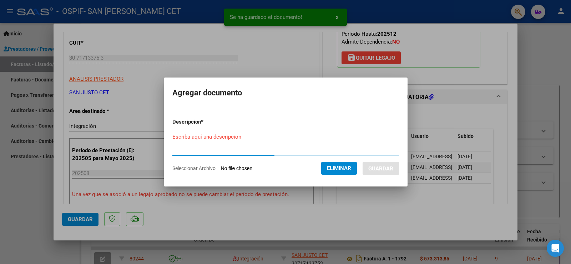
click at [204, 138] on div "Escriba aquí una descripcion" at bounding box center [250, 136] width 156 height 11
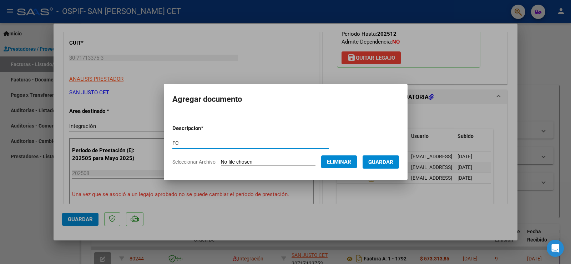
type input "FC"
click at [386, 159] on span "Guardar" at bounding box center [380, 162] width 25 height 6
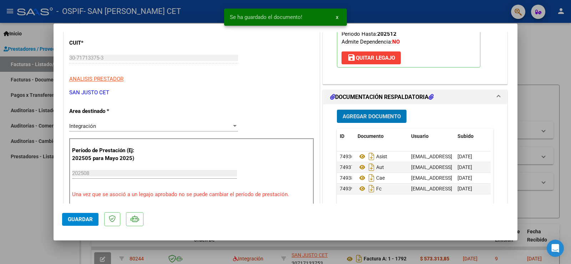
click at [378, 116] on span "Agregar Documento" at bounding box center [372, 116] width 58 height 6
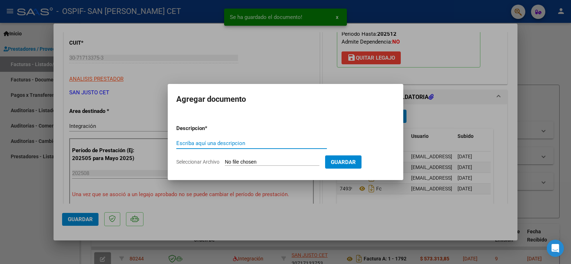
click at [288, 159] on input "Seleccionar Archivo" at bounding box center [272, 162] width 95 height 7
type input "C:\fakepath\RESERVA DE [PERSON_NAME] [PERSON_NAME].pdf"
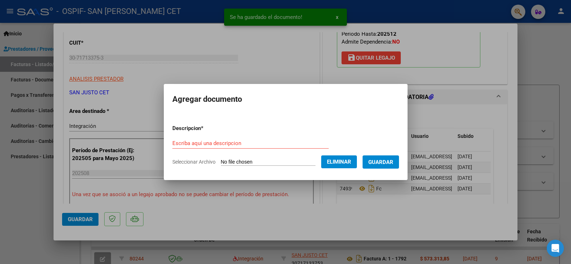
click at [244, 139] on div "Escriba aquí una descripcion" at bounding box center [250, 143] width 156 height 11
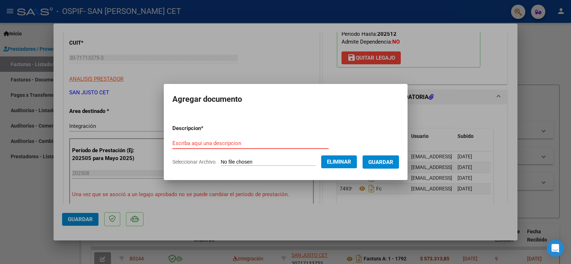
click at [242, 146] on input "Escriba aquí una descripcion" at bounding box center [250, 143] width 156 height 6
type input "S"
type input "RESERVA"
click at [376, 157] on button "Guardar" at bounding box center [381, 161] width 36 height 13
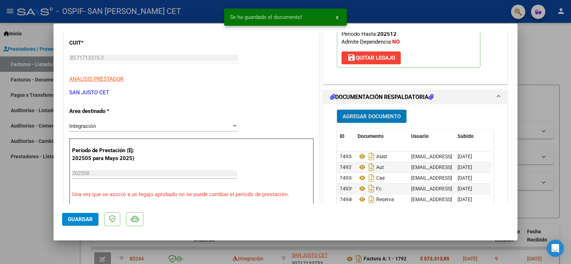
click at [86, 218] on span "Guardar" at bounding box center [80, 219] width 25 height 6
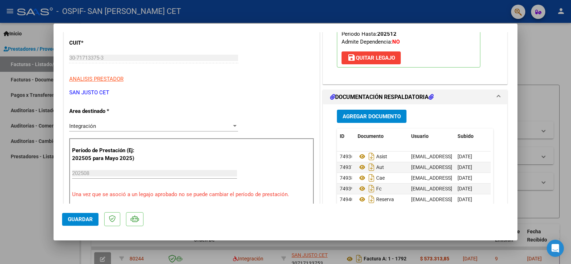
click at [2, 193] on div at bounding box center [285, 132] width 571 height 264
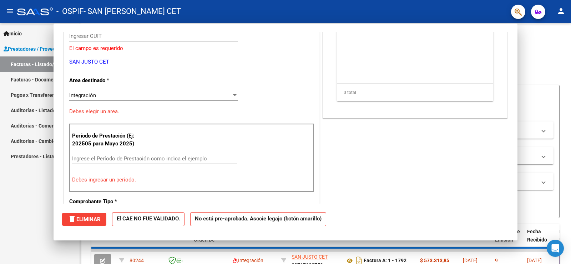
scroll to position [0, 0]
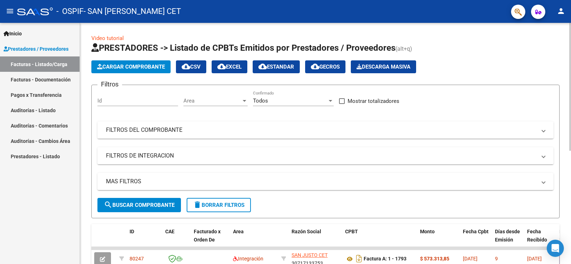
click at [158, 67] on span "Cargar Comprobante" at bounding box center [131, 67] width 68 height 6
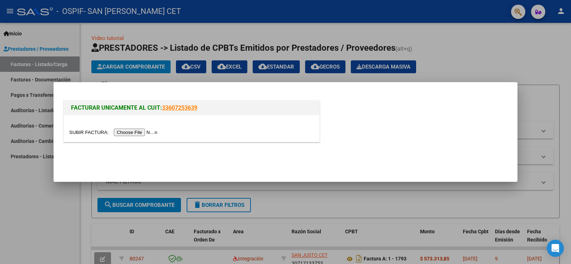
click at [147, 132] on input "file" at bounding box center [114, 131] width 90 height 7
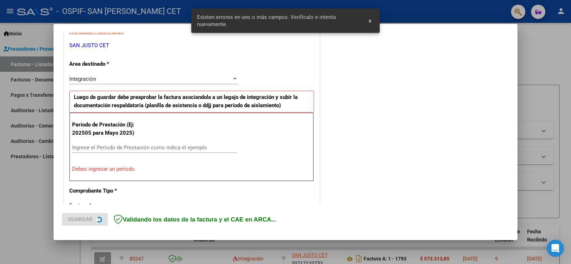
scroll to position [179, 0]
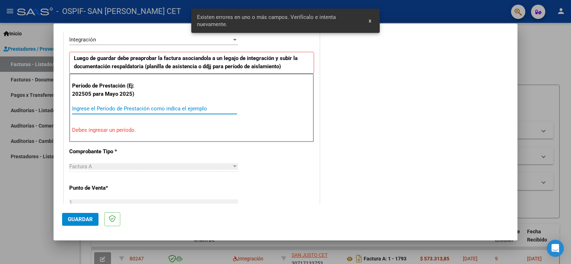
click at [170, 109] on input "Ingrese el Período de Prestación como indica el ejemplo" at bounding box center [154, 108] width 165 height 6
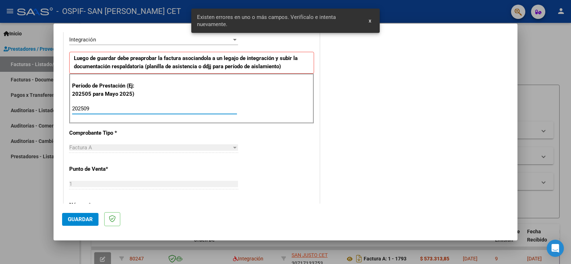
type input "202509"
click at [77, 223] on button "Guardar" at bounding box center [80, 219] width 36 height 13
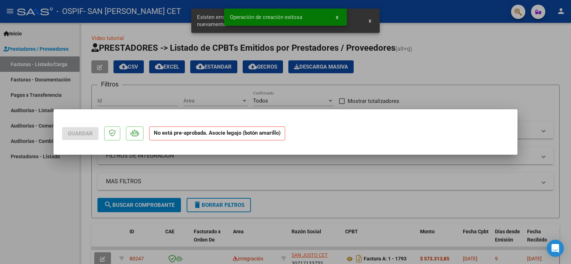
scroll to position [0, 0]
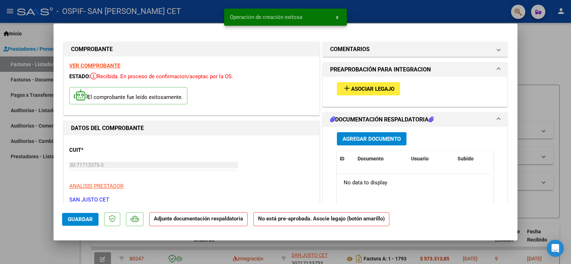
click at [372, 92] on span "Asociar Legajo" at bounding box center [372, 89] width 43 height 6
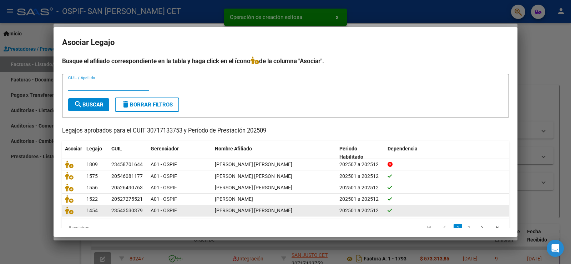
scroll to position [16, 0]
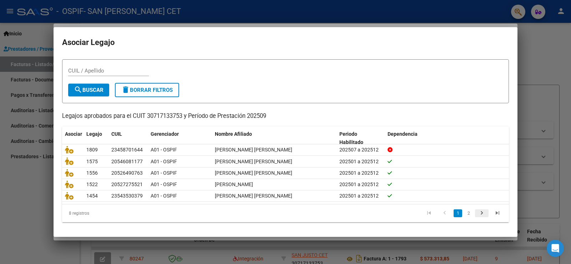
click at [480, 214] on icon "go to next page" at bounding box center [481, 213] width 9 height 9
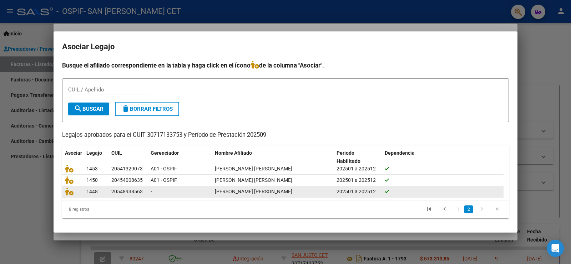
scroll to position [0, 0]
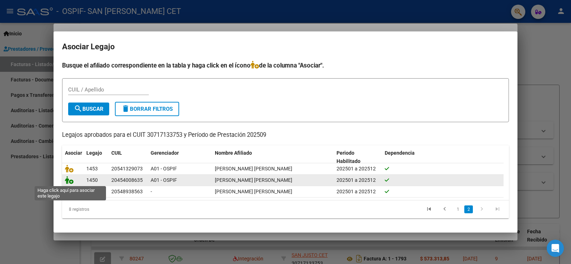
click at [71, 181] on icon at bounding box center [69, 180] width 9 height 8
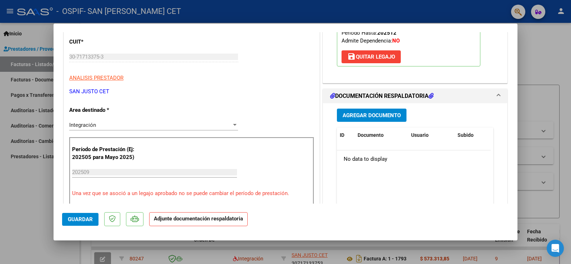
scroll to position [143, 0]
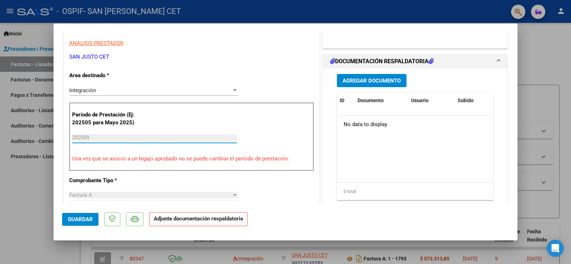
click at [143, 134] on input "202509" at bounding box center [154, 137] width 165 height 6
click at [122, 137] on input "202509" at bounding box center [154, 137] width 165 height 6
click at [136, 90] on div "Integración" at bounding box center [150, 90] width 162 height 6
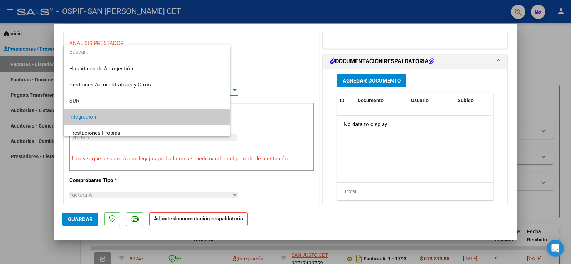
scroll to position [27, 0]
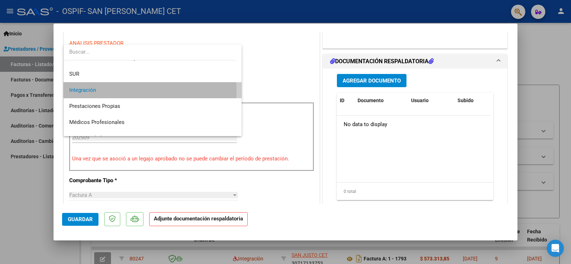
click at [123, 90] on span "Integración" at bounding box center [152, 90] width 167 height 16
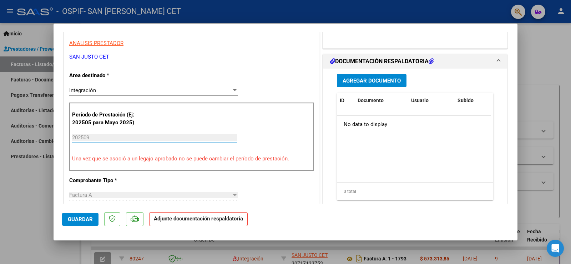
click at [103, 137] on input "202509" at bounding box center [154, 137] width 165 height 6
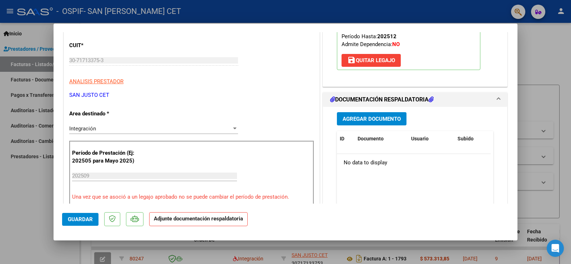
scroll to position [107, 0]
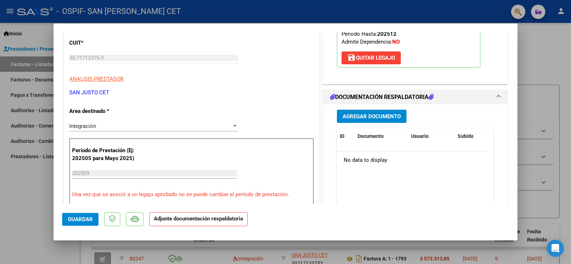
click at [382, 113] on span "Agregar Documento" at bounding box center [372, 116] width 58 height 6
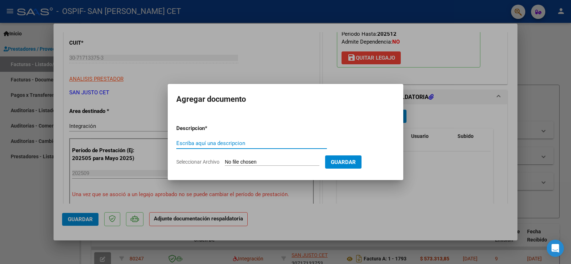
click at [256, 163] on input "Seleccionar Archivo" at bounding box center [272, 162] width 95 height 7
type input "C:\fakepath\AGOSTO ASIST - [PERSON_NAME] (OSPIF).PDF"
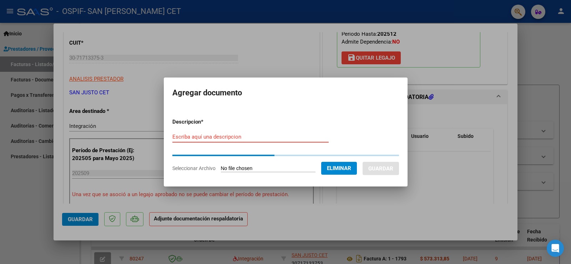
click at [243, 139] on input "Escriba aquí una descripcion" at bounding box center [250, 136] width 156 height 6
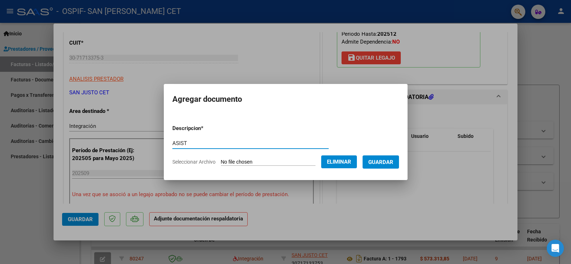
type input "ASIST"
click at [384, 162] on span "Guardar" at bounding box center [380, 162] width 25 height 6
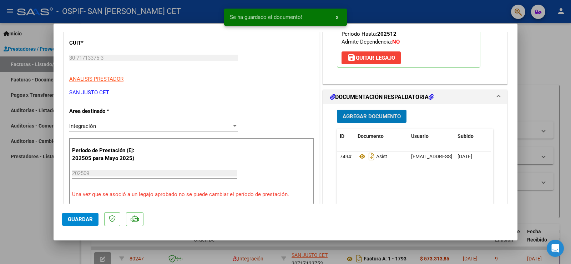
click at [380, 114] on span "Agregar Documento" at bounding box center [372, 116] width 58 height 6
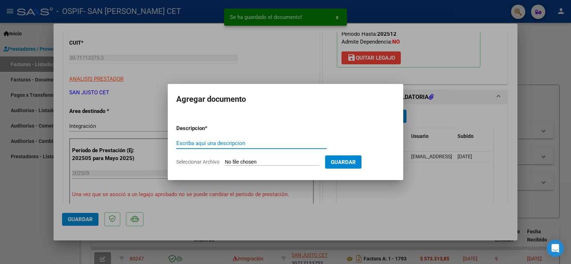
click at [296, 163] on input "Seleccionar Archivo" at bounding box center [272, 162] width 95 height 7
type input "C:\fakepath\AUT CET 2025 [PERSON_NAME].pdf"
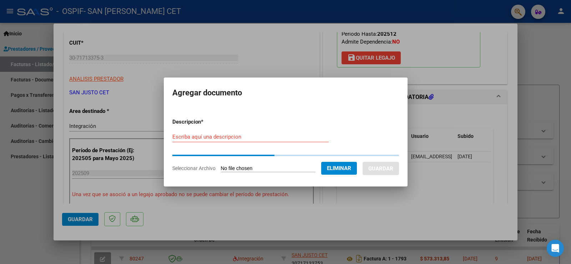
click at [253, 142] on div "Escriba aquí una descripcion" at bounding box center [250, 136] width 156 height 11
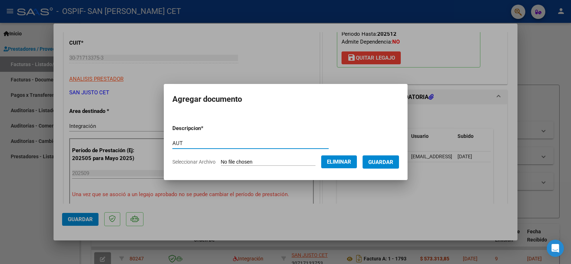
type input "AUT"
click at [382, 163] on span "Guardar" at bounding box center [380, 162] width 25 height 6
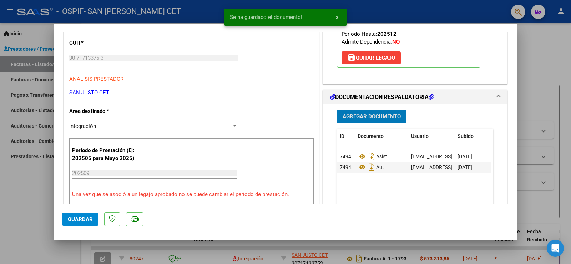
click at [368, 112] on button "Agregar Documento" at bounding box center [372, 116] width 70 height 13
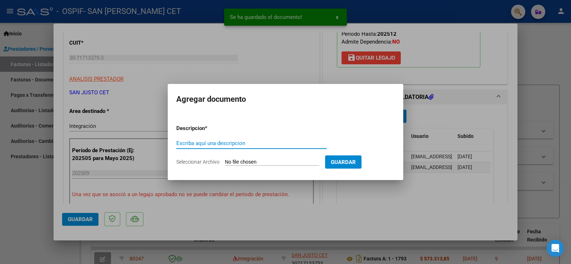
click at [270, 159] on input "Seleccionar Archivo" at bounding box center [272, 162] width 95 height 7
type input "C:\fakepath\CAE FC 1794.pdf"
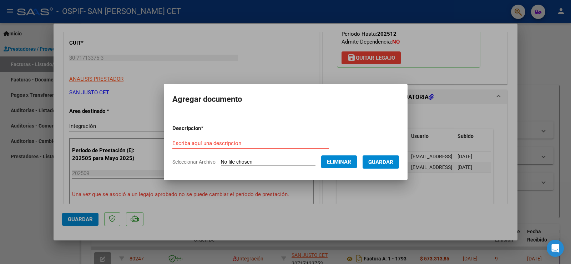
click at [219, 144] on input "Escriba aquí una descripcion" at bounding box center [250, 143] width 156 height 6
type input "CAE"
click at [387, 163] on span "Guardar" at bounding box center [380, 162] width 25 height 6
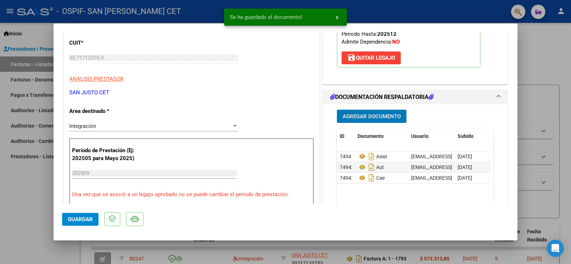
click at [375, 118] on span "Agregar Documento" at bounding box center [372, 116] width 58 height 6
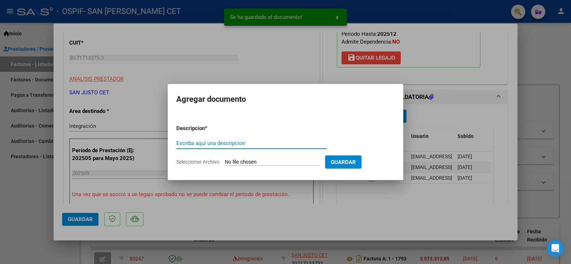
click at [273, 161] on input "Seleccionar Archivo" at bounding box center [272, 162] width 95 height 7
type input "C:\fakepath\FC OSPIF [PERSON_NAME] 1794.pdf"
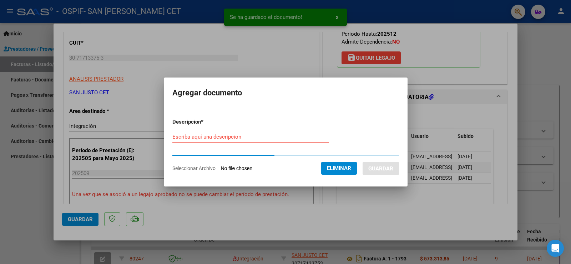
click at [248, 138] on input "Escriba aquí una descripcion" at bounding box center [250, 136] width 156 height 6
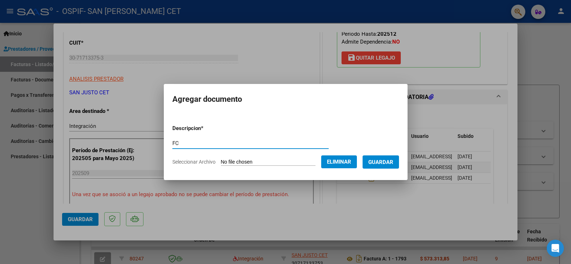
type input "FC"
click at [387, 162] on span "Guardar" at bounding box center [380, 162] width 25 height 6
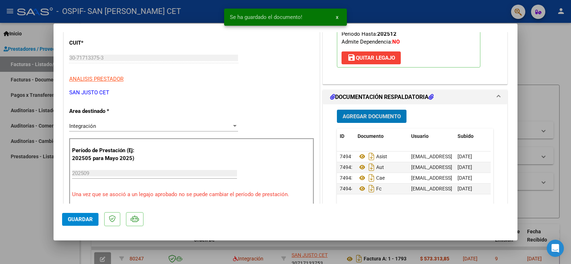
click at [70, 221] on span "Guardar" at bounding box center [80, 219] width 25 height 6
click at [18, 186] on div at bounding box center [285, 132] width 571 height 264
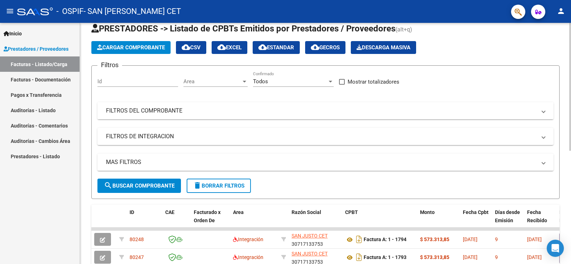
scroll to position [0, 0]
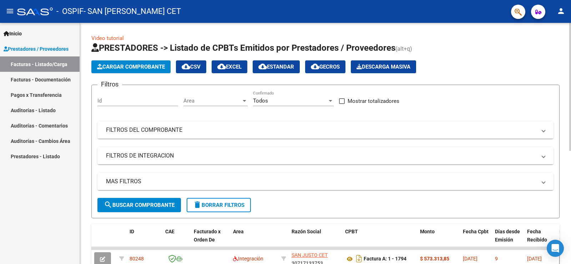
click at [157, 61] on button "Cargar Comprobante" at bounding box center [130, 66] width 79 height 13
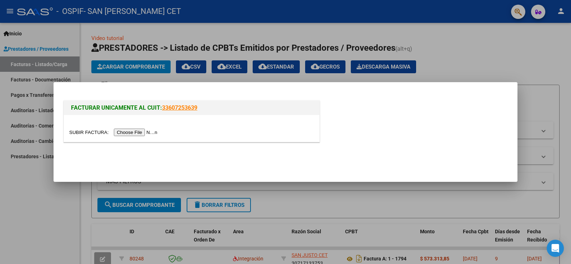
click at [157, 132] on input "file" at bounding box center [114, 131] width 90 height 7
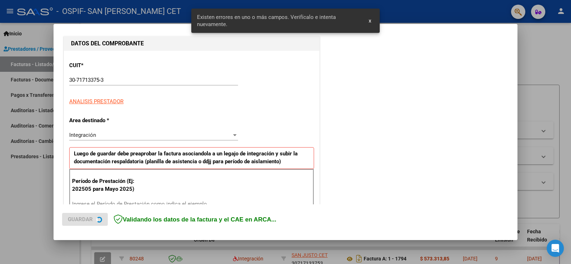
scroll to position [150, 0]
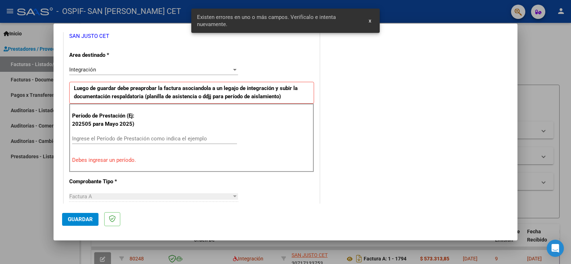
click at [142, 141] on input "Ingrese el Período de Prestación como indica el ejemplo" at bounding box center [154, 138] width 165 height 6
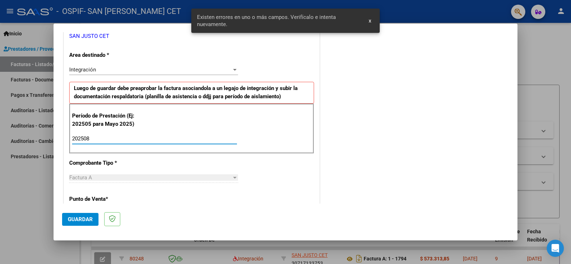
type input "202508"
click at [85, 217] on span "Guardar" at bounding box center [80, 219] width 25 height 6
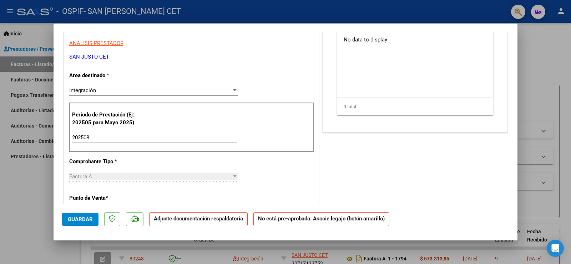
scroll to position [0, 0]
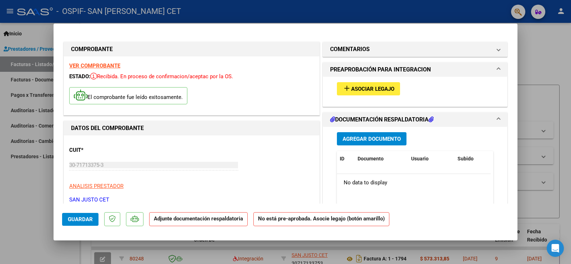
click at [359, 87] on span "Asociar Legajo" at bounding box center [372, 89] width 43 height 6
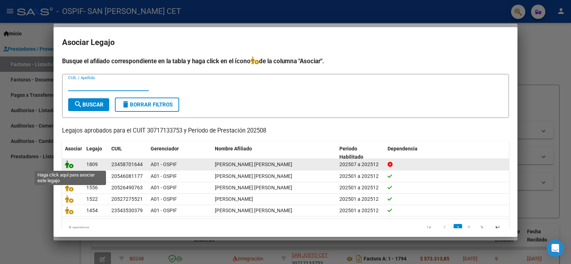
click at [65, 164] on icon at bounding box center [69, 164] width 9 height 8
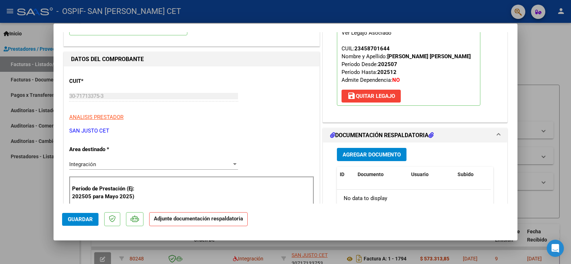
scroll to position [71, 0]
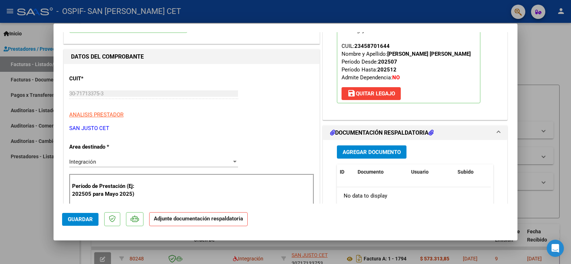
click at [379, 154] on span "Agregar Documento" at bounding box center [372, 152] width 58 height 6
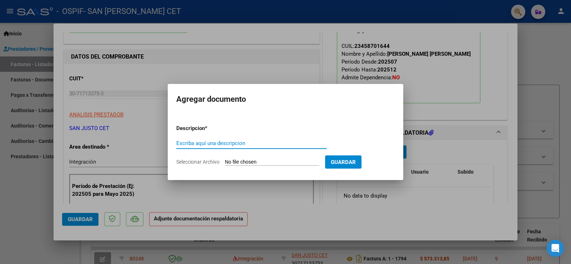
click at [255, 163] on input "Seleccionar Archivo" at bounding box center [272, 162] width 95 height 7
type input "C:\fakepath\AGOSTO ASIST - [PERSON_NAME] (OSPIF).PDF"
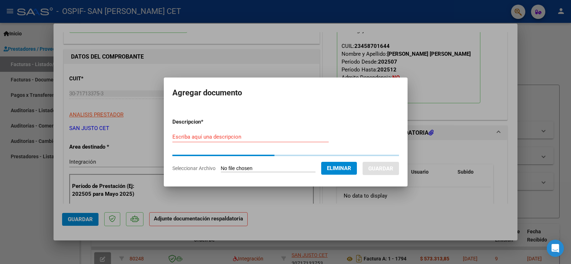
click at [283, 138] on input "Escriba aquí una descripcion" at bounding box center [250, 136] width 156 height 6
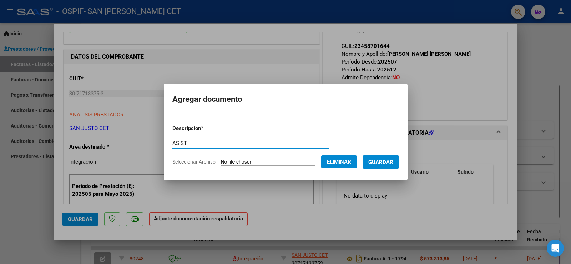
type input "ASIST"
click at [385, 162] on span "Guardar" at bounding box center [380, 162] width 25 height 6
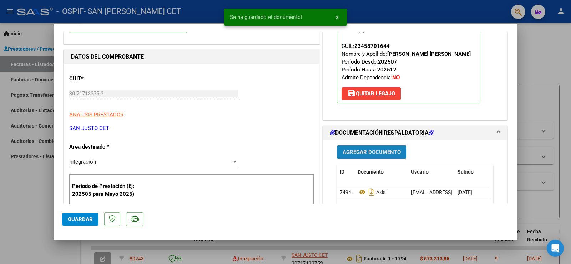
click at [373, 149] on span "Agregar Documento" at bounding box center [372, 152] width 58 height 6
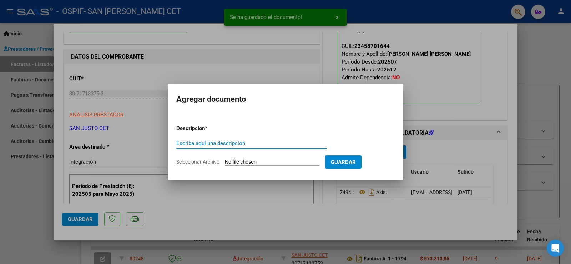
click at [291, 159] on input "Seleccionar Archivo" at bounding box center [272, 162] width 95 height 7
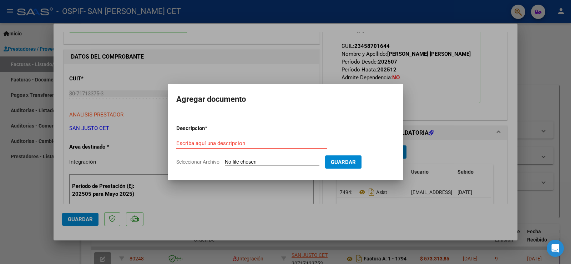
type input "C:\fakepath\AUT 2025 CET JS - [PERSON_NAME] - OSPIF.pdf"
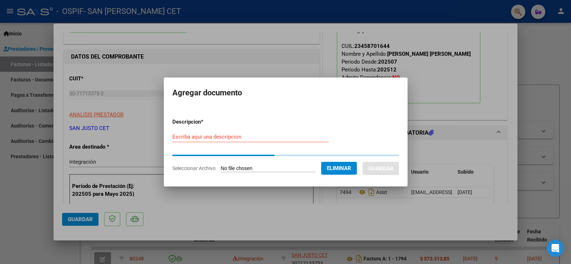
click at [244, 138] on div "Escriba aquí una descripcion" at bounding box center [250, 136] width 156 height 11
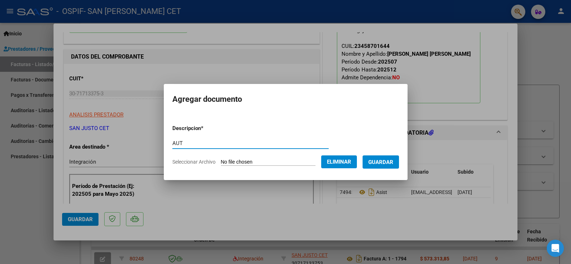
type input "AUT"
click at [397, 166] on button "Guardar" at bounding box center [381, 161] width 36 height 13
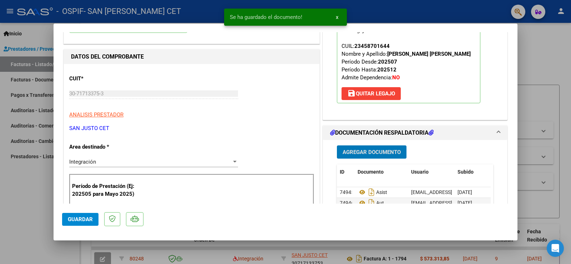
click at [381, 155] on button "Agregar Documento" at bounding box center [372, 151] width 70 height 13
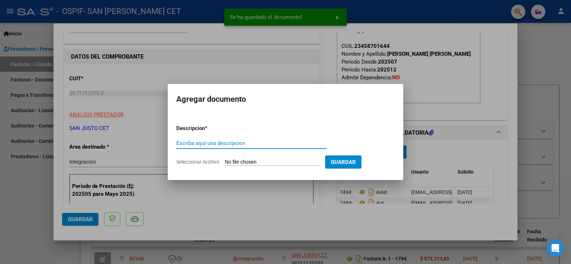
click at [265, 162] on input "Seleccionar Archivo" at bounding box center [272, 162] width 95 height 7
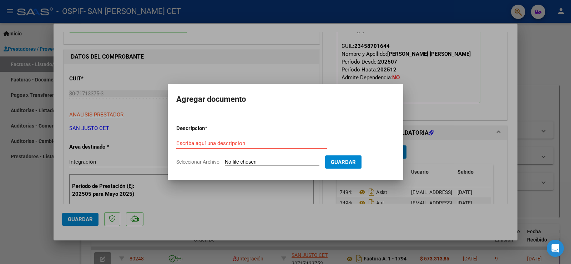
type input "C:\fakepath\CAE FC 1795.pdf"
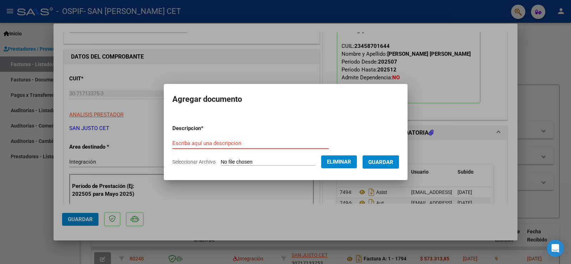
click at [239, 143] on input "Escriba aquí una descripcion" at bounding box center [250, 143] width 156 height 6
type input "CAE"
click at [376, 163] on span "Guardar" at bounding box center [380, 162] width 25 height 6
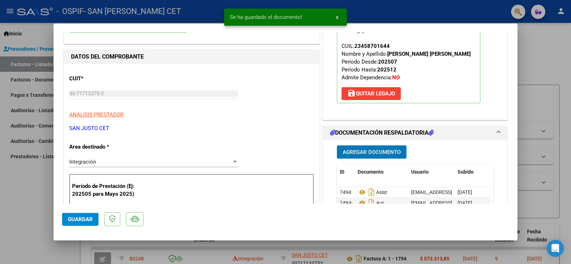
click at [364, 149] on span "Agregar Documento" at bounding box center [372, 152] width 58 height 6
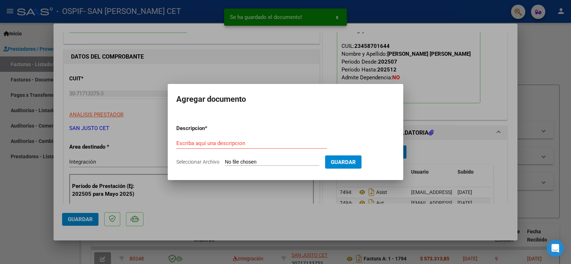
click at [278, 164] on input "Seleccionar Archivo" at bounding box center [272, 162] width 95 height 7
type input "C:\fakepath\FC OSPIF [PERSON_NAME] [PERSON_NAME] 1795.pdf"
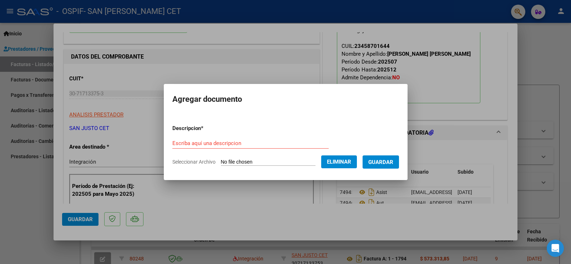
click at [222, 138] on div "Escriba aquí una descripcion" at bounding box center [250, 143] width 156 height 11
click at [221, 145] on input "Escriba aquí una descripcion" at bounding box center [250, 143] width 156 height 6
type input "FC"
click at [375, 161] on span "Guardar" at bounding box center [380, 162] width 25 height 6
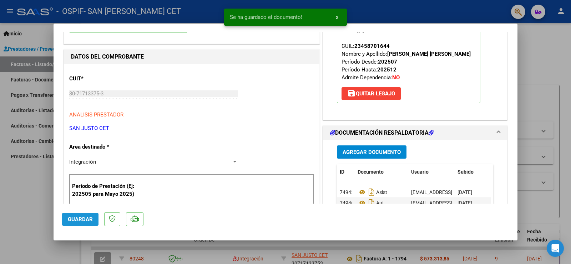
click at [88, 218] on span "Guardar" at bounding box center [80, 219] width 25 height 6
